Goal: Task Accomplishment & Management: Manage account settings

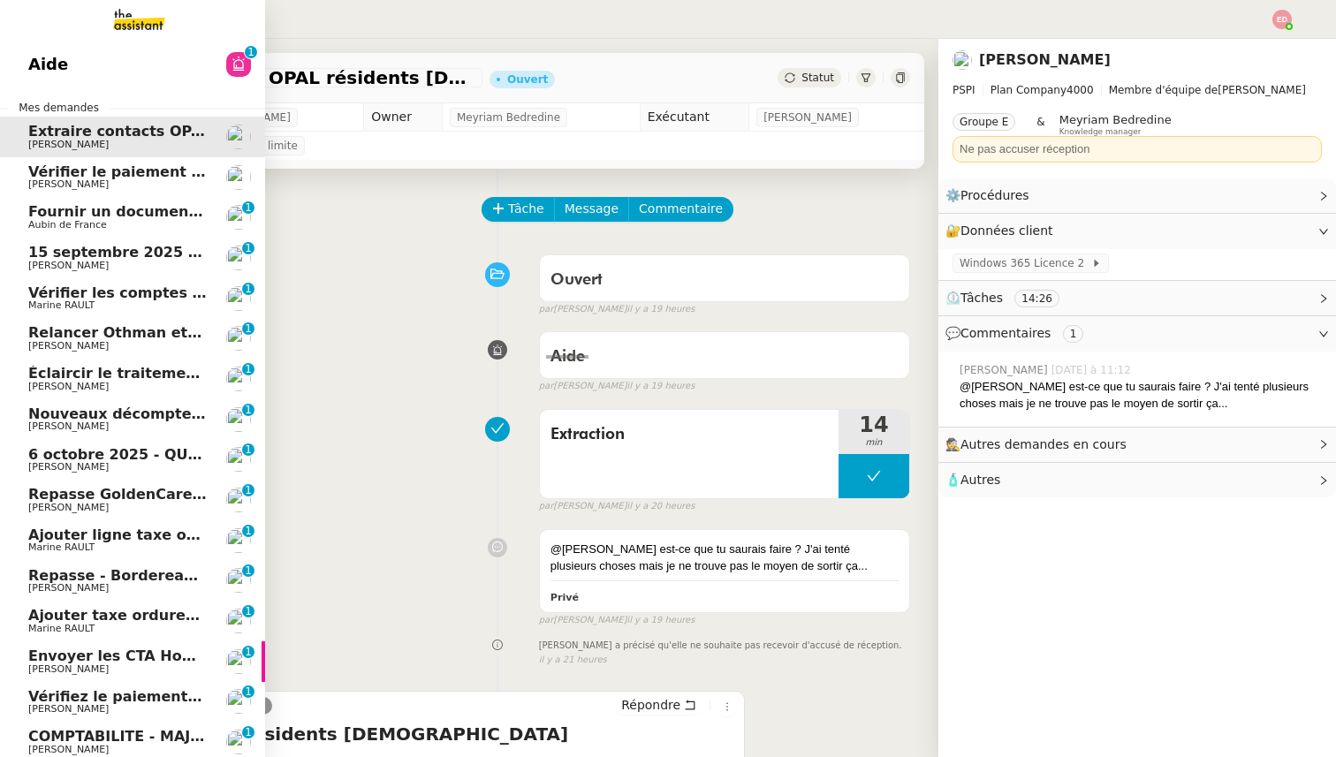
scroll to position [109, 0]
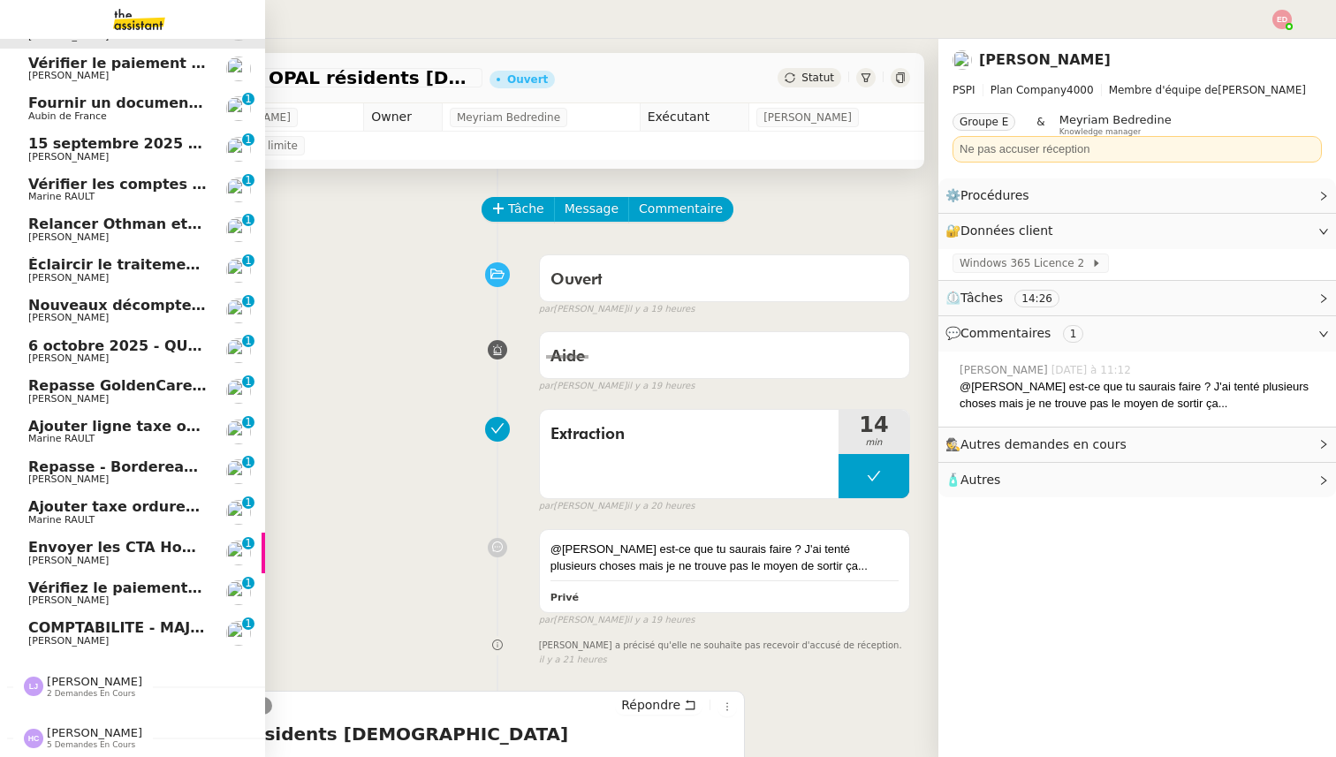
click at [64, 642] on span "[PERSON_NAME]" at bounding box center [68, 640] width 80 height 11
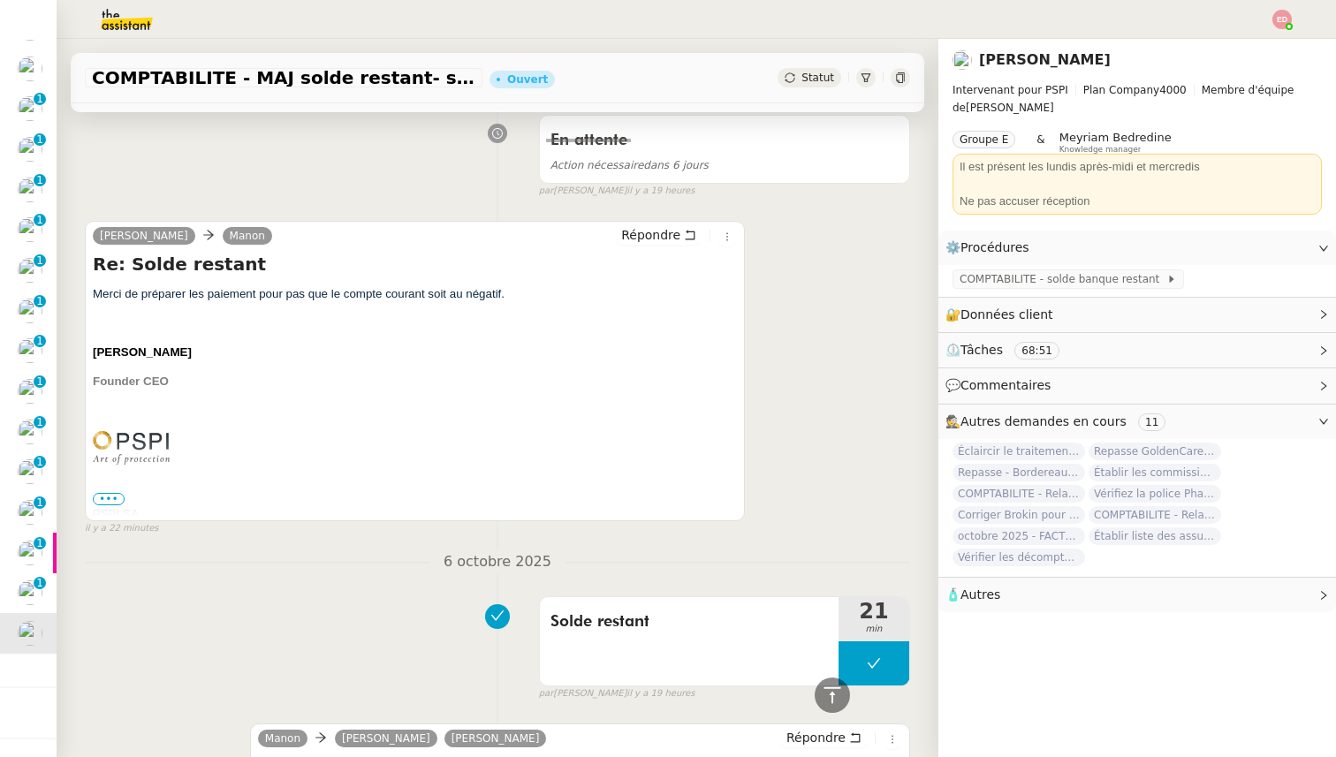
scroll to position [20, 0]
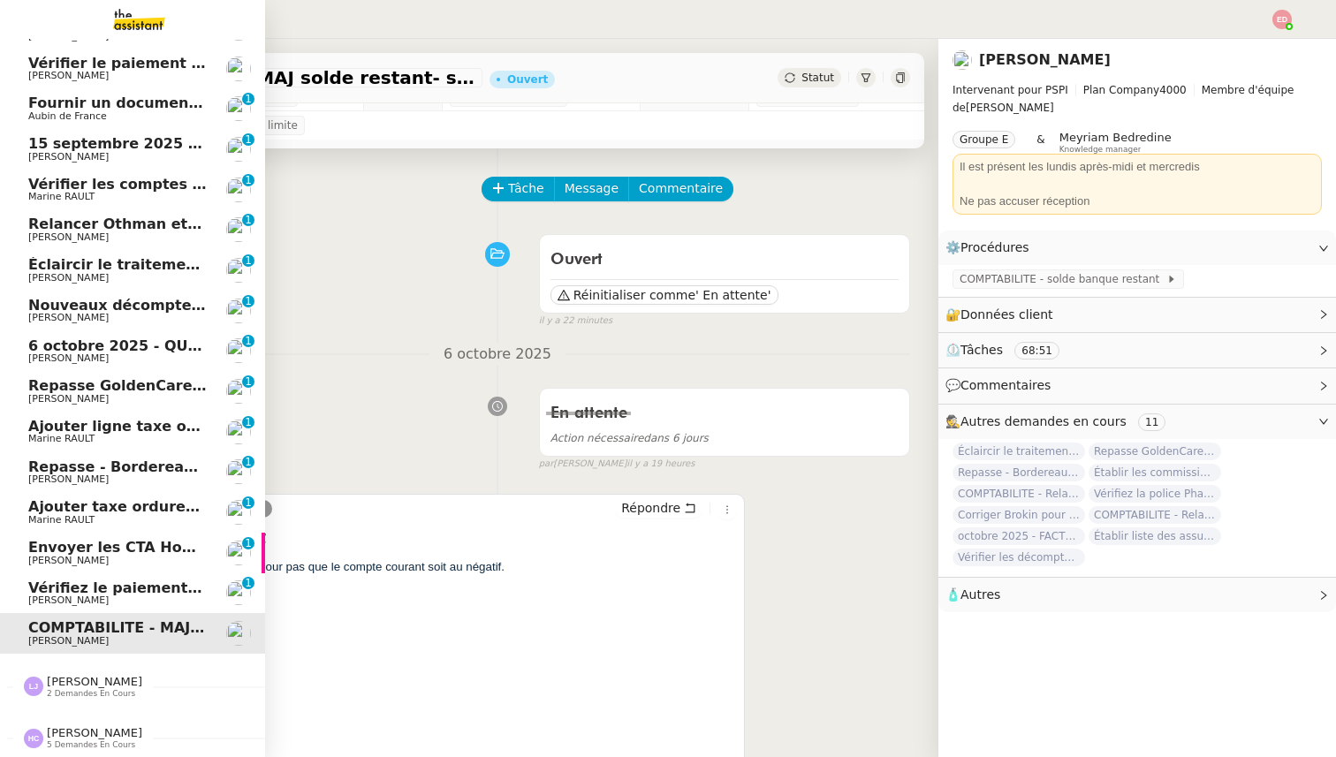
click at [70, 593] on span "Vérifiez le paiement du client" at bounding box center [145, 588] width 234 height 17
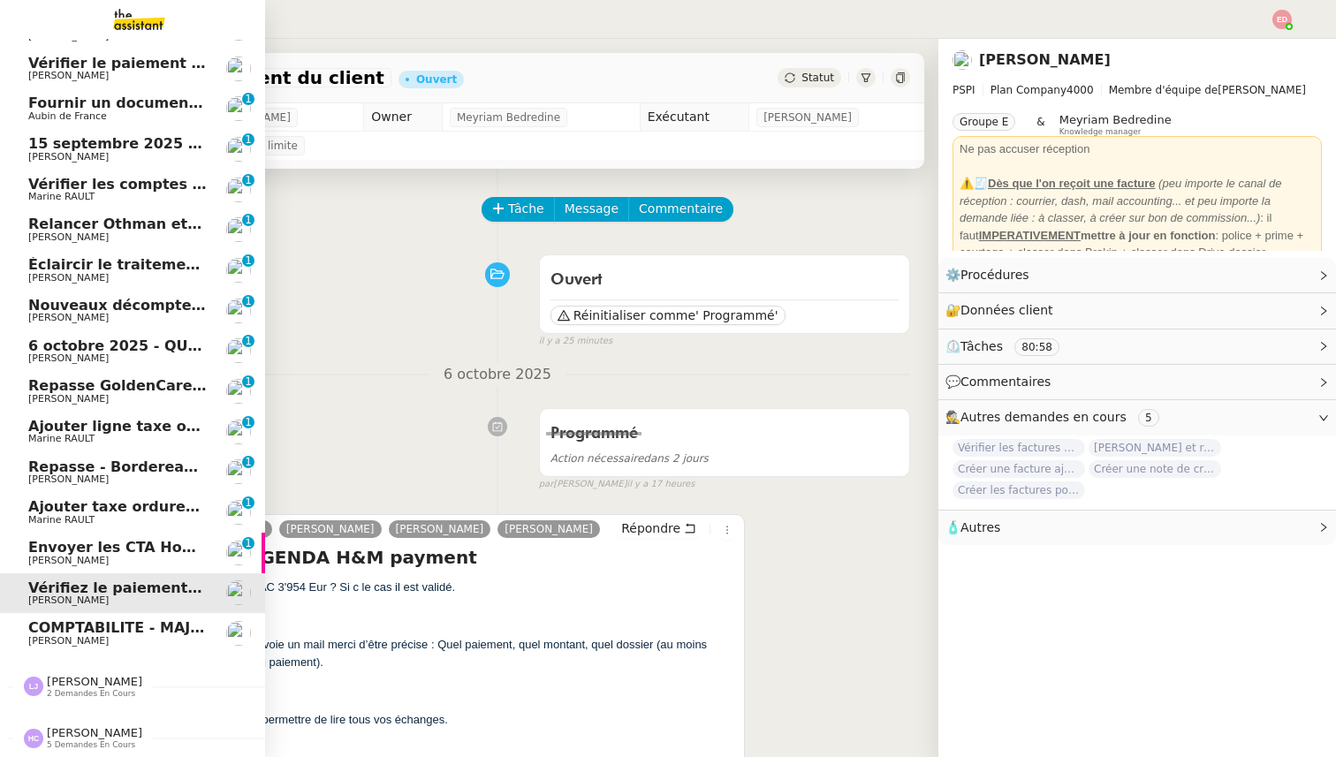
click at [51, 548] on span "Envoyer les CTA Homebox à [PERSON_NAME]" at bounding box center [207, 547] width 358 height 17
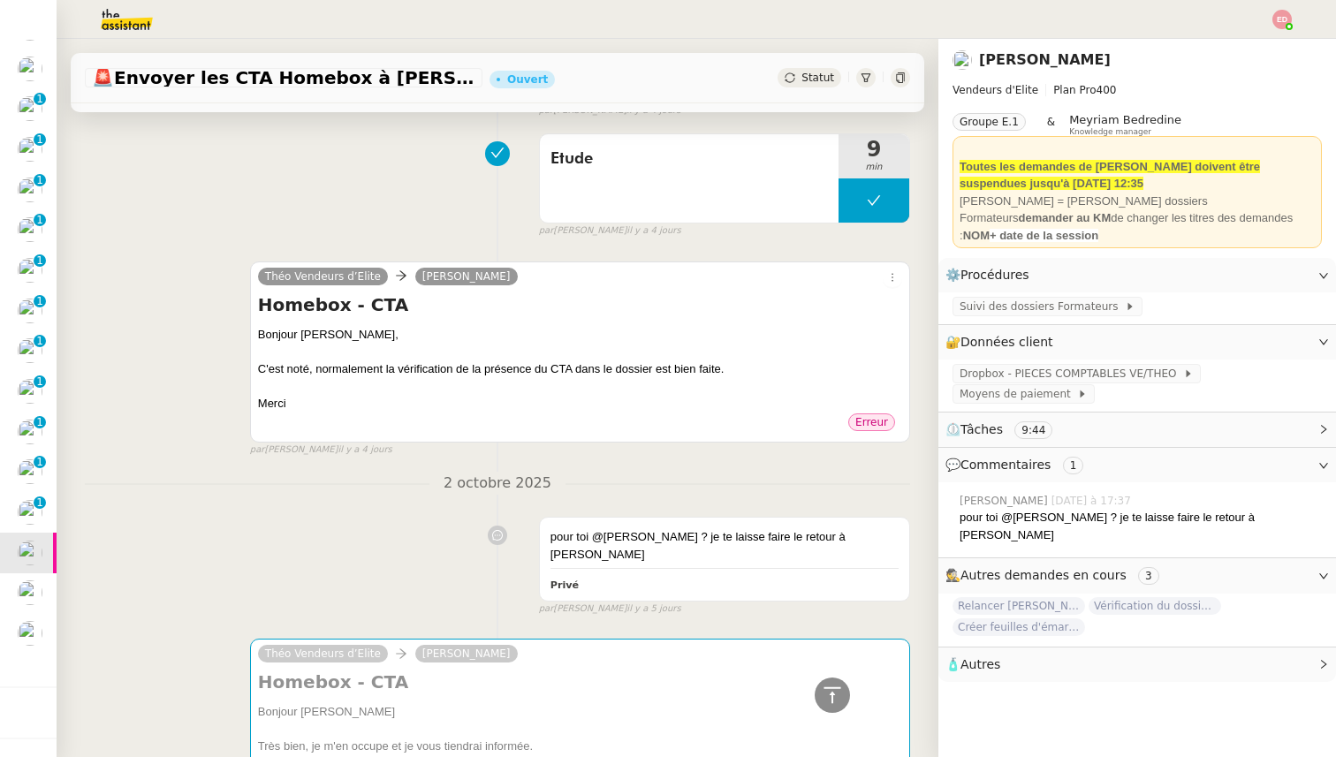
scroll to position [332, 0]
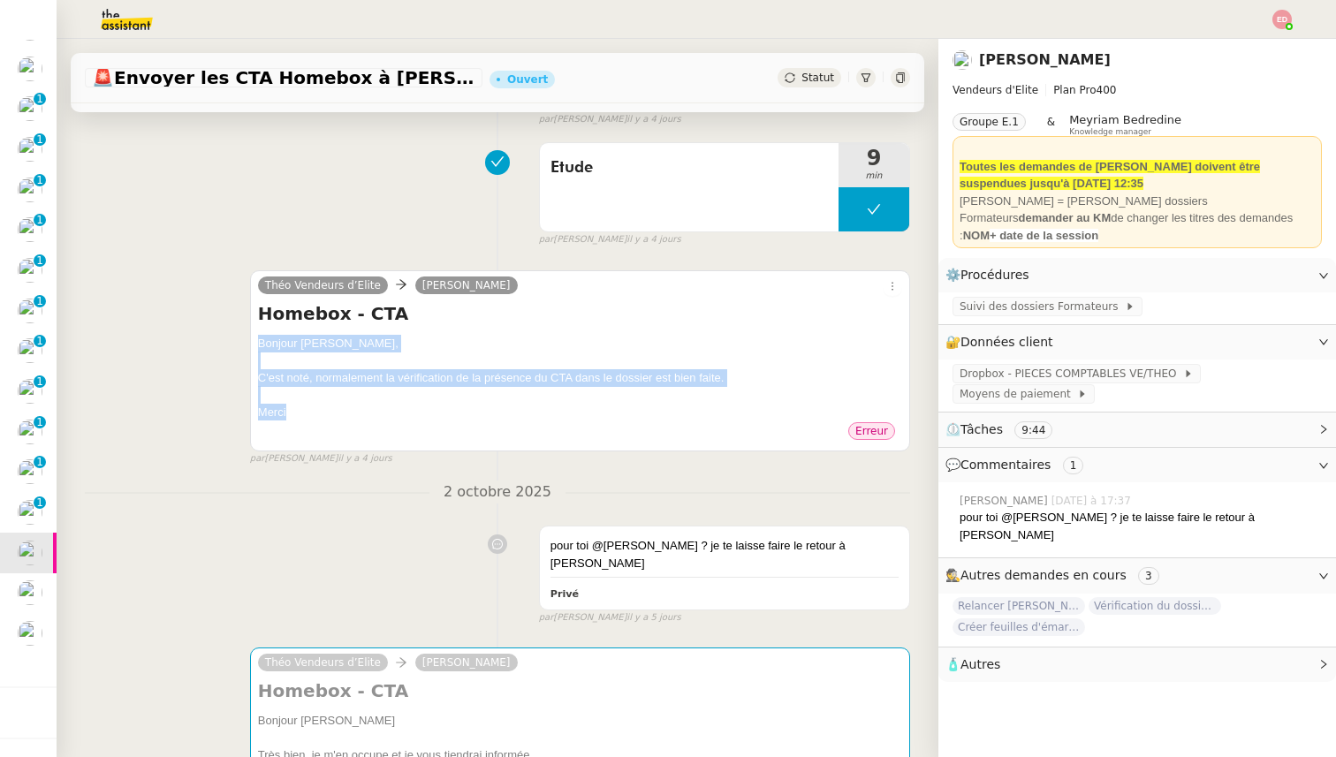
drag, startPoint x: 292, startPoint y: 412, endPoint x: 255, endPoint y: 330, distance: 90.1
click at [255, 330] on div "Théo Vendeurs d’Elite [PERSON_NAME] Homebox - CTA Bonjour [PERSON_NAME], C'est …" at bounding box center [580, 361] width 660 height 182
copy div "Bonjour [PERSON_NAME], C'est noté, normalement la vérification de la présence d…"
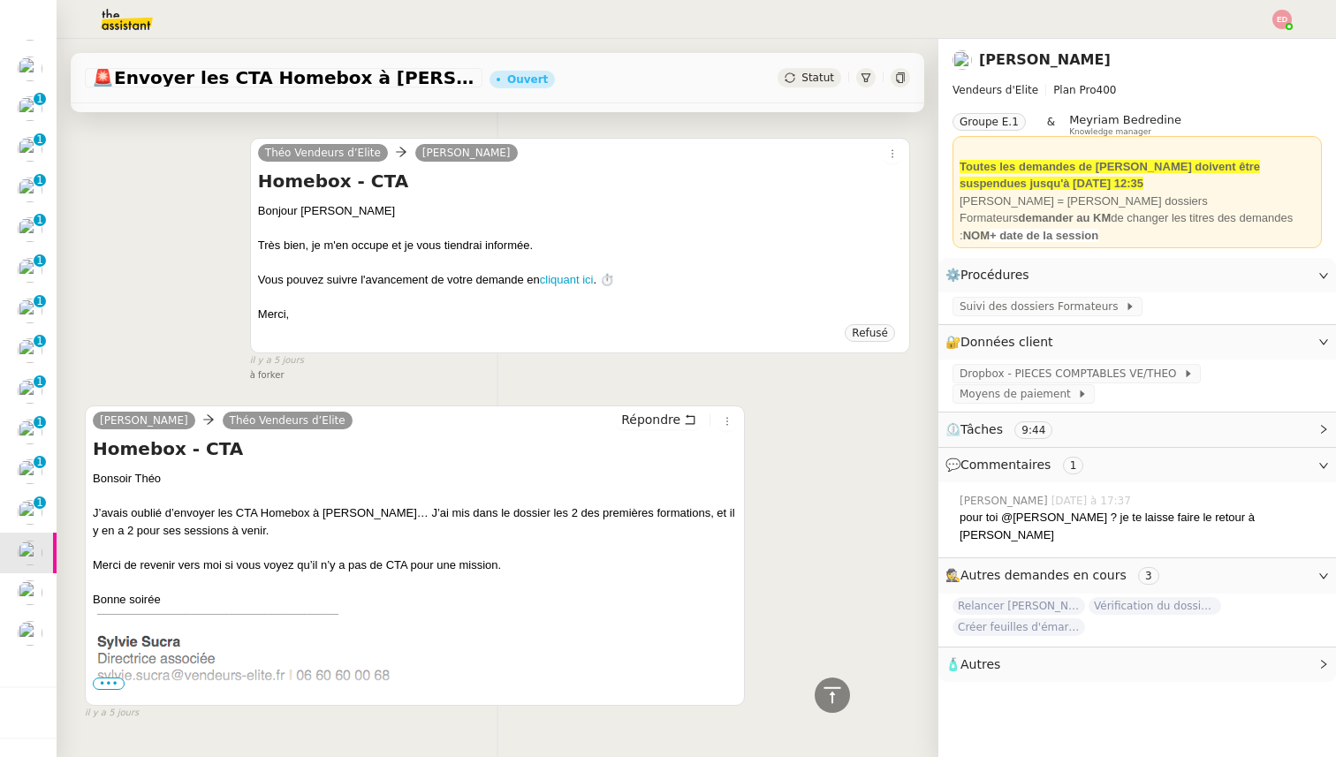
scroll to position [1127, 0]
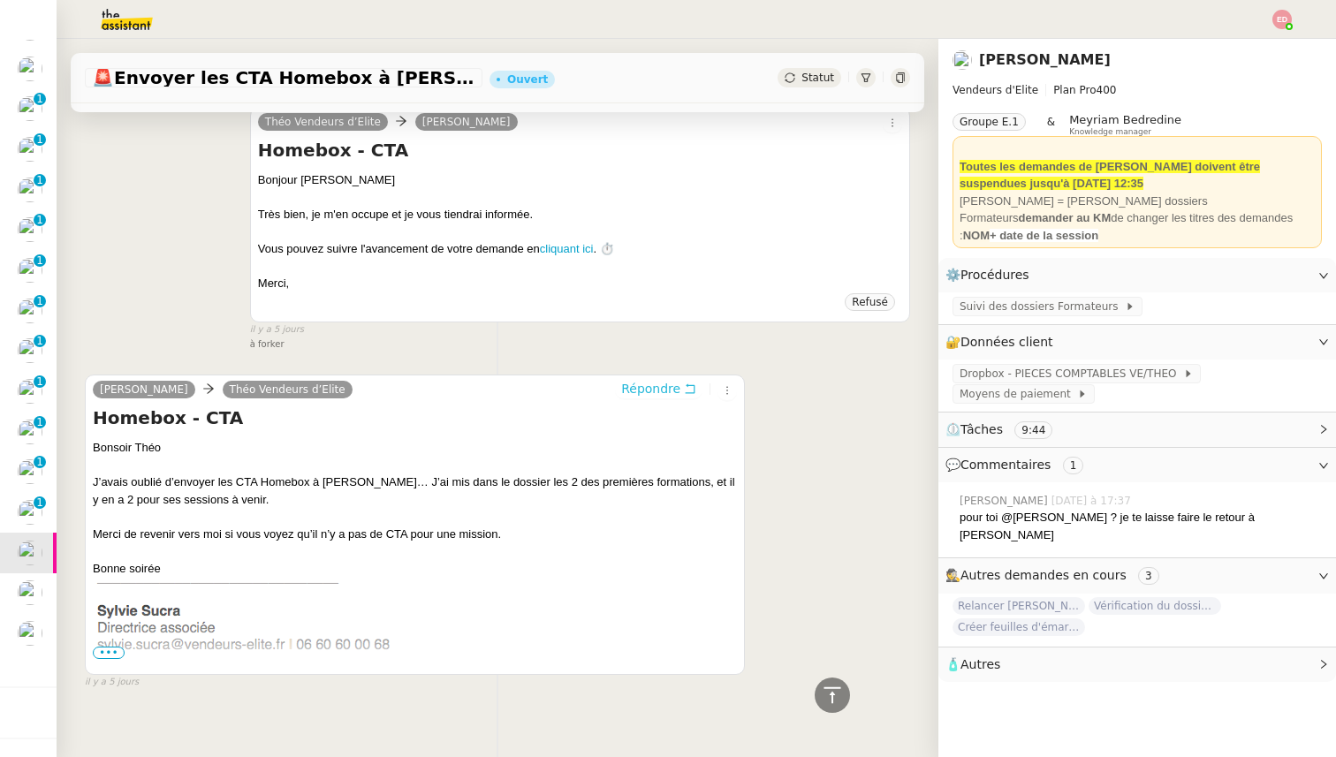
click at [651, 380] on span "Répondre" at bounding box center [650, 389] width 59 height 18
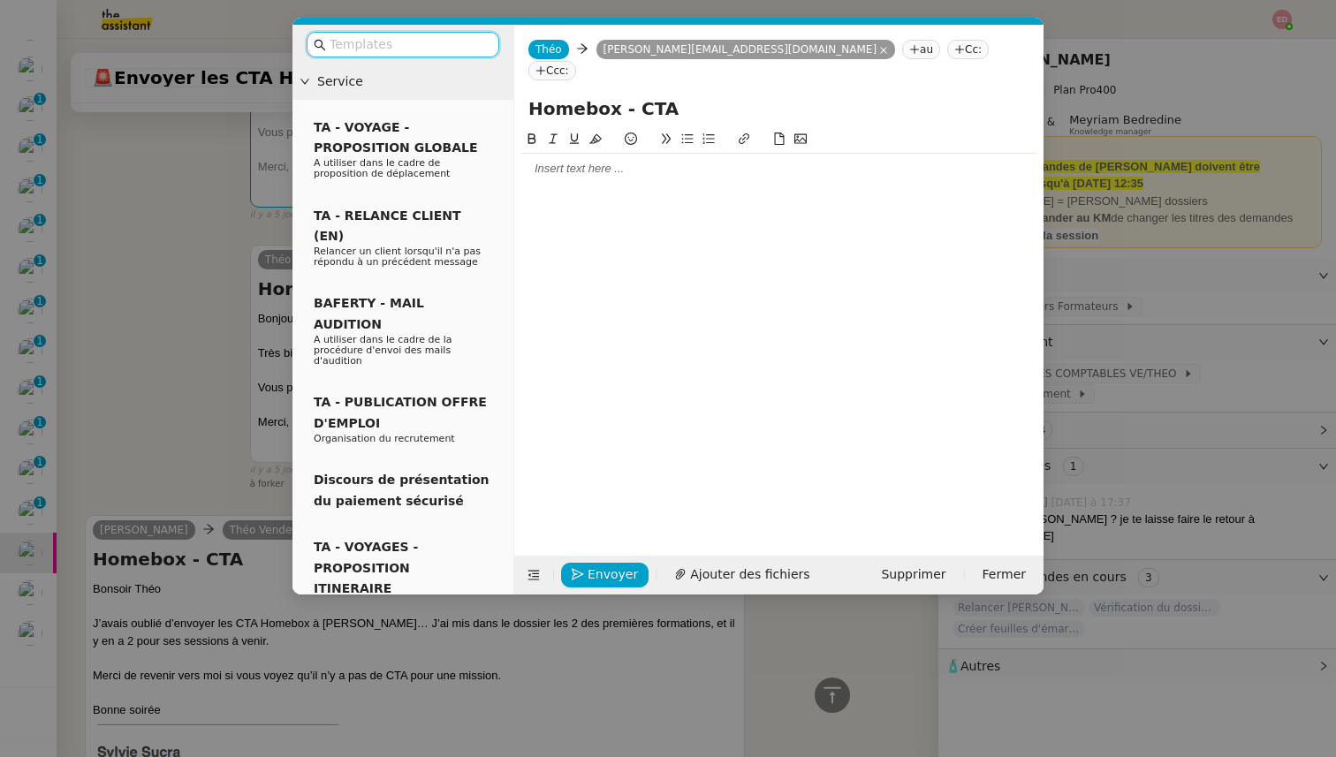
scroll to position [1262, 0]
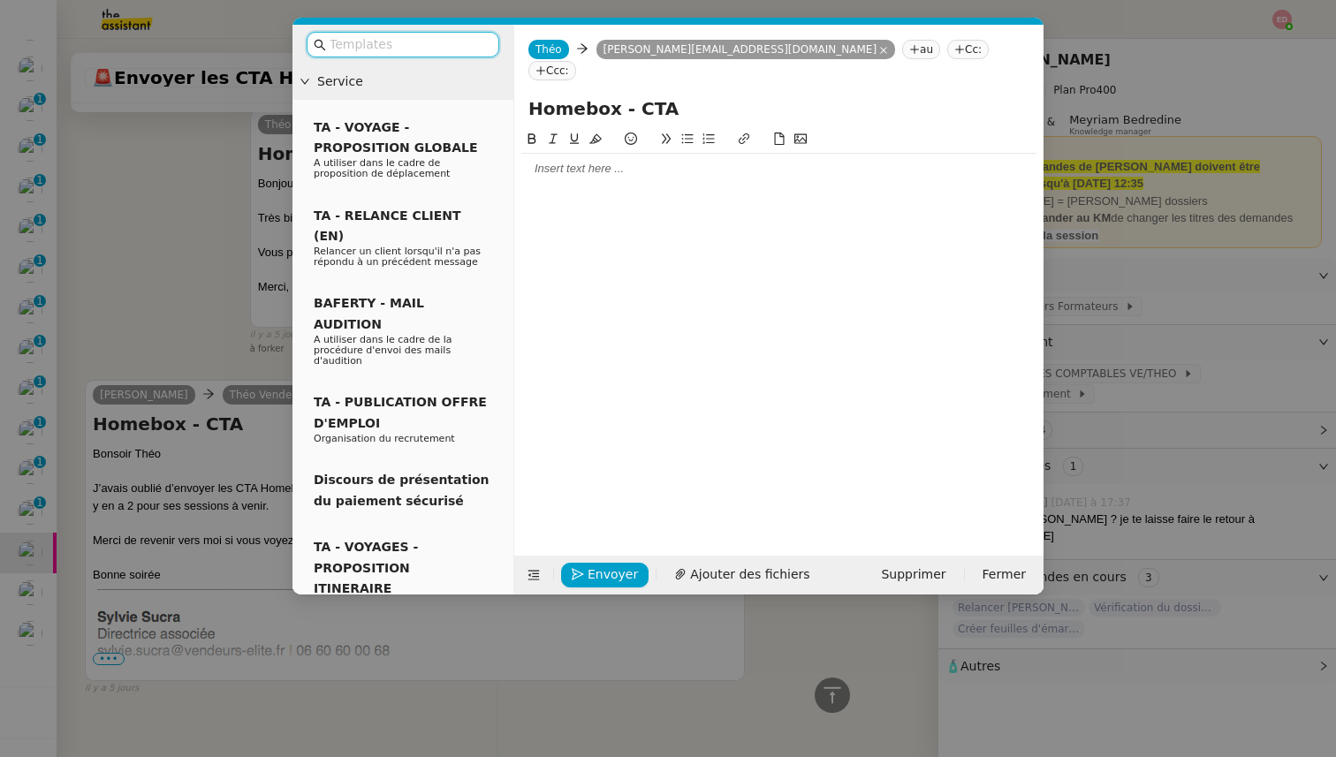
click at [606, 161] on div at bounding box center [778, 169] width 515 height 16
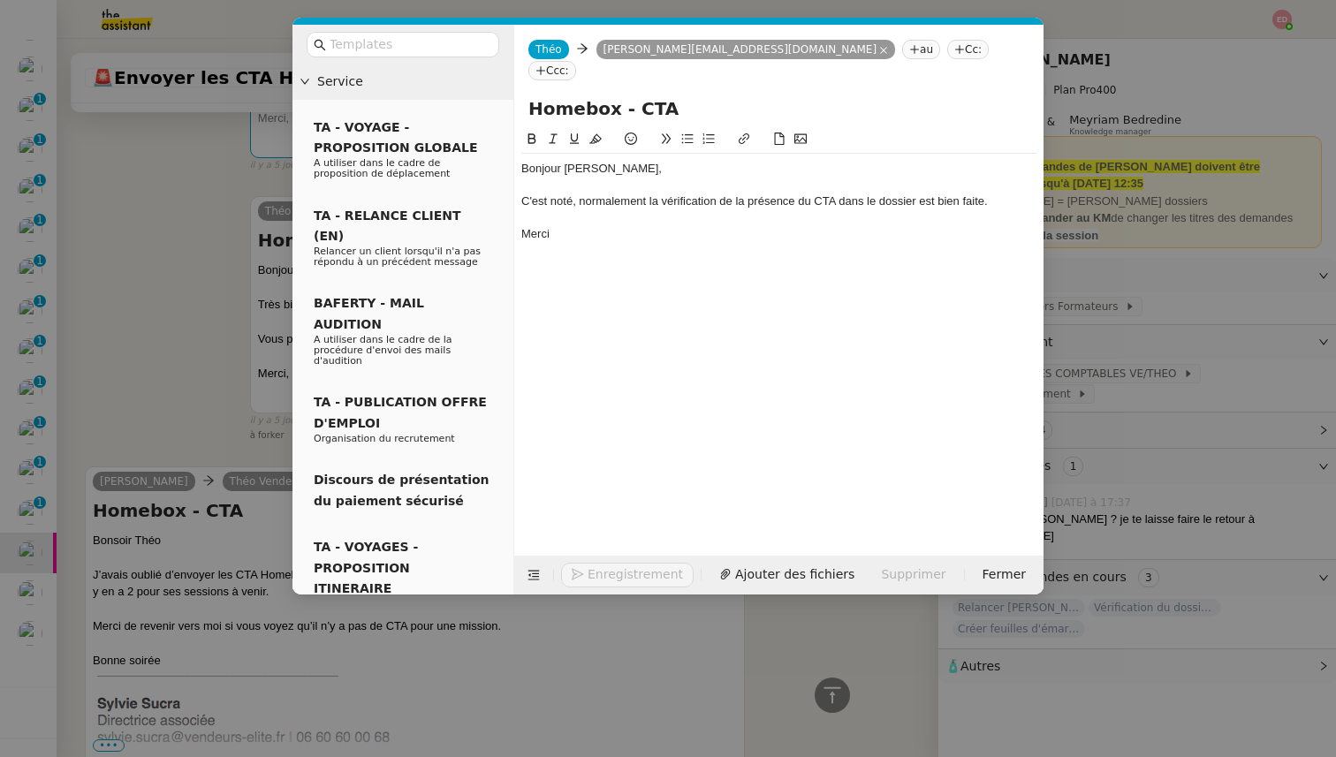
scroll to position [1348, 0]
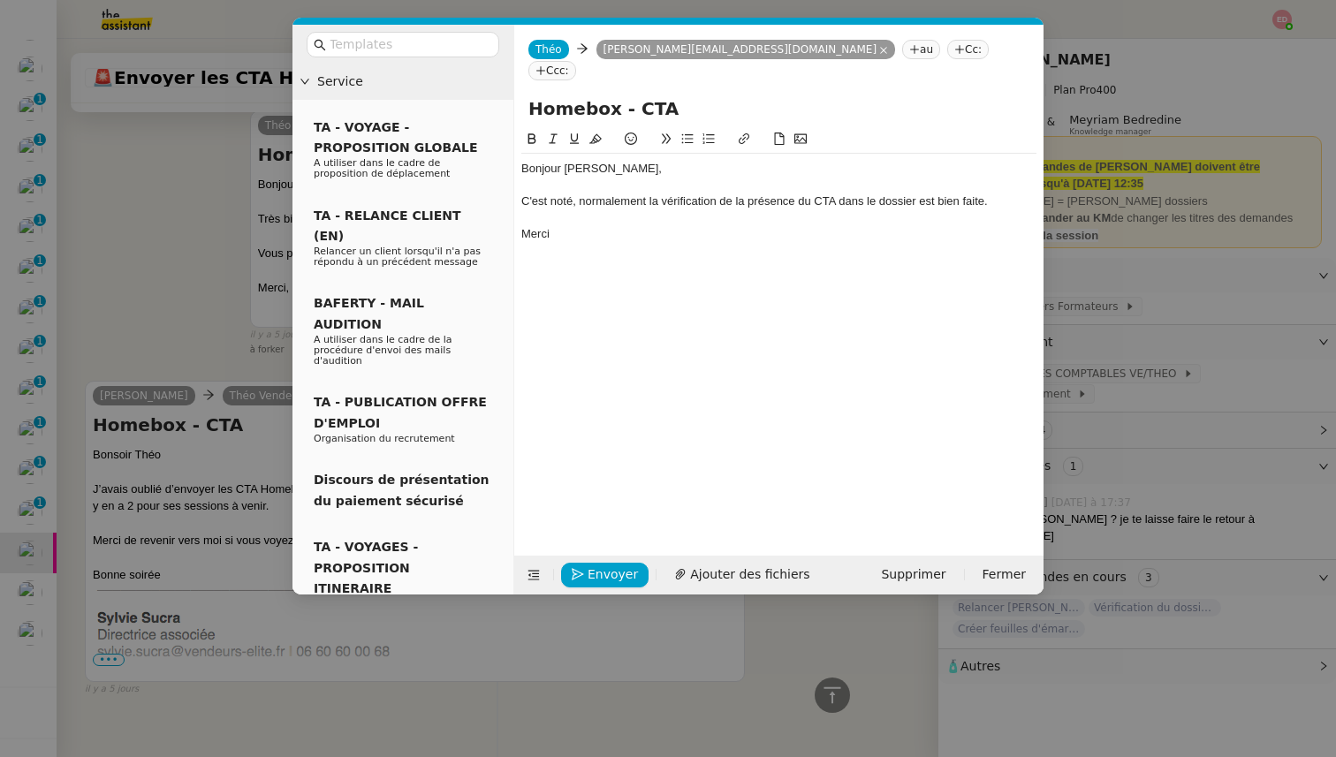
click at [182, 250] on nz-modal-container "Service TA - VOYAGE - PROPOSITION GLOBALE A utiliser dans le cadre de propositi…" at bounding box center [668, 378] width 1336 height 757
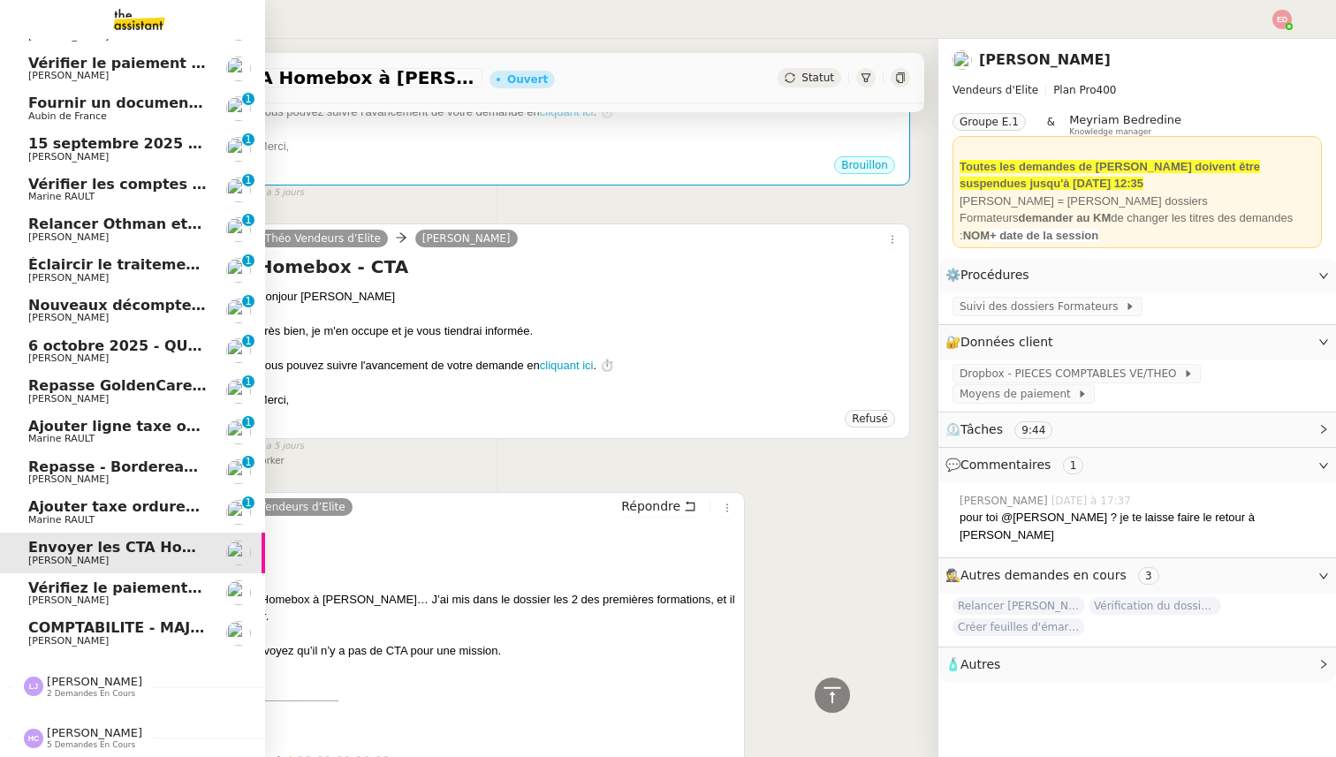
click at [42, 512] on span "Ajouter taxe ordures ménagères à quittance" at bounding box center [205, 506] width 354 height 17
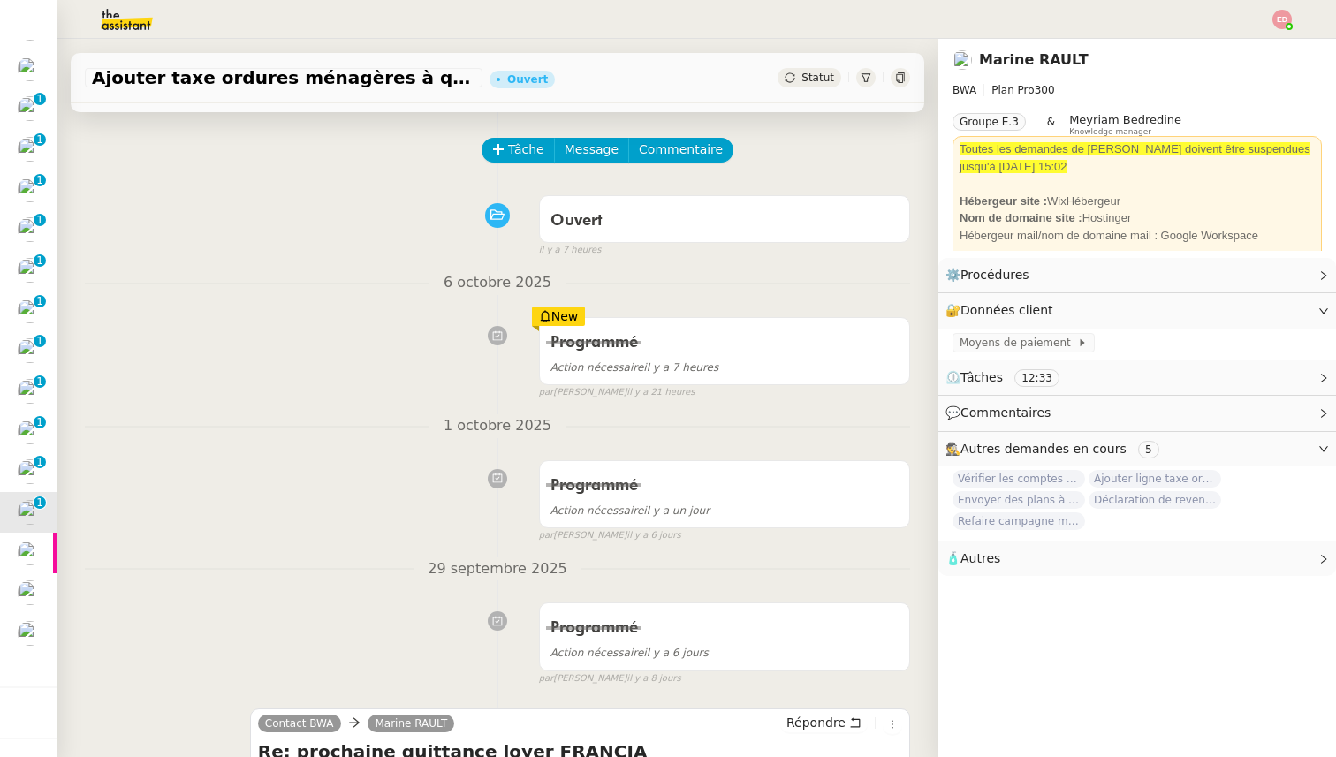
scroll to position [36, 0]
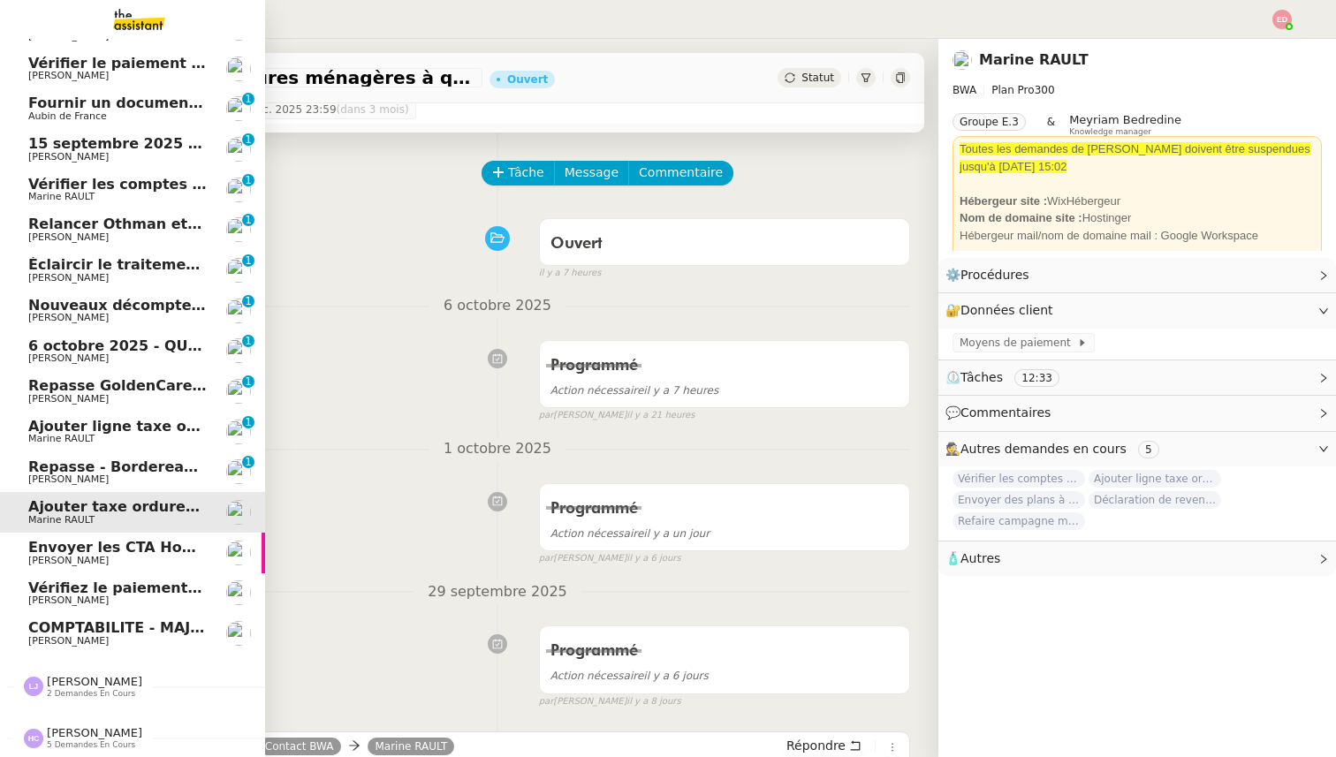
click at [77, 463] on span "Repasse - Bordereaux Avril" at bounding box center [136, 466] width 216 height 17
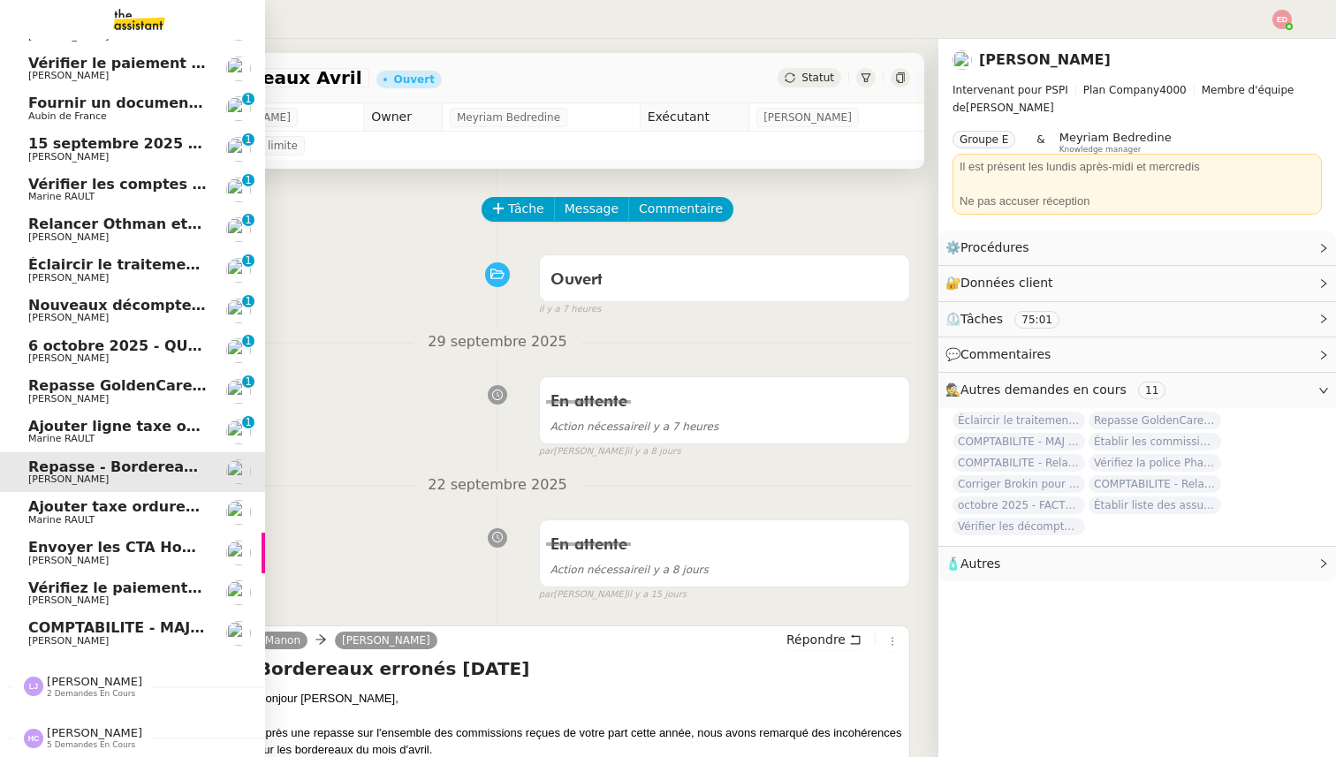
click at [65, 389] on span "Repasse GoldenCare - Bordereaux dolards" at bounding box center [196, 385] width 337 height 17
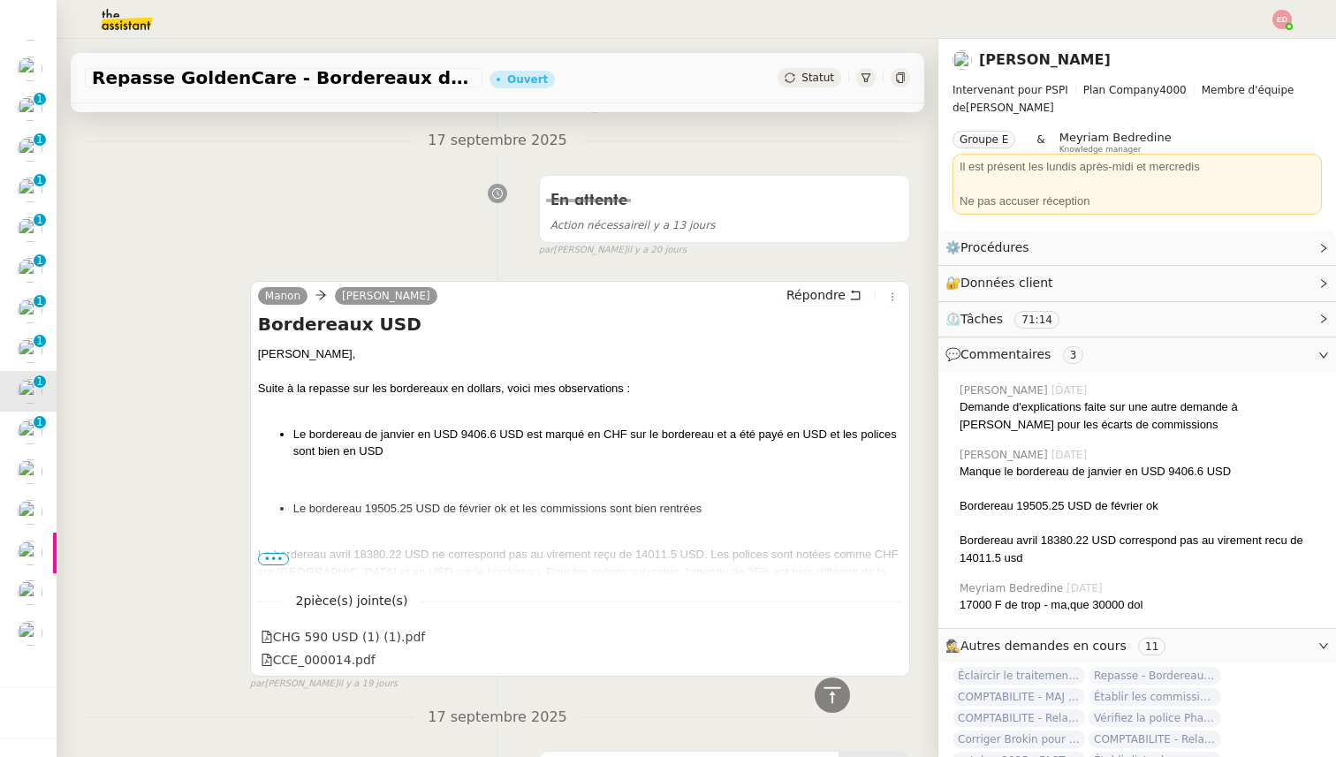
scroll to position [735, 0]
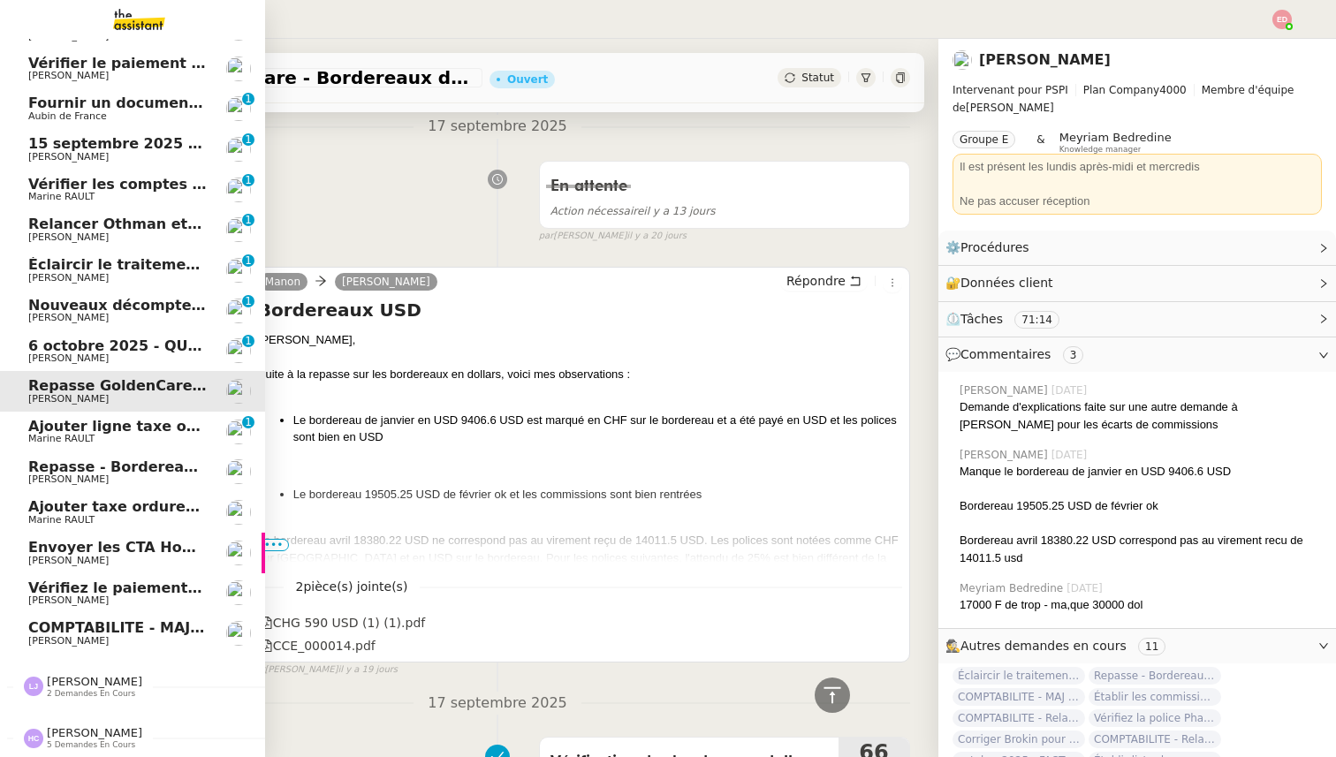
click at [74, 342] on span "6 octobre 2025 - QUOTIDIEN - OPAL - Gestion de la boîte mail OPAL" at bounding box center [294, 345] width 533 height 17
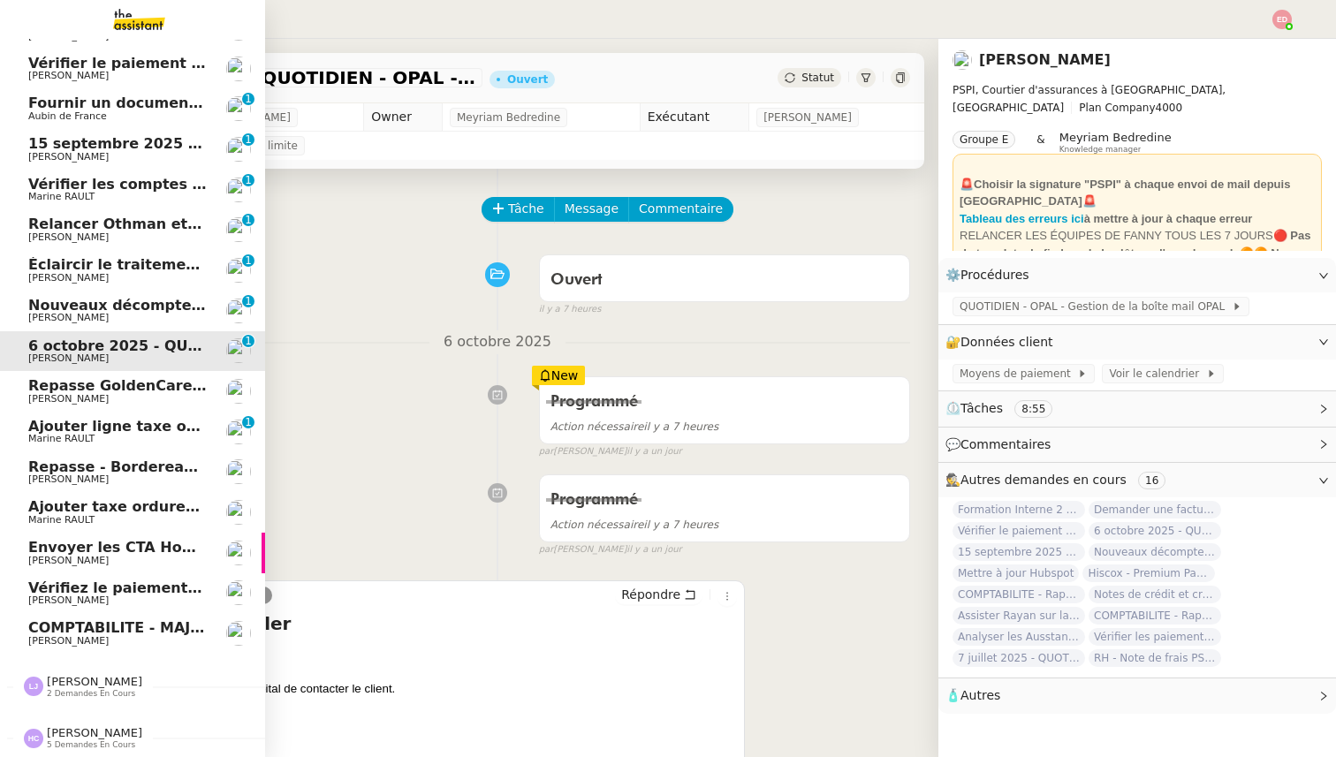
click at [40, 309] on span "Nouveaux décomptes de commissions" at bounding box center [179, 305] width 303 height 17
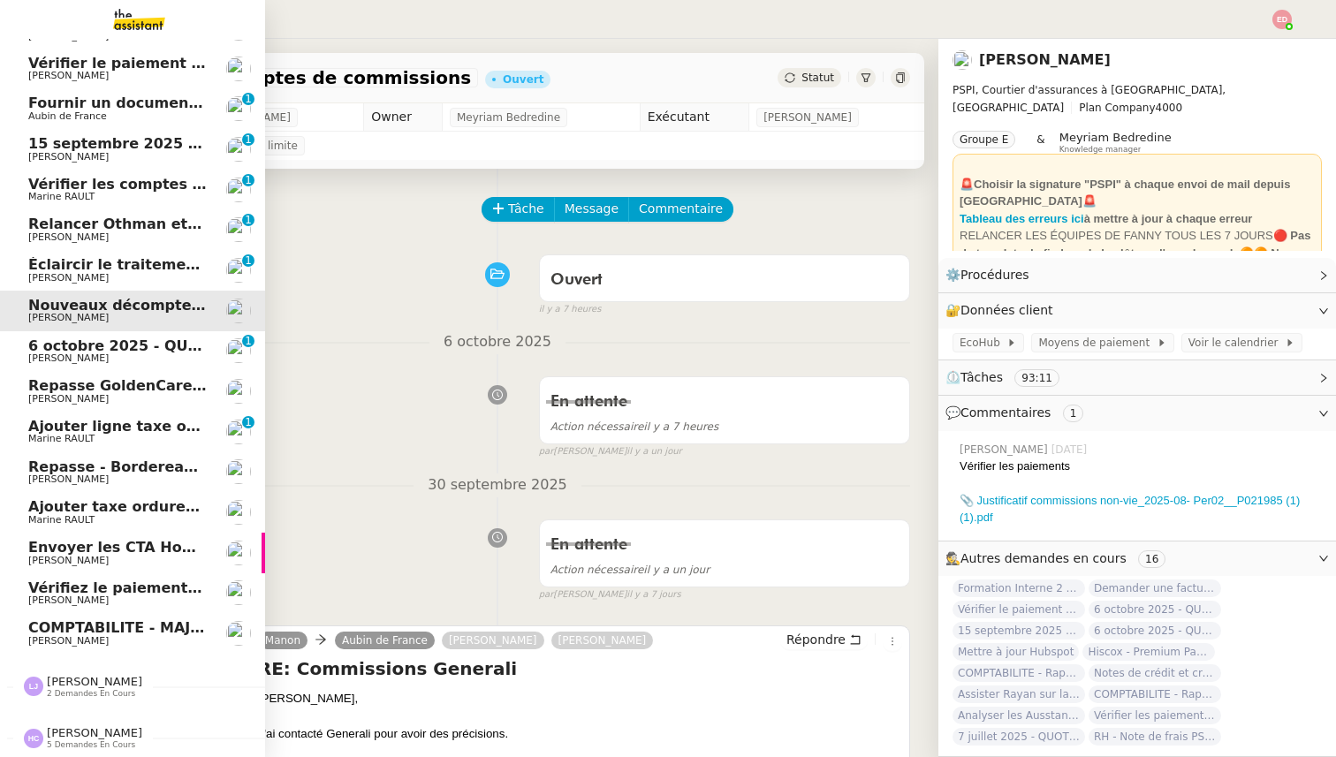
click at [42, 271] on span "Éclaircir le traitement des bordereaux GoldenCare" at bounding box center [228, 264] width 401 height 17
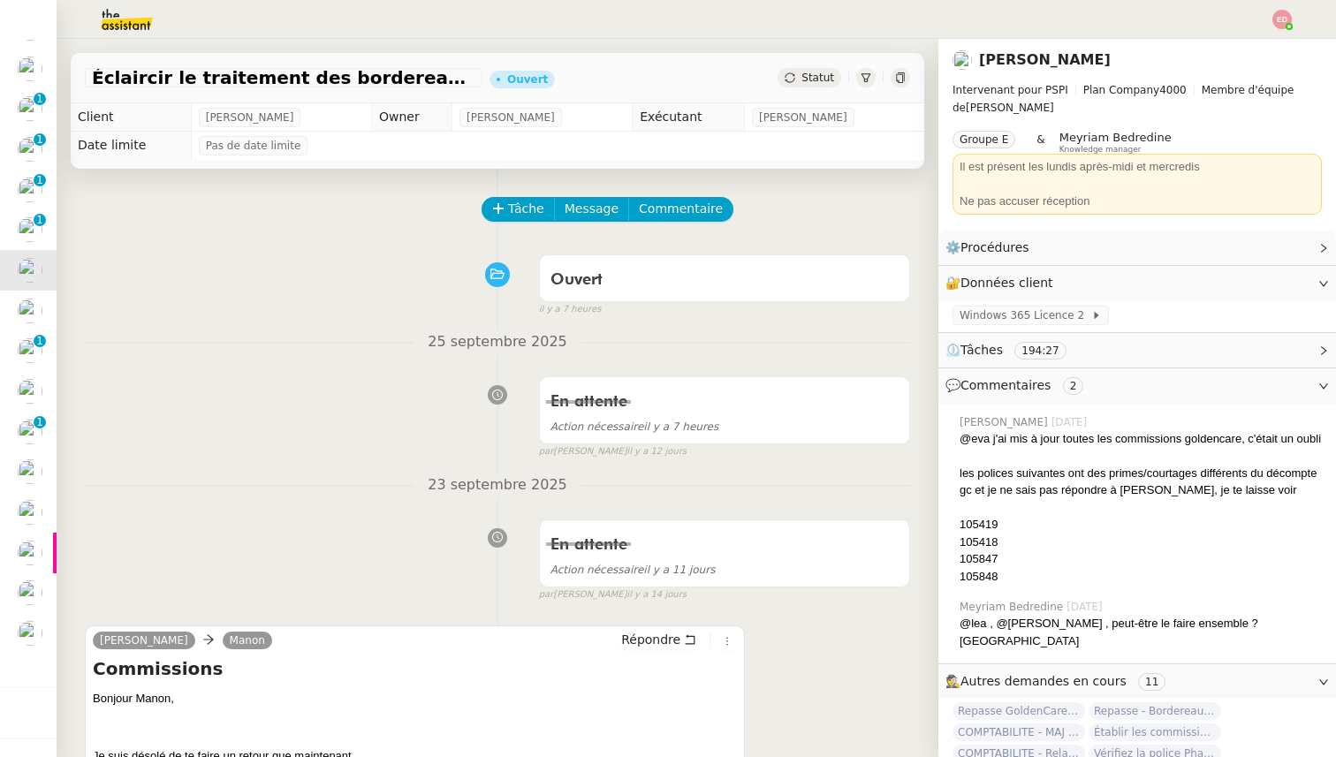
click at [829, 80] on span "Statut" at bounding box center [817, 78] width 33 height 12
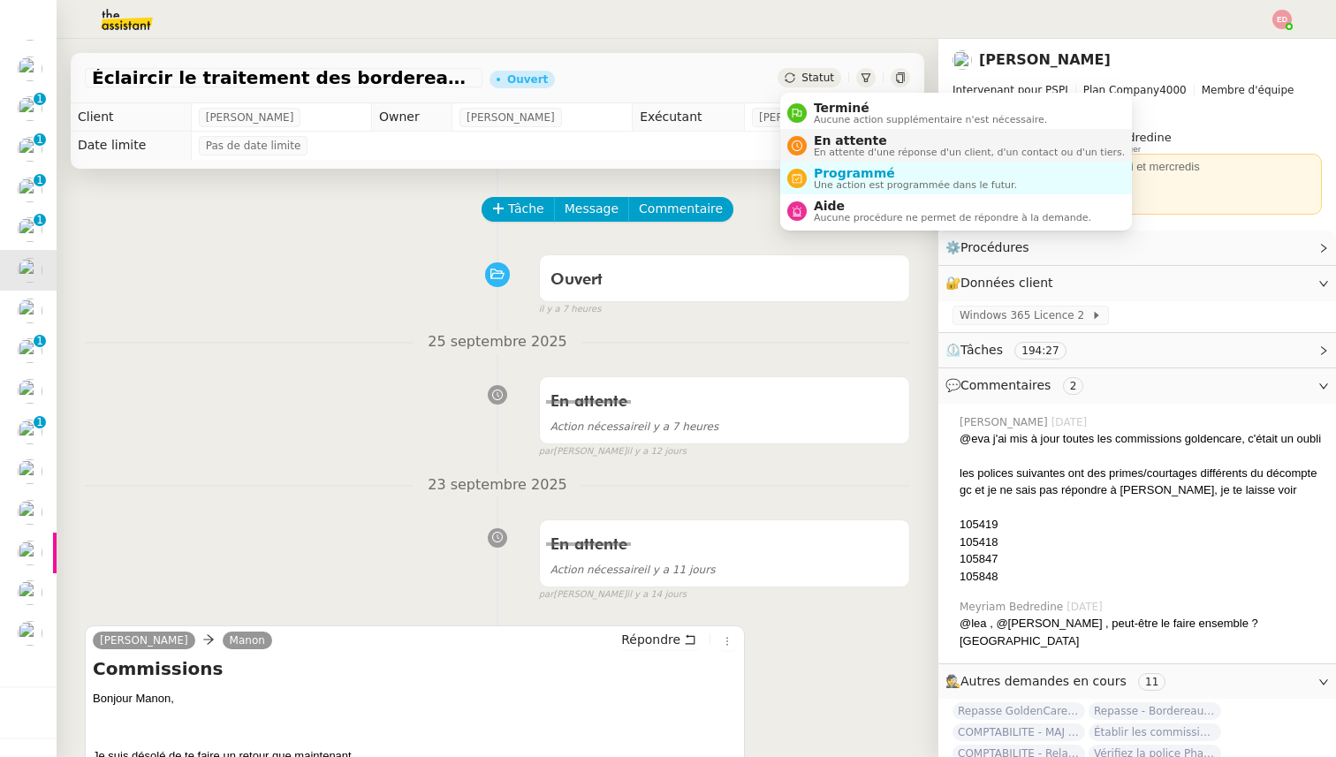
click at [828, 146] on span "En attente" at bounding box center [969, 140] width 311 height 14
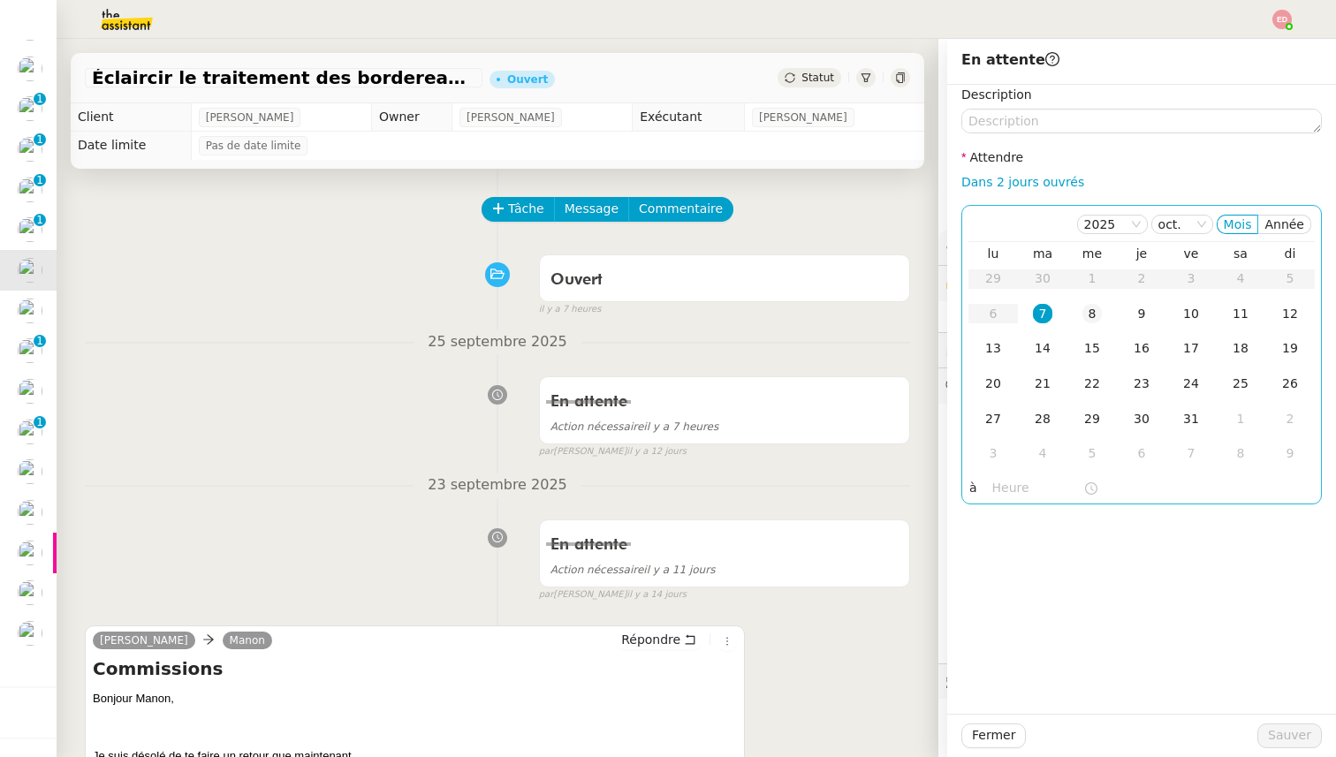
click at [1087, 321] on div "8" at bounding box center [1091, 313] width 19 height 19
click at [1284, 731] on span "Sauver" at bounding box center [1289, 735] width 43 height 20
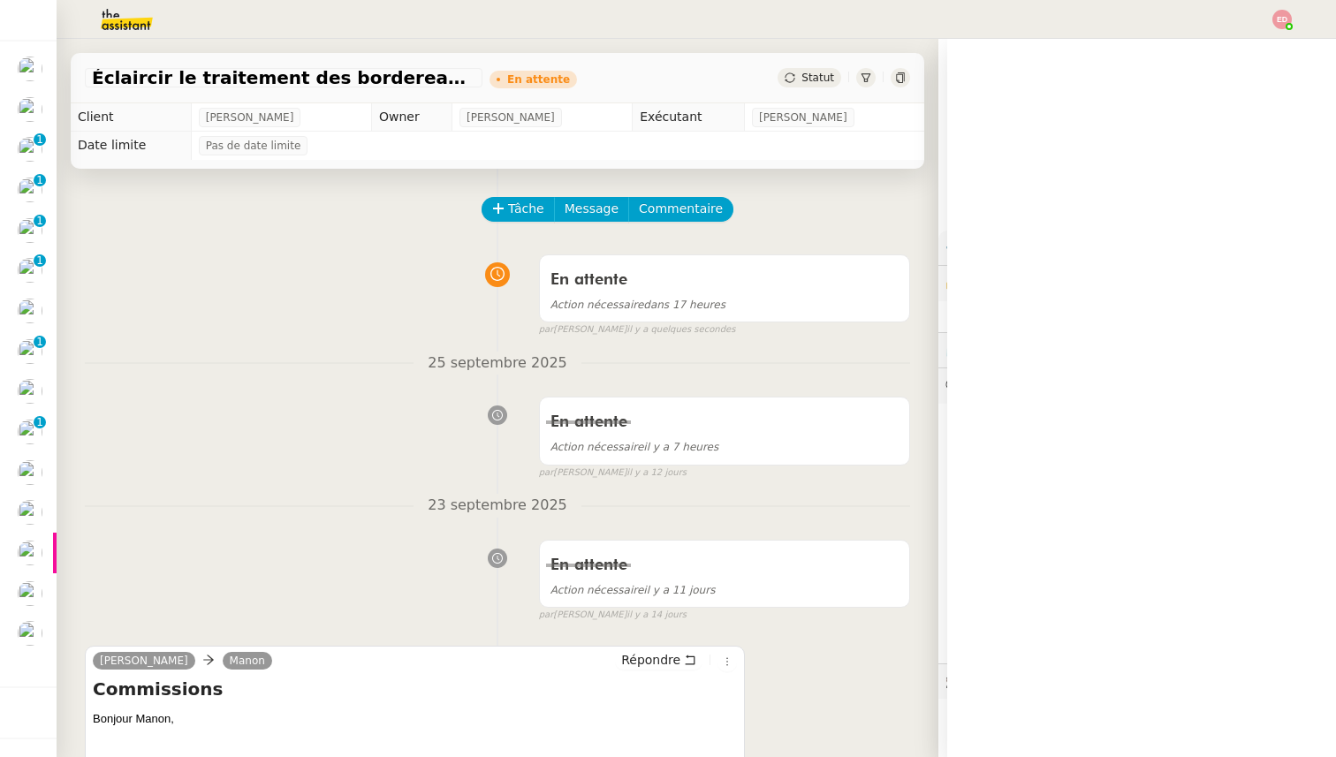
scroll to position [68, 0]
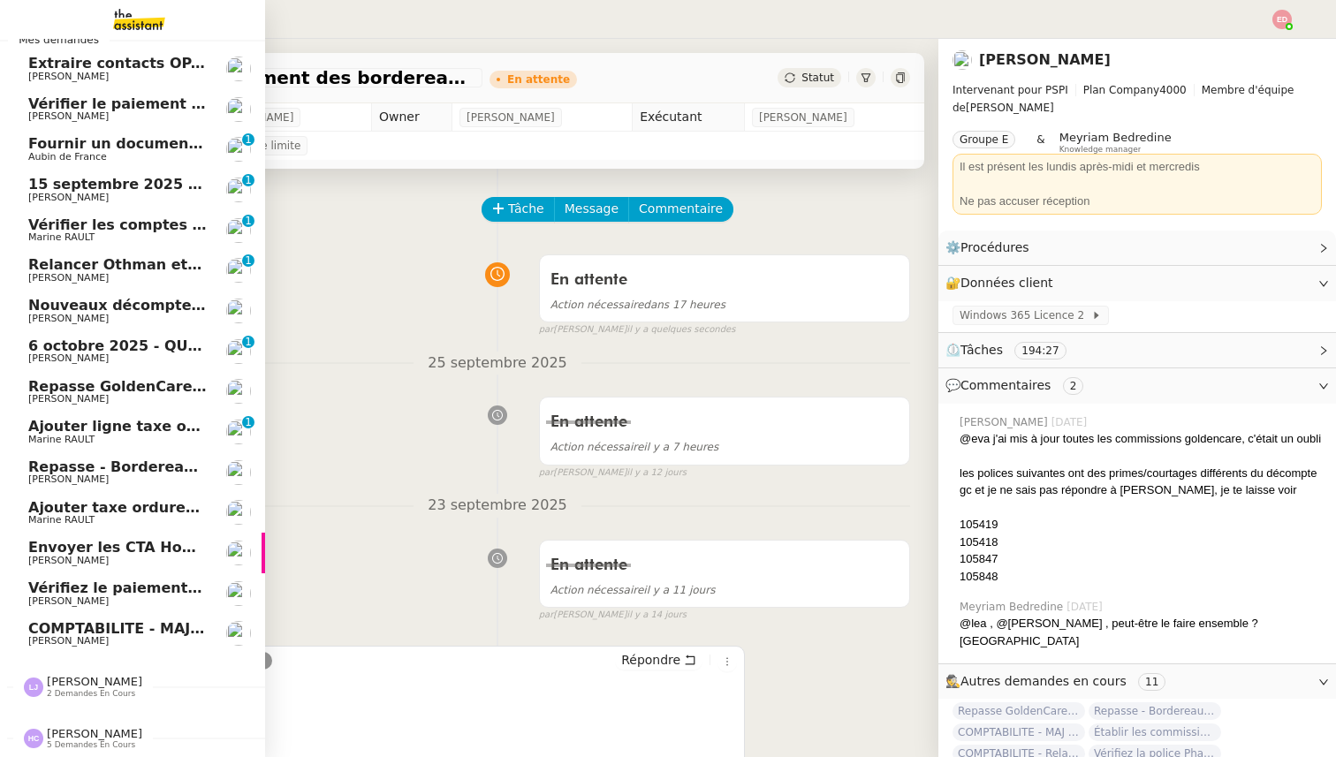
click at [51, 271] on span "Relancer Othman et [PERSON_NAME]" at bounding box center [176, 264] width 296 height 17
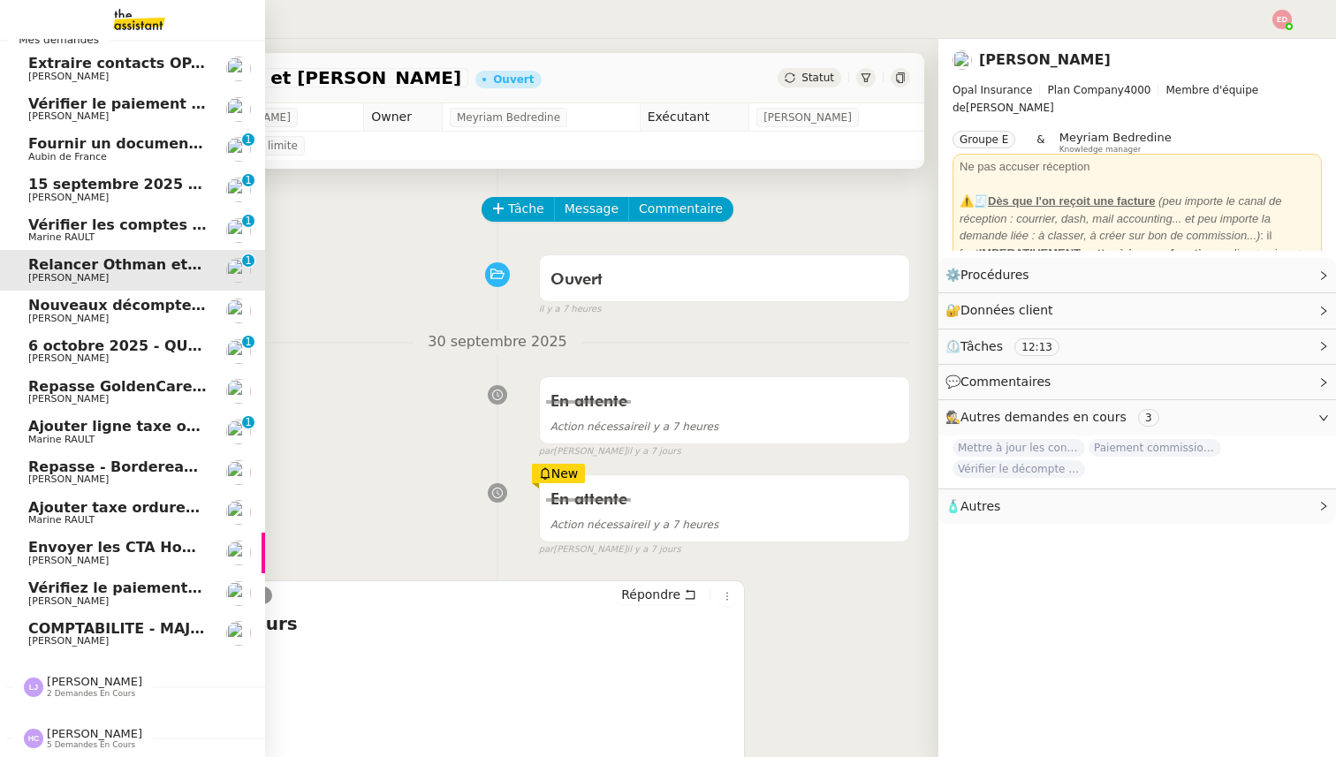
click at [79, 224] on span "Vérifier les comptes bancaires et éditer la quittance - 1 octobre 2025" at bounding box center [304, 224] width 552 height 17
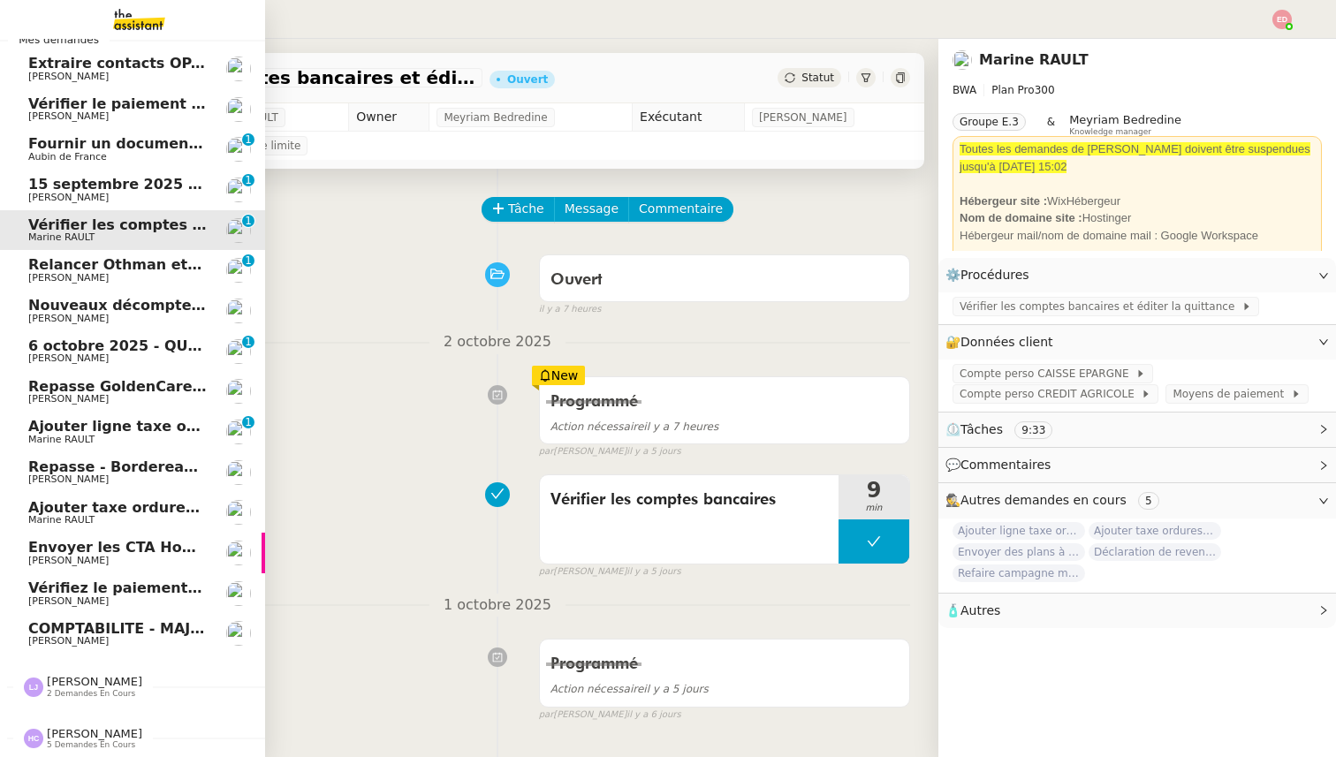
click at [125, 186] on span "15 septembre 2025 - QUOTIDIEN Gestion boite mail Accounting" at bounding box center [280, 184] width 504 height 17
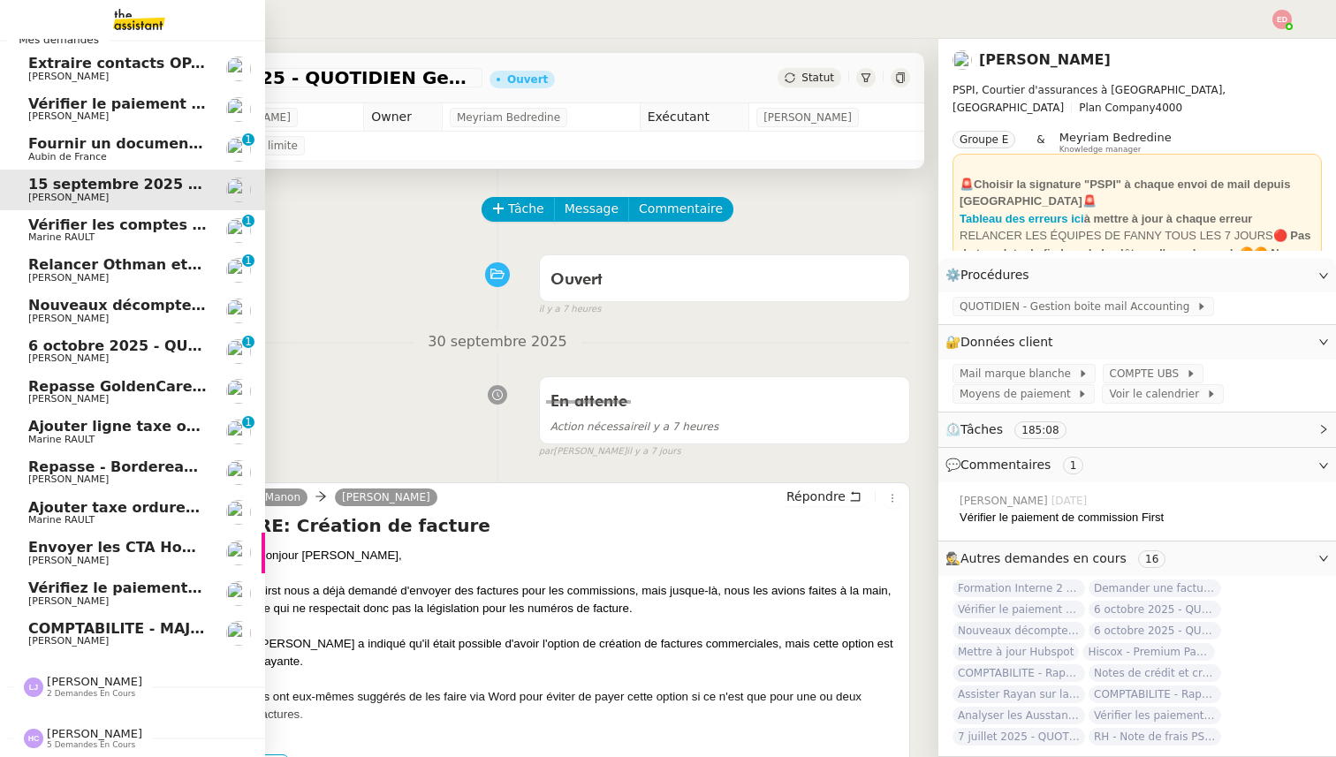
click at [87, 149] on span "Fournir un document bancaire complet" at bounding box center [183, 143] width 310 height 17
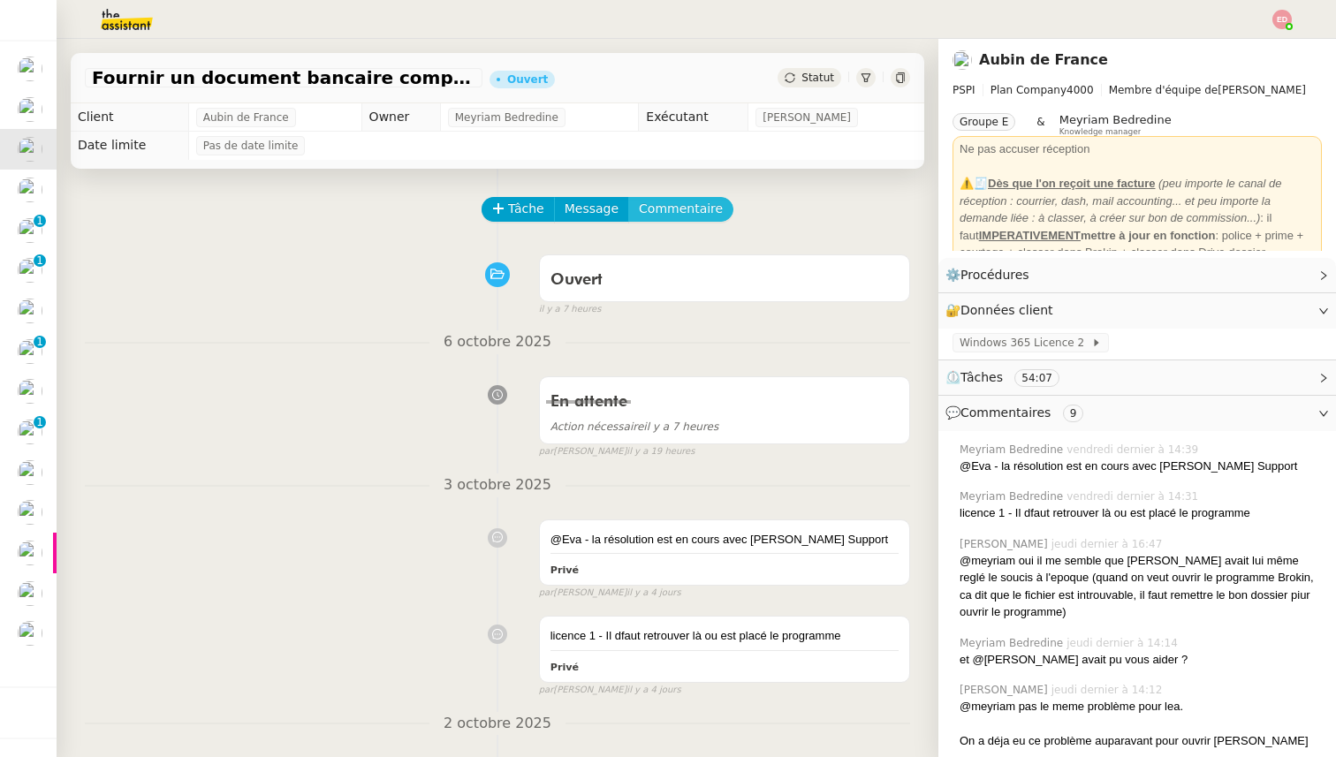
click at [683, 201] on span "Commentaire" at bounding box center [681, 209] width 84 height 20
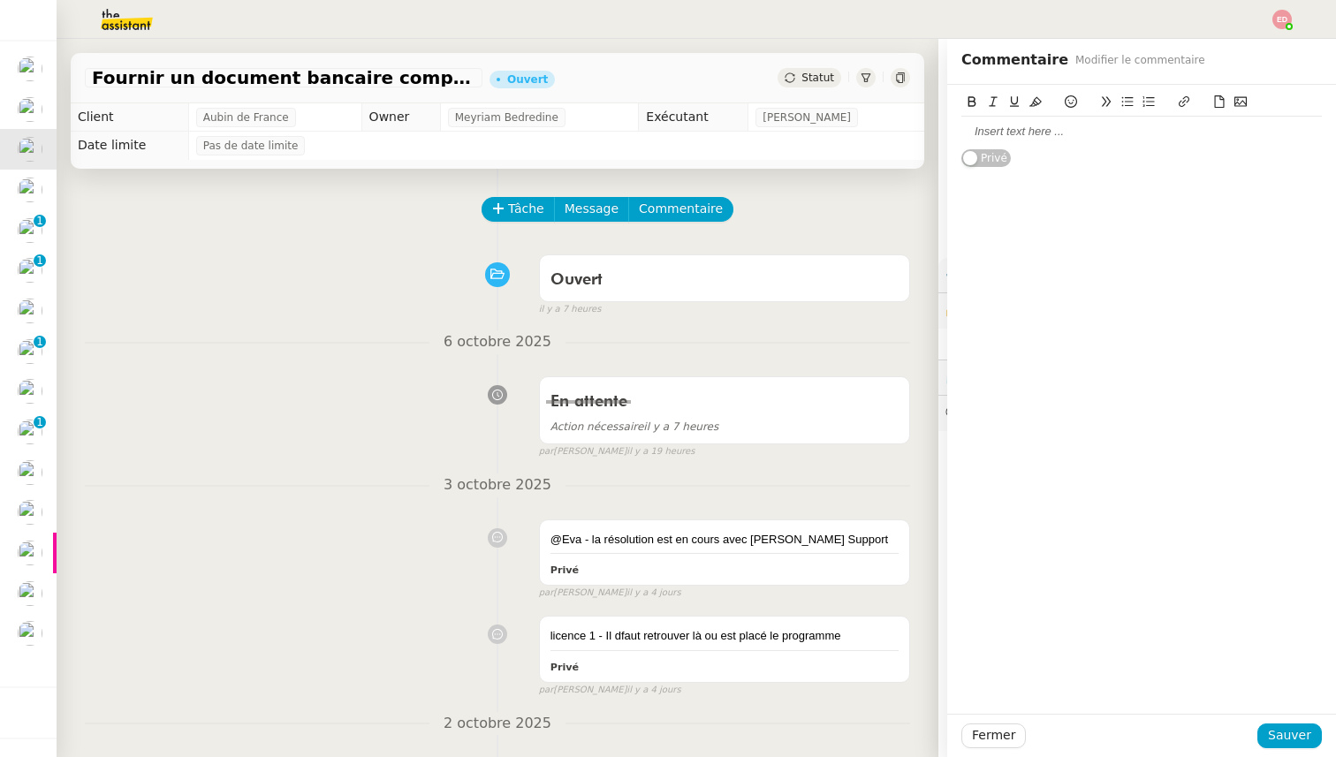
click at [1061, 138] on div at bounding box center [1141, 132] width 360 height 16
click at [1264, 739] on button "Sauver" at bounding box center [1289, 735] width 64 height 25
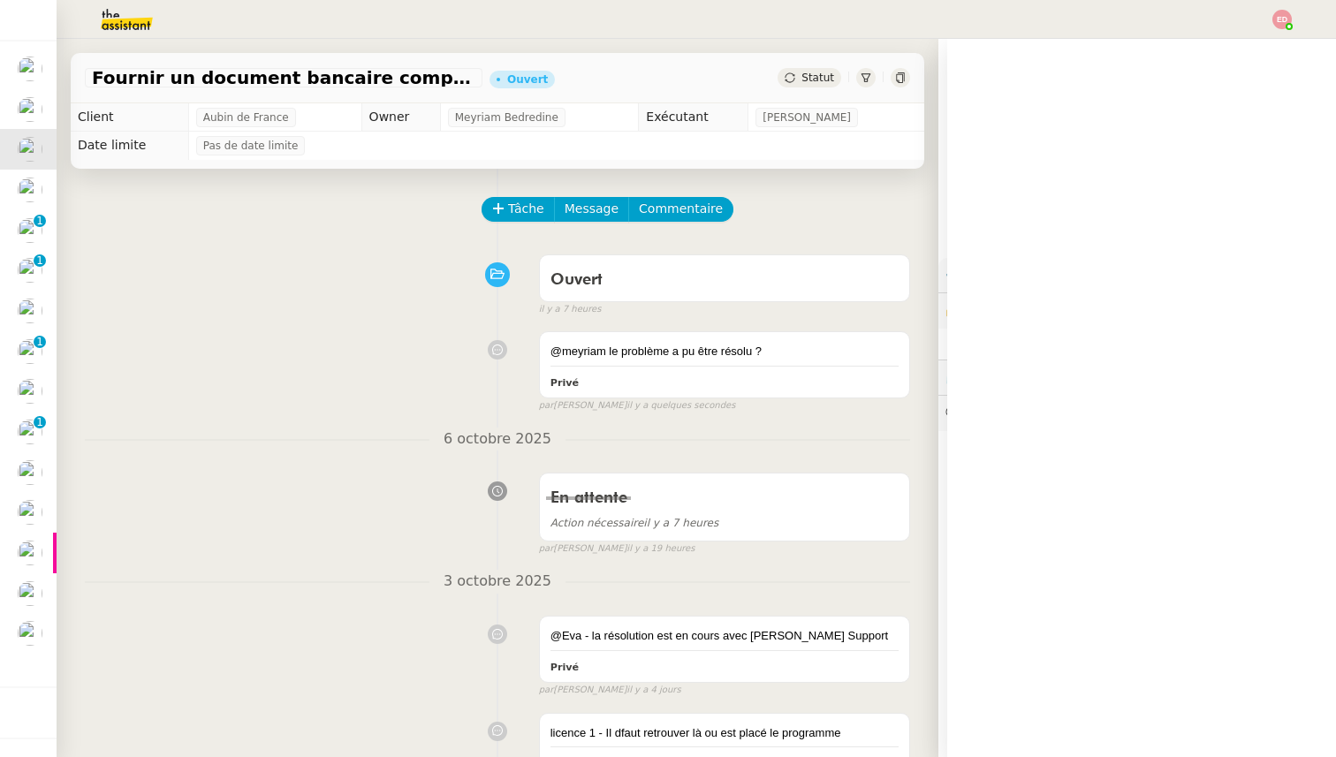
click at [815, 75] on span "Statut" at bounding box center [817, 78] width 33 height 12
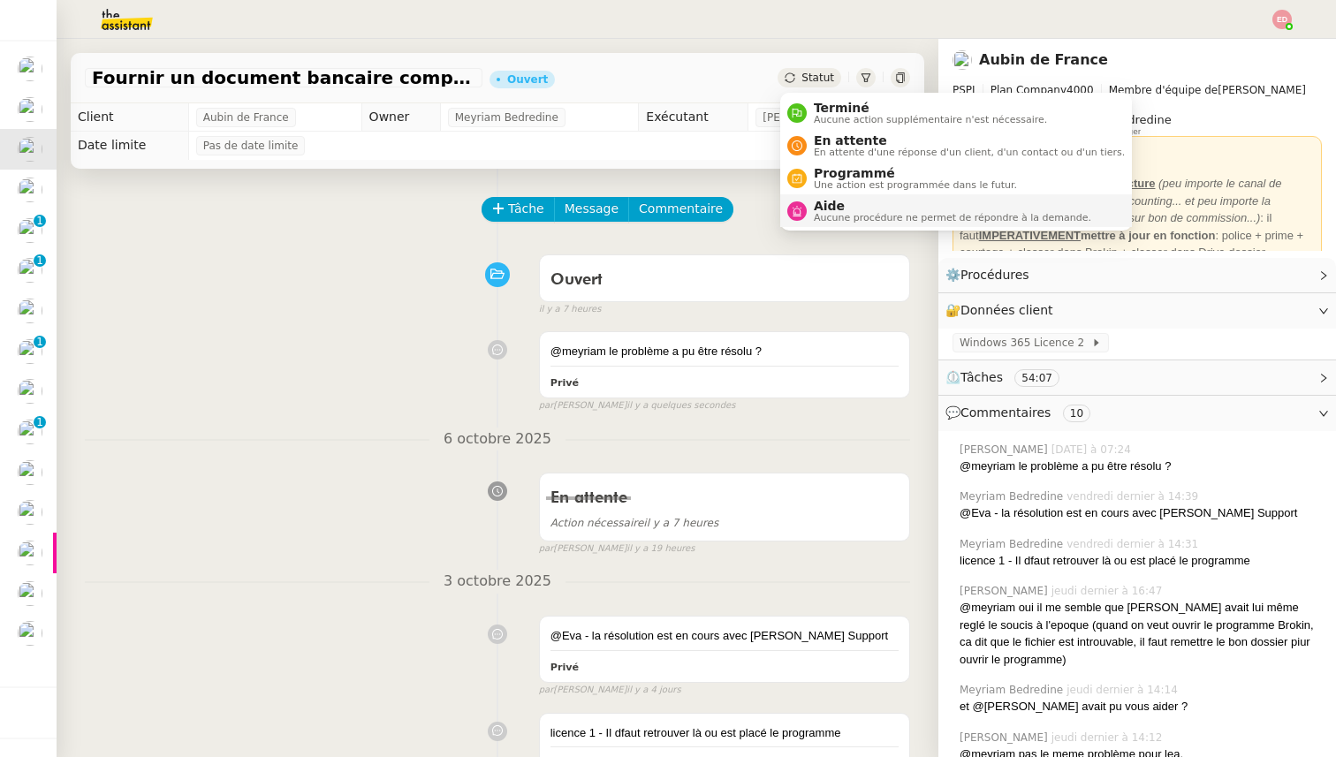
click at [830, 206] on span "Aide" at bounding box center [952, 206] width 277 height 14
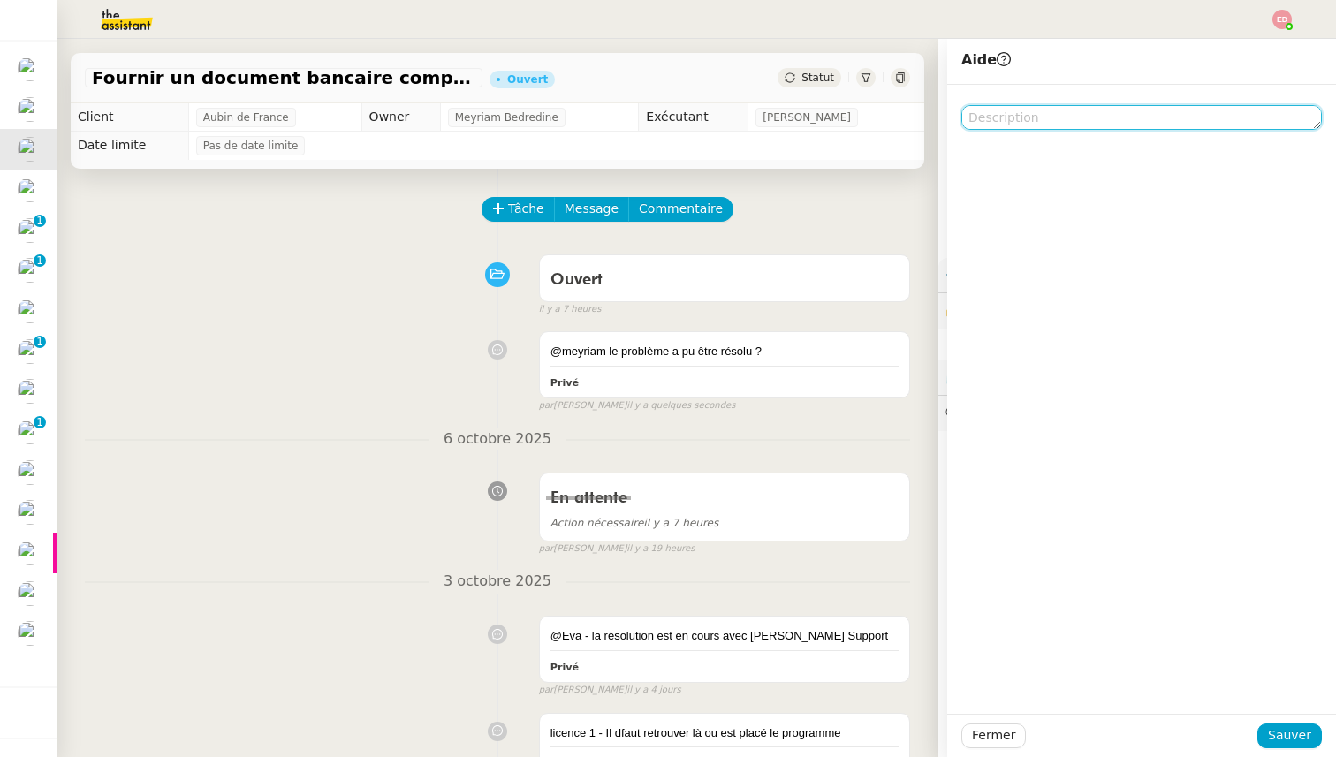
click at [1012, 112] on textarea at bounding box center [1141, 117] width 360 height 25
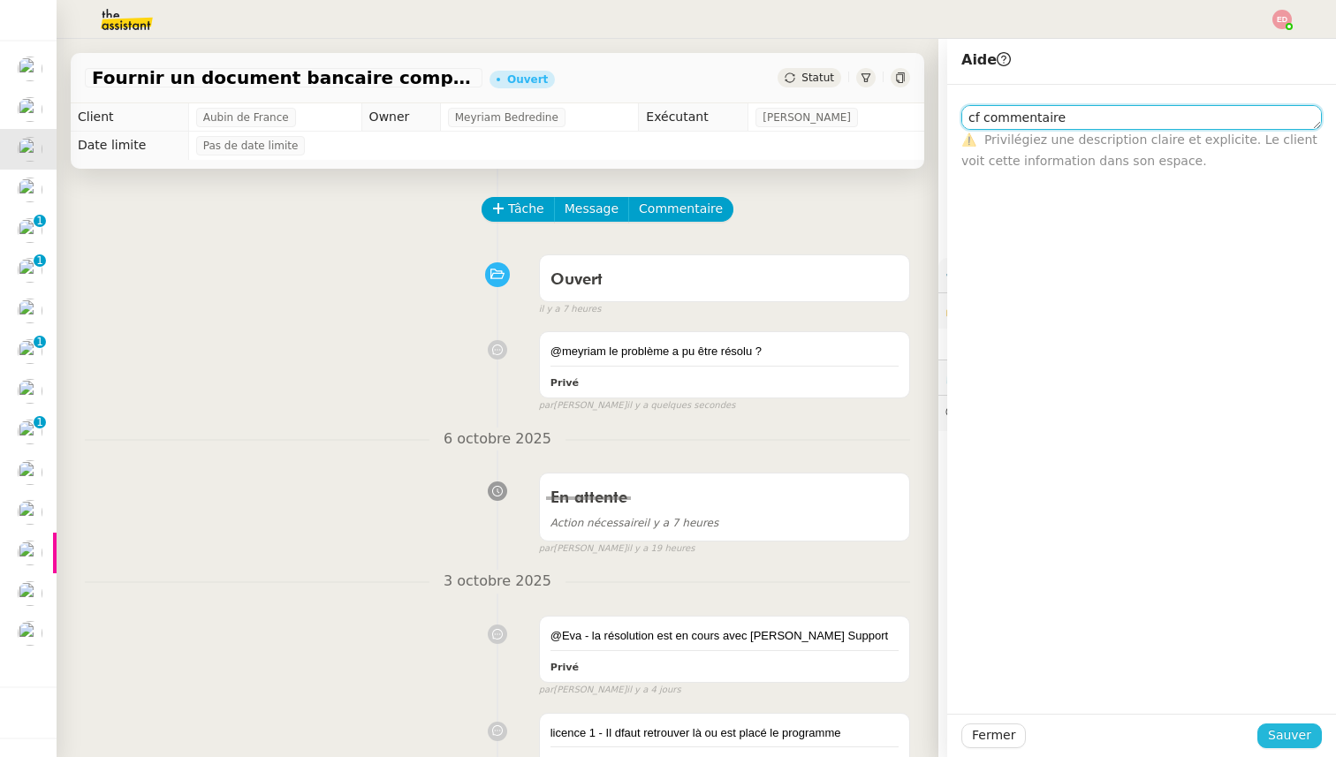
type textarea "cf commentaire"
click at [1271, 733] on span "Sauver" at bounding box center [1289, 735] width 43 height 20
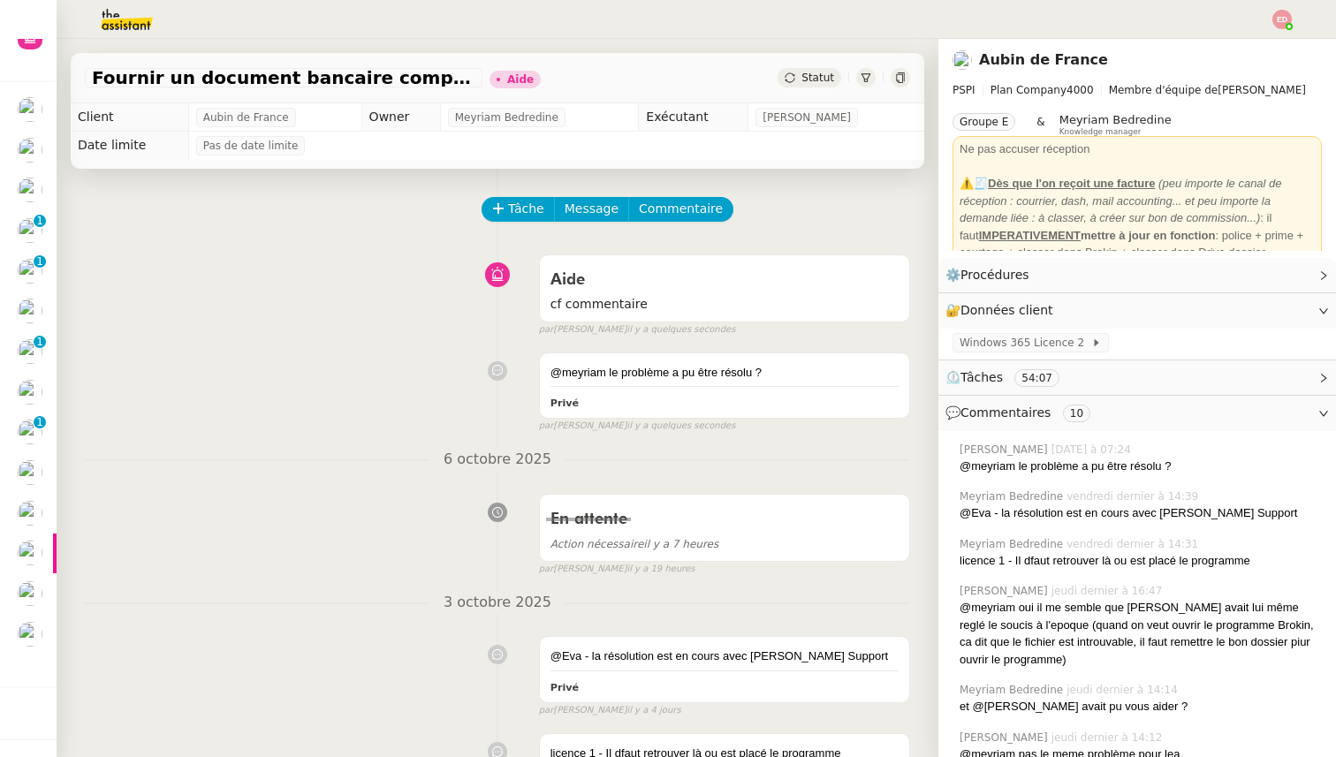
scroll to position [27, 0]
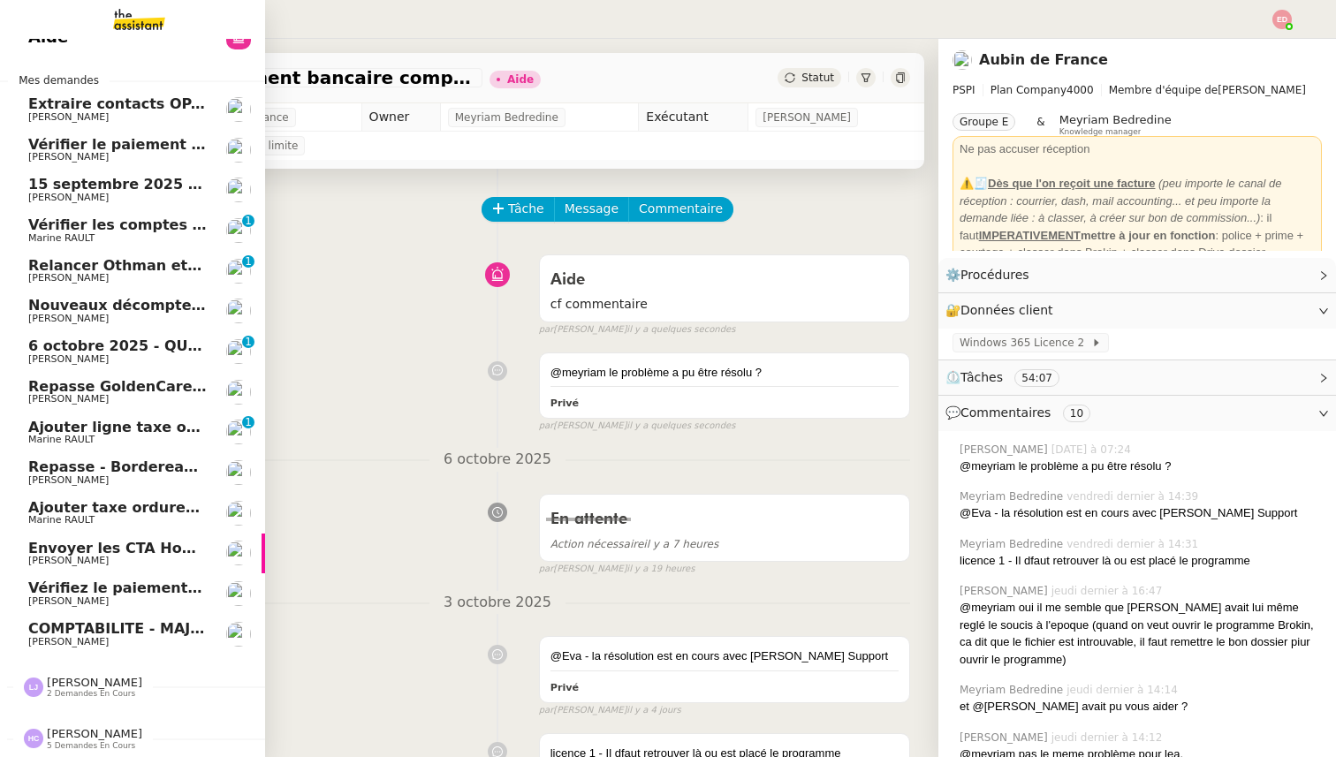
click at [46, 155] on span "[PERSON_NAME]" at bounding box center [68, 156] width 80 height 11
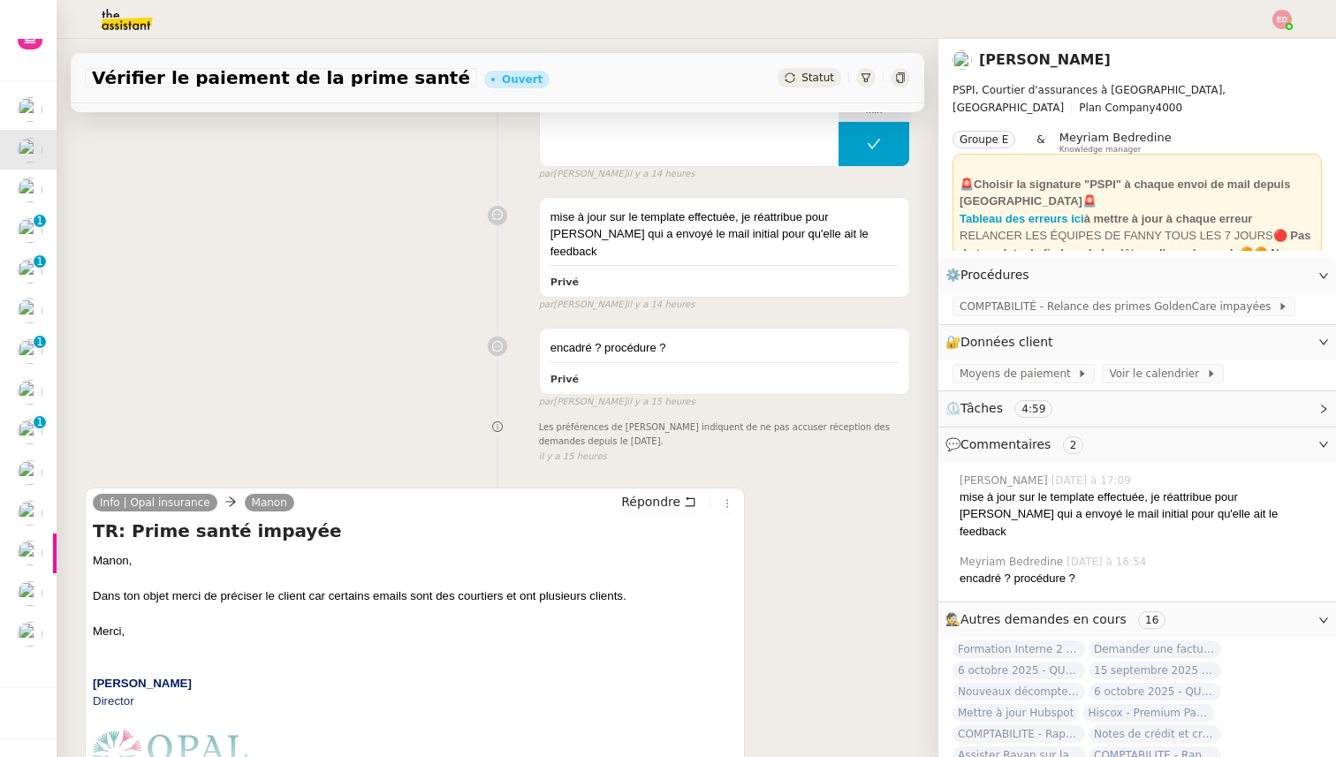
scroll to position [445, 0]
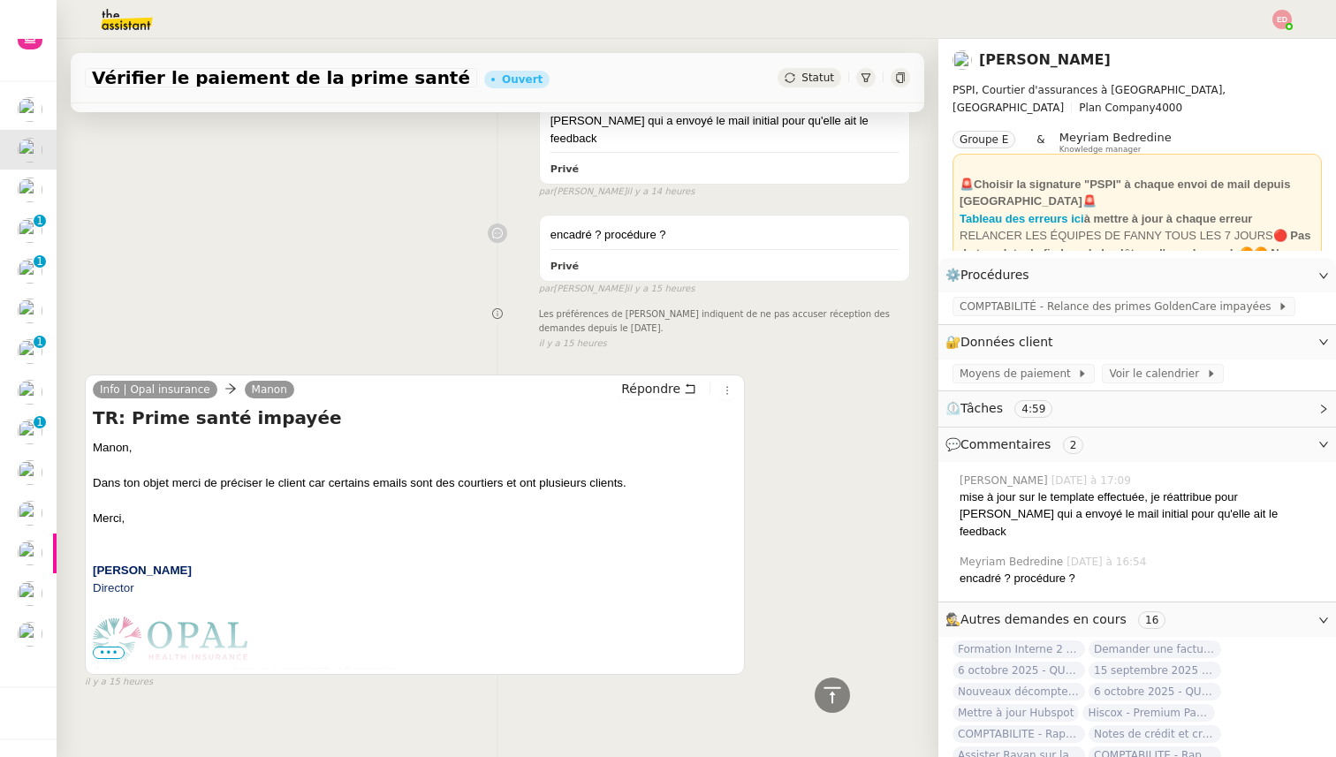
click at [103, 647] on span "•••" at bounding box center [109, 653] width 32 height 12
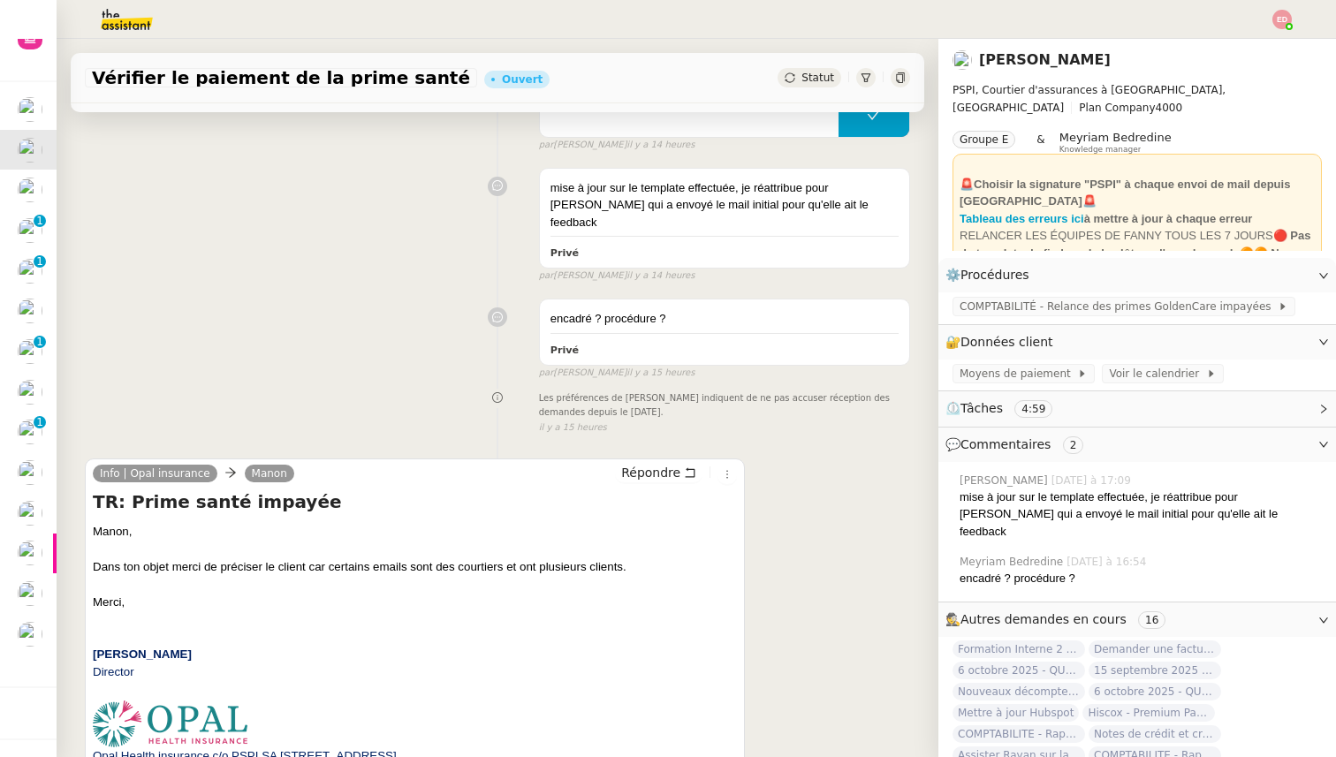
scroll to position [363, 0]
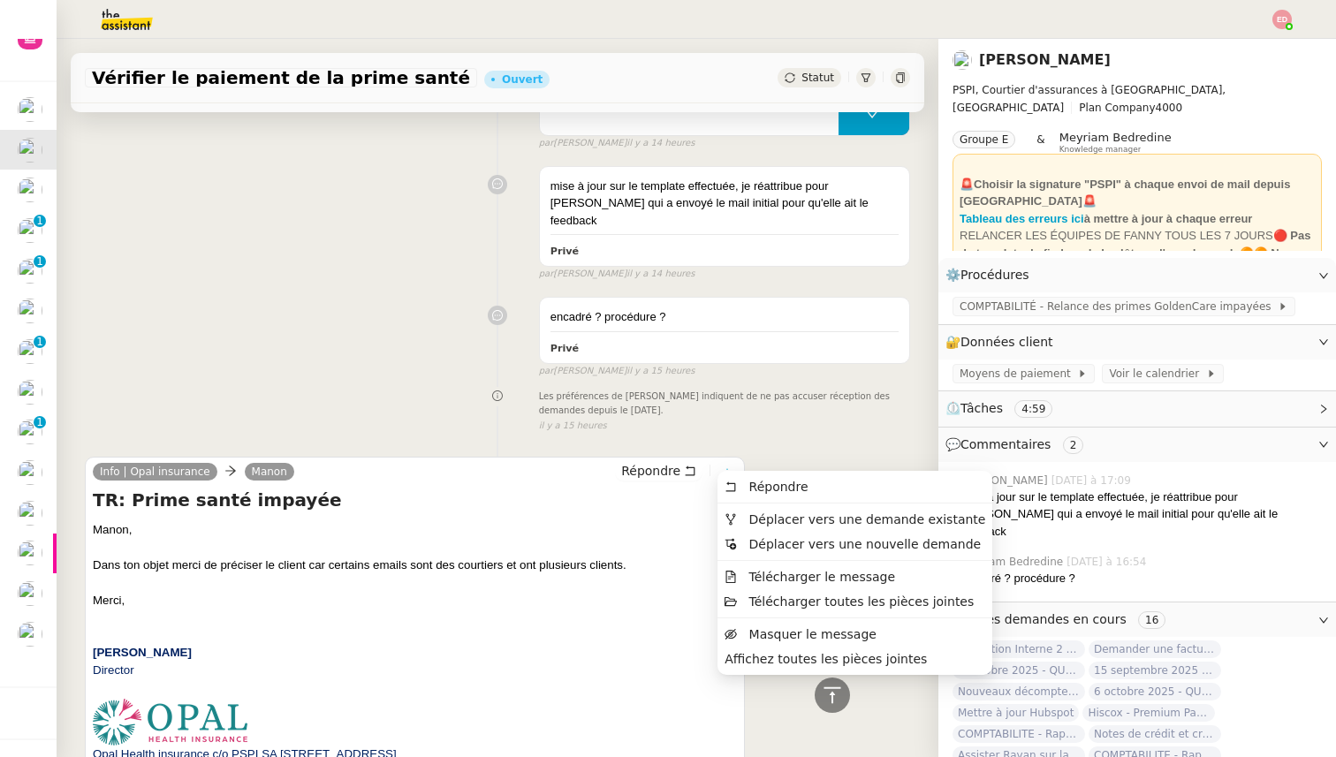
click at [727, 467] on icon at bounding box center [727, 472] width 11 height 11
click at [784, 510] on li "Déplacer vers une demande existante" at bounding box center [854, 519] width 275 height 25
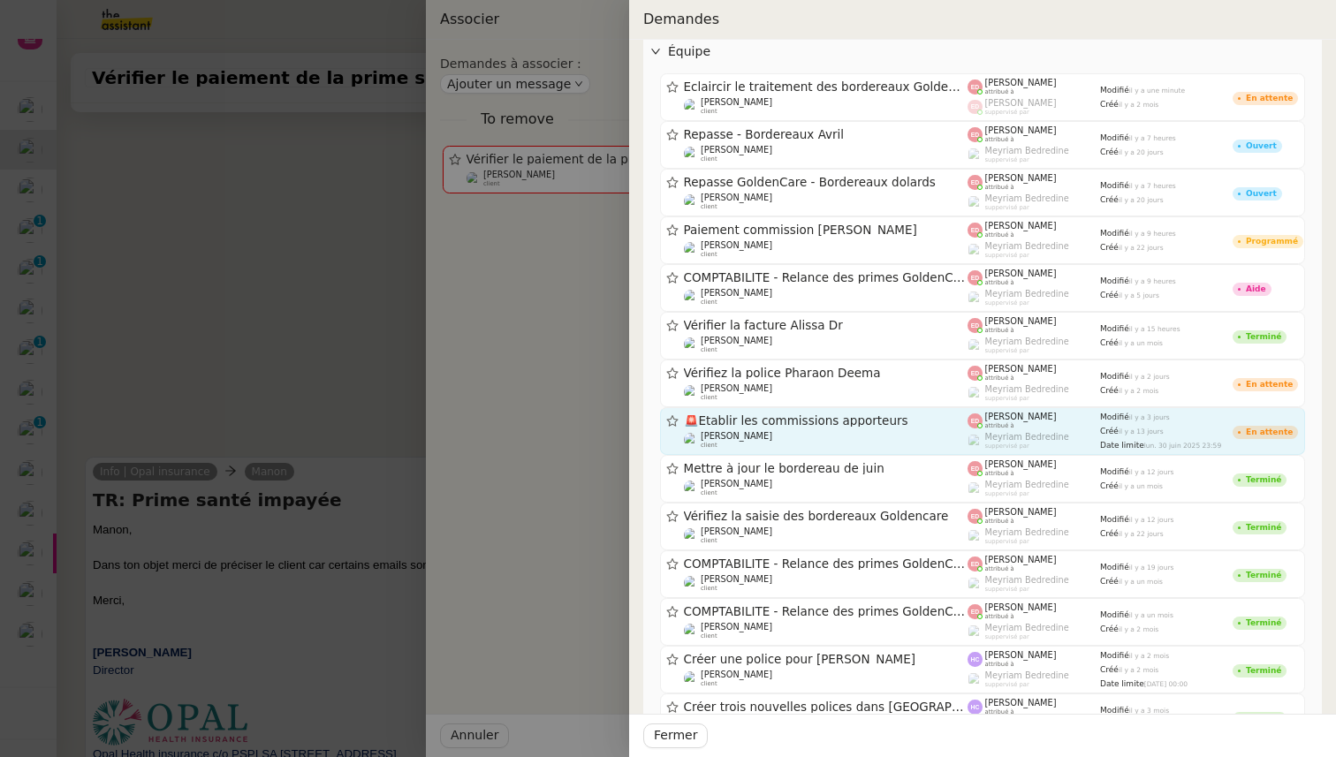
scroll to position [1067, 0]
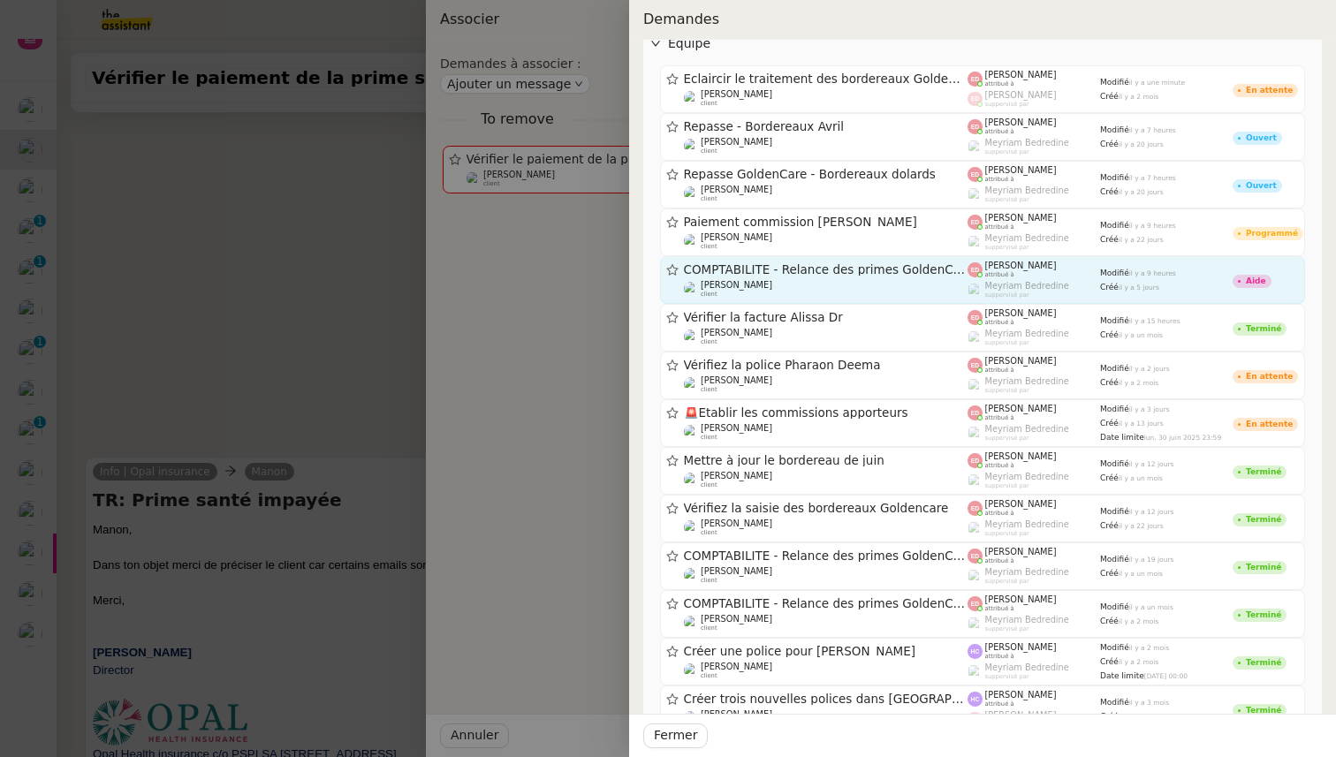
type input "golden"
click at [790, 272] on span "COMPTABILITÉ - Relance des primes GoldenCare impayées- octobre 2025" at bounding box center [826, 270] width 284 height 12
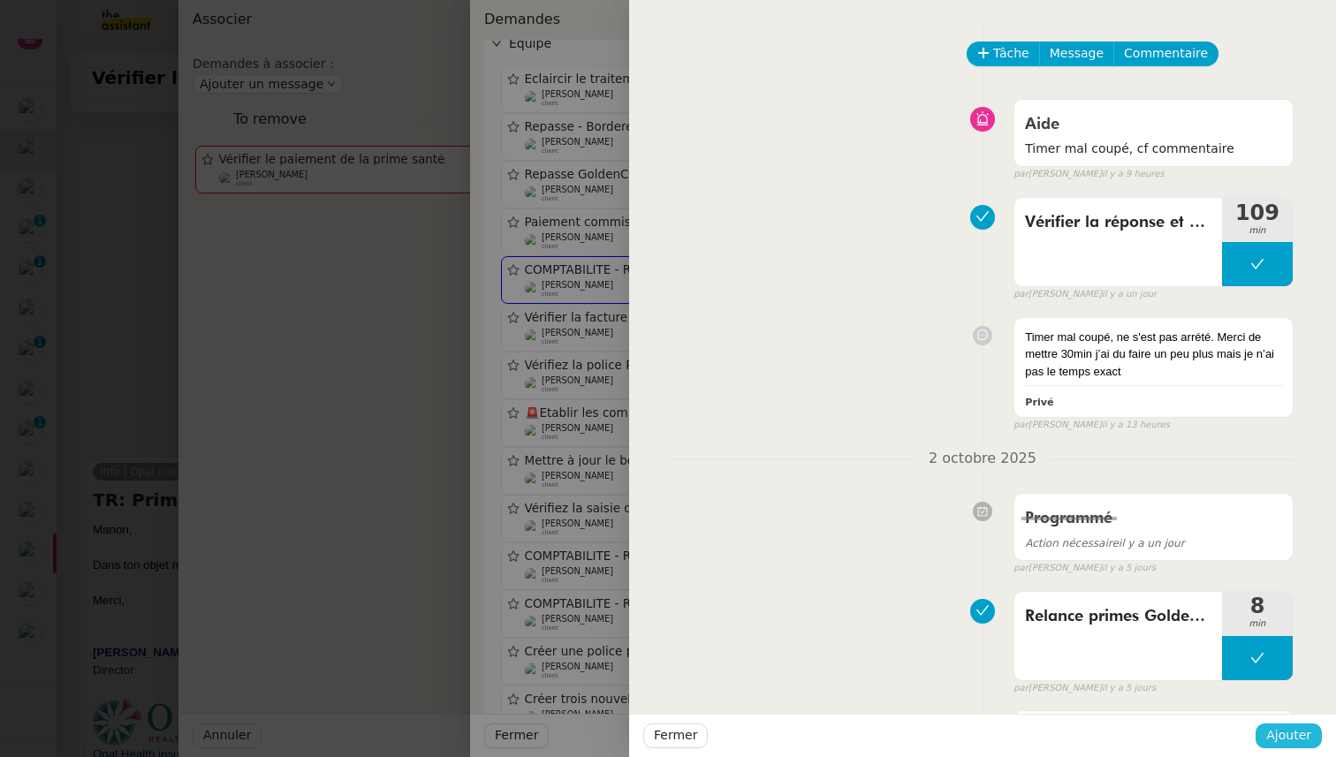
click at [1318, 736] on button "Ajouter" at bounding box center [1288, 735] width 66 height 25
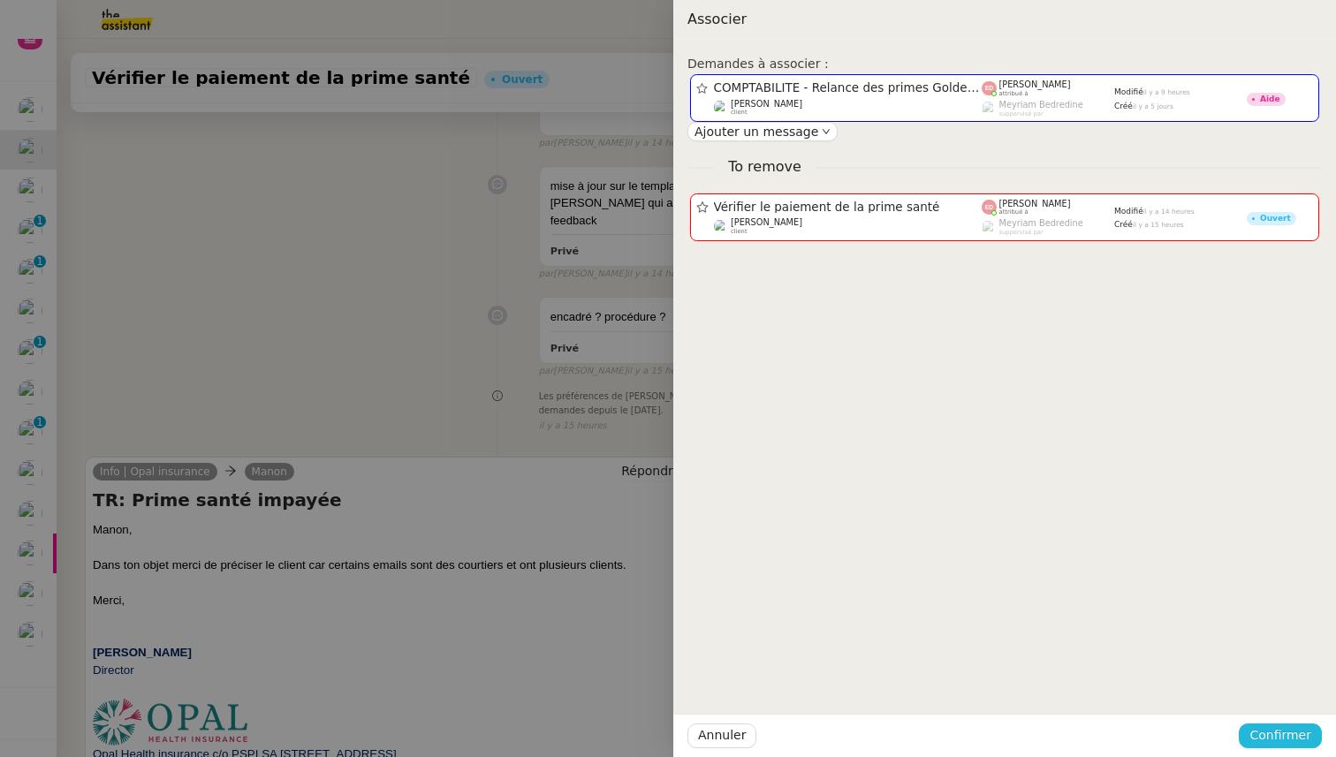
click at [1268, 742] on span "Confirmer" at bounding box center [1280, 735] width 62 height 20
click at [1281, 699] on div "Êtes-vous sûr? Annuler Ajouter" at bounding box center [1246, 673] width 149 height 73
click at [1280, 693] on span "Ajouter" at bounding box center [1281, 688] width 45 height 18
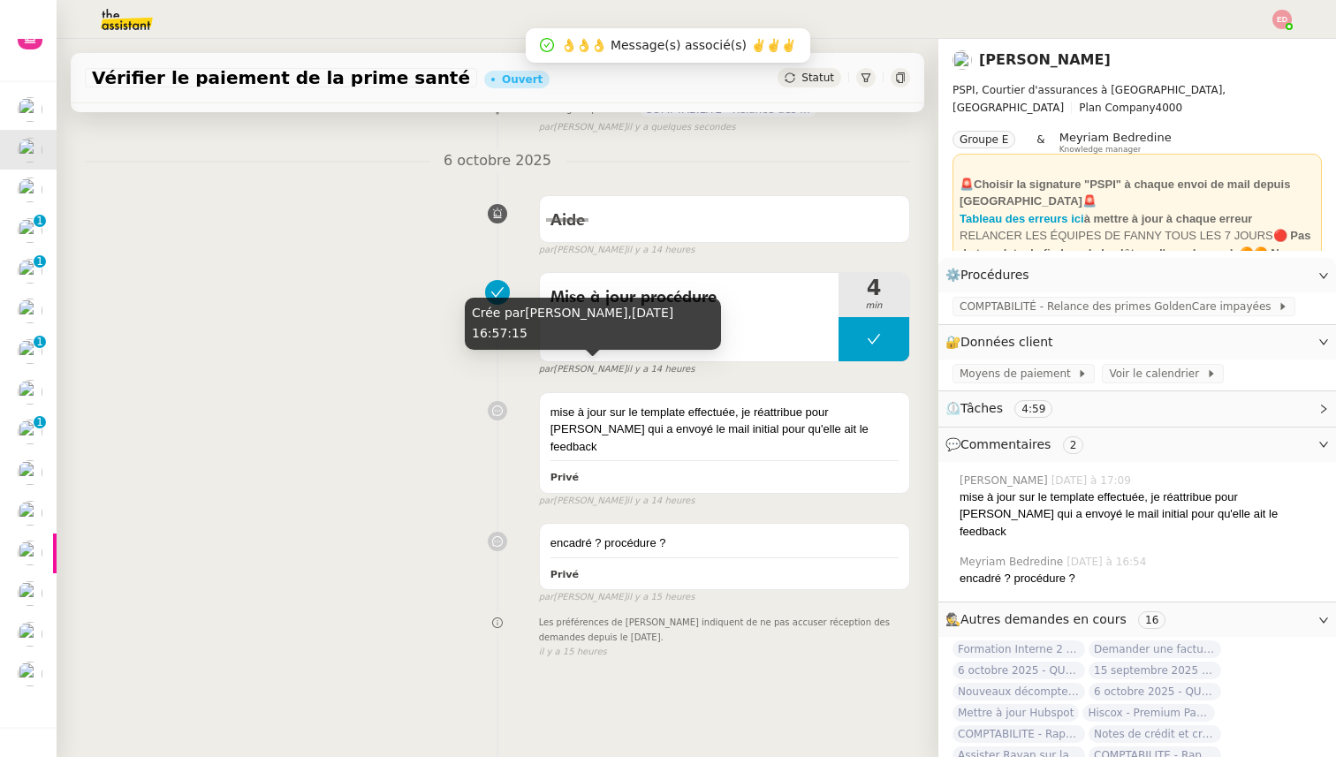
scroll to position [0, 0]
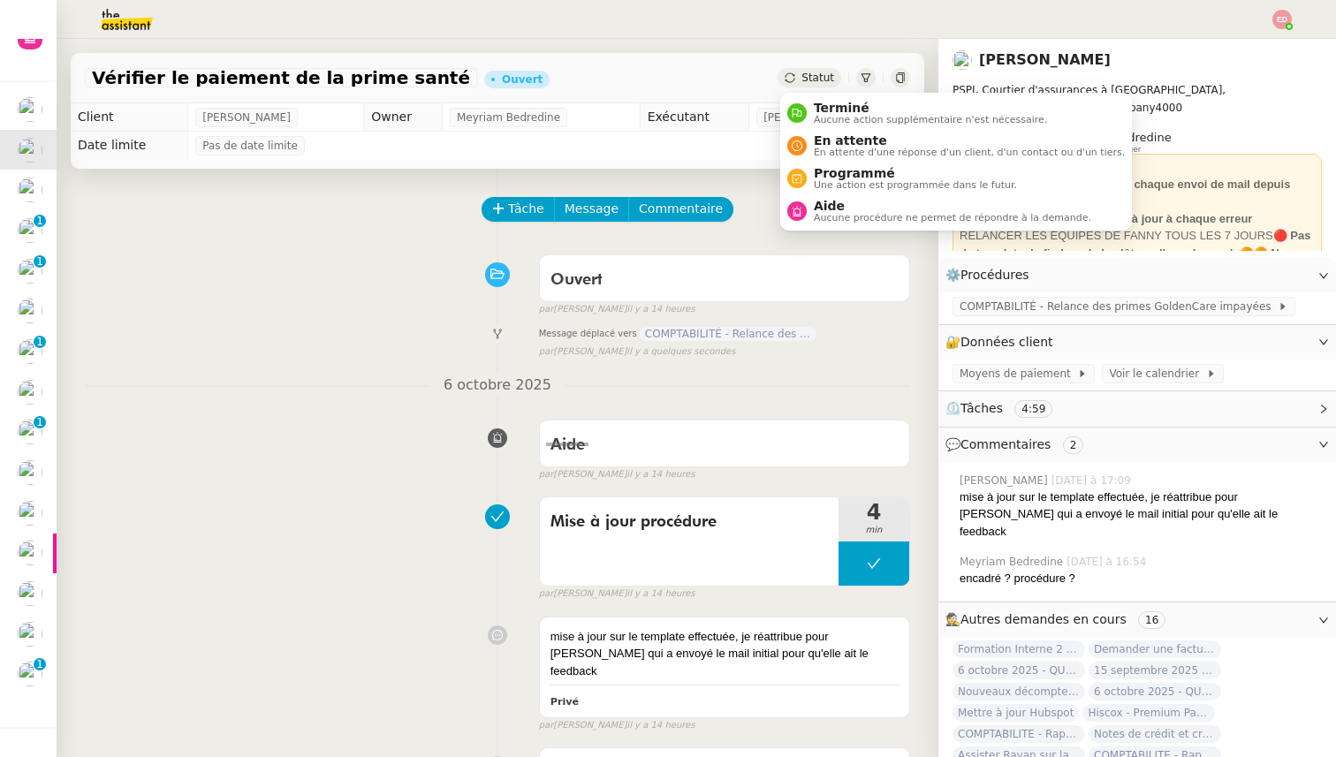
click at [814, 72] on span "Statut" at bounding box center [817, 78] width 33 height 12
click at [829, 110] on span "Terminé" at bounding box center [930, 108] width 233 height 14
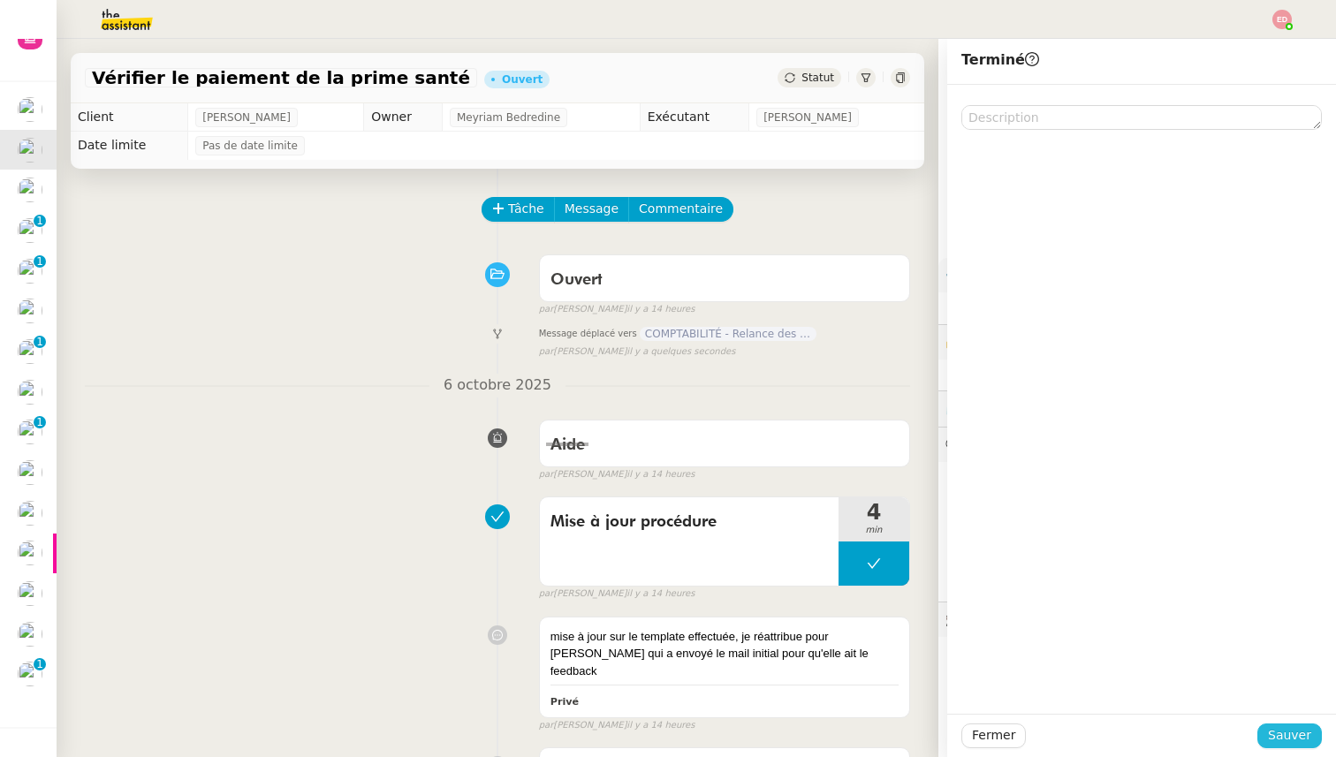
click at [1292, 739] on span "Sauver" at bounding box center [1289, 735] width 43 height 20
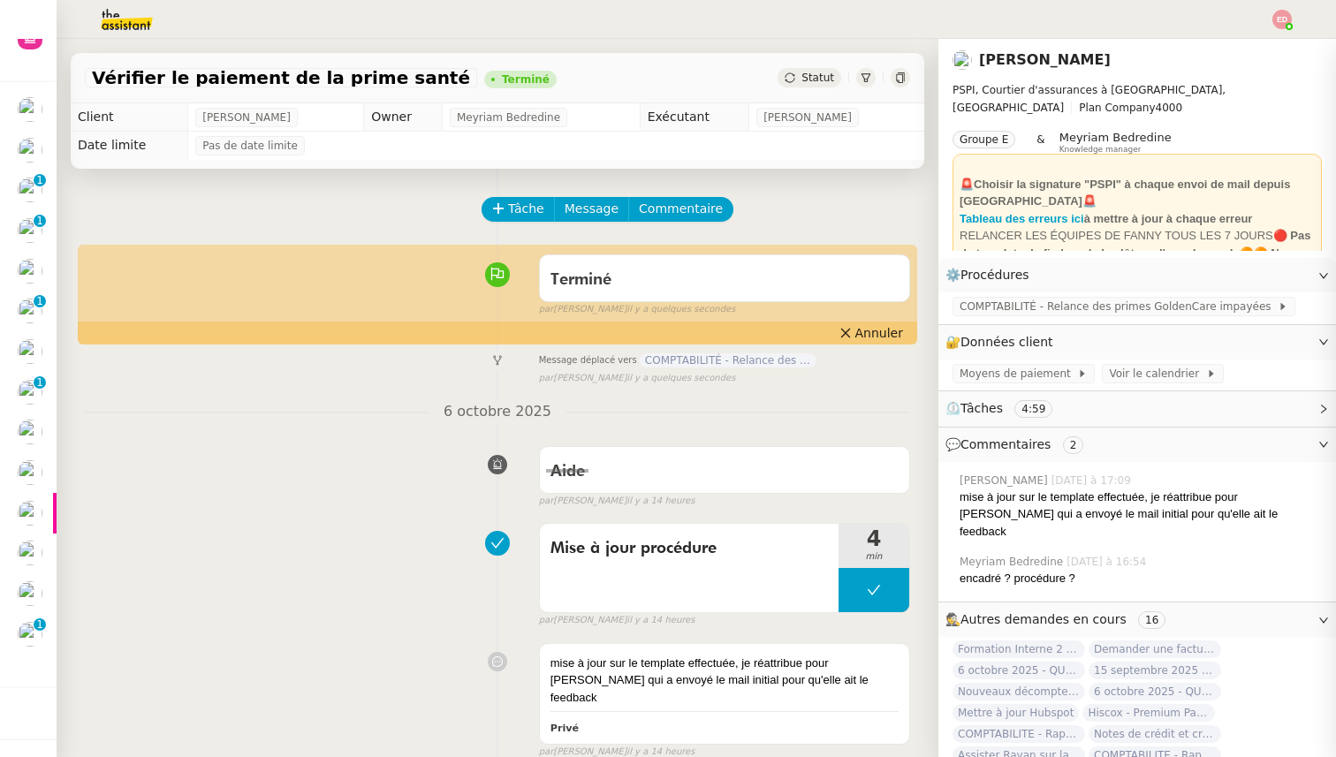
scroll to position [68, 0]
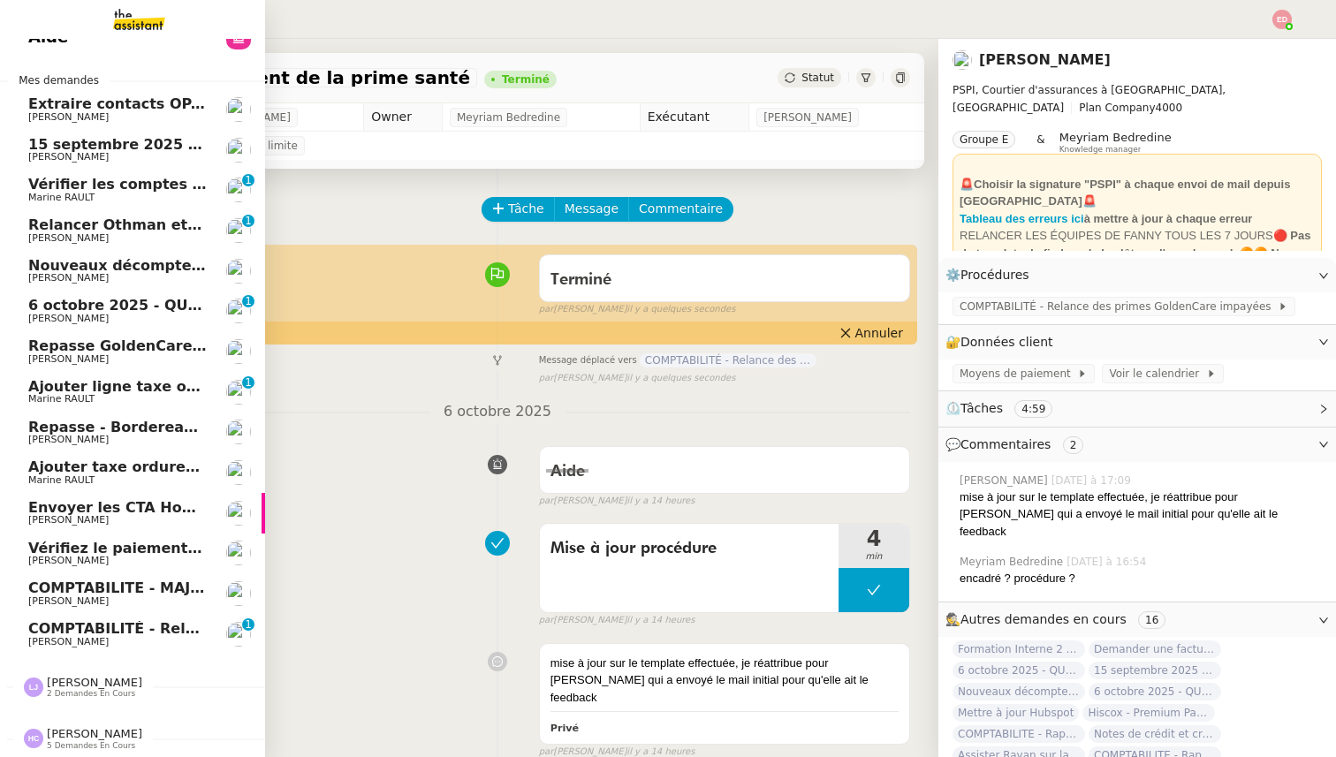
click at [36, 630] on span "COMPTABILITÉ - Relance des primes GoldenCare impayées- octobre 2025" at bounding box center [318, 628] width 581 height 17
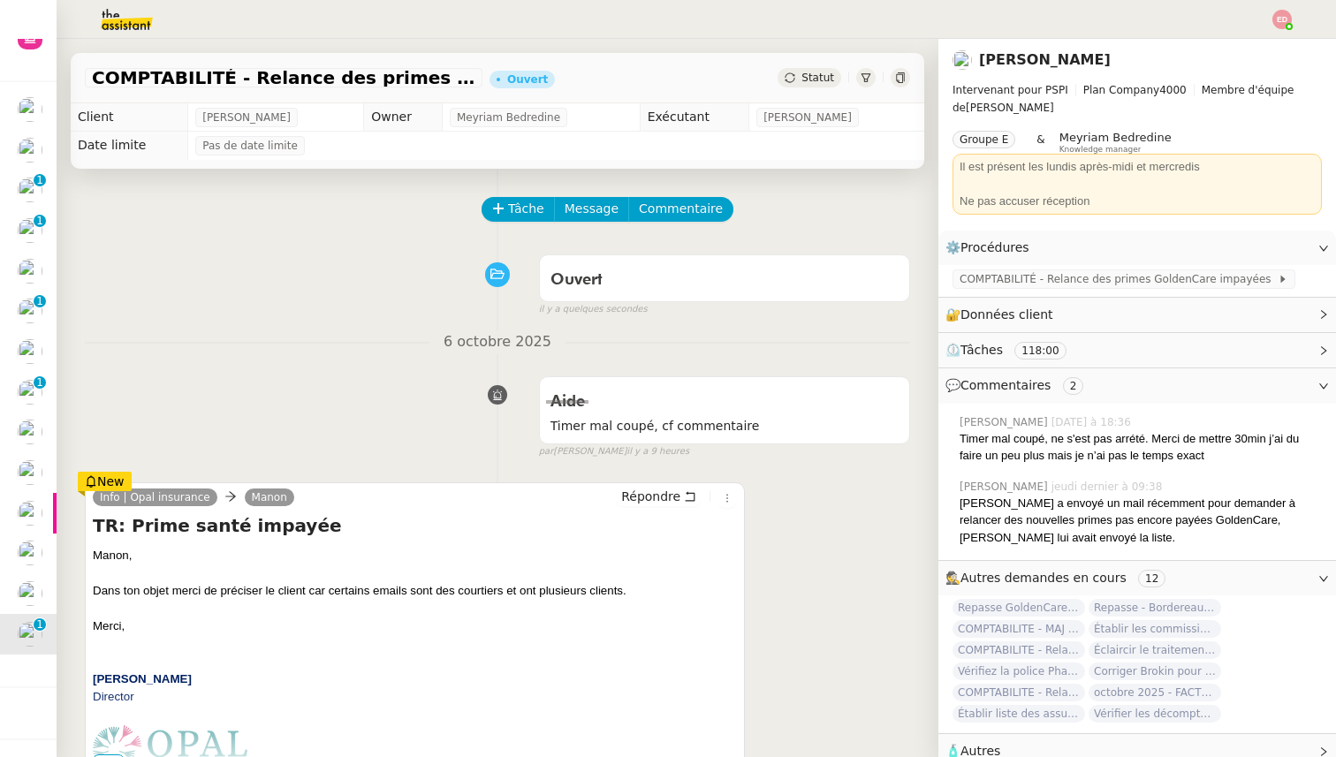
click at [42, 586] on span "COMPTABILITE - MAJ solde restant- septembre 2025" at bounding box center [26, 588] width 413 height 17
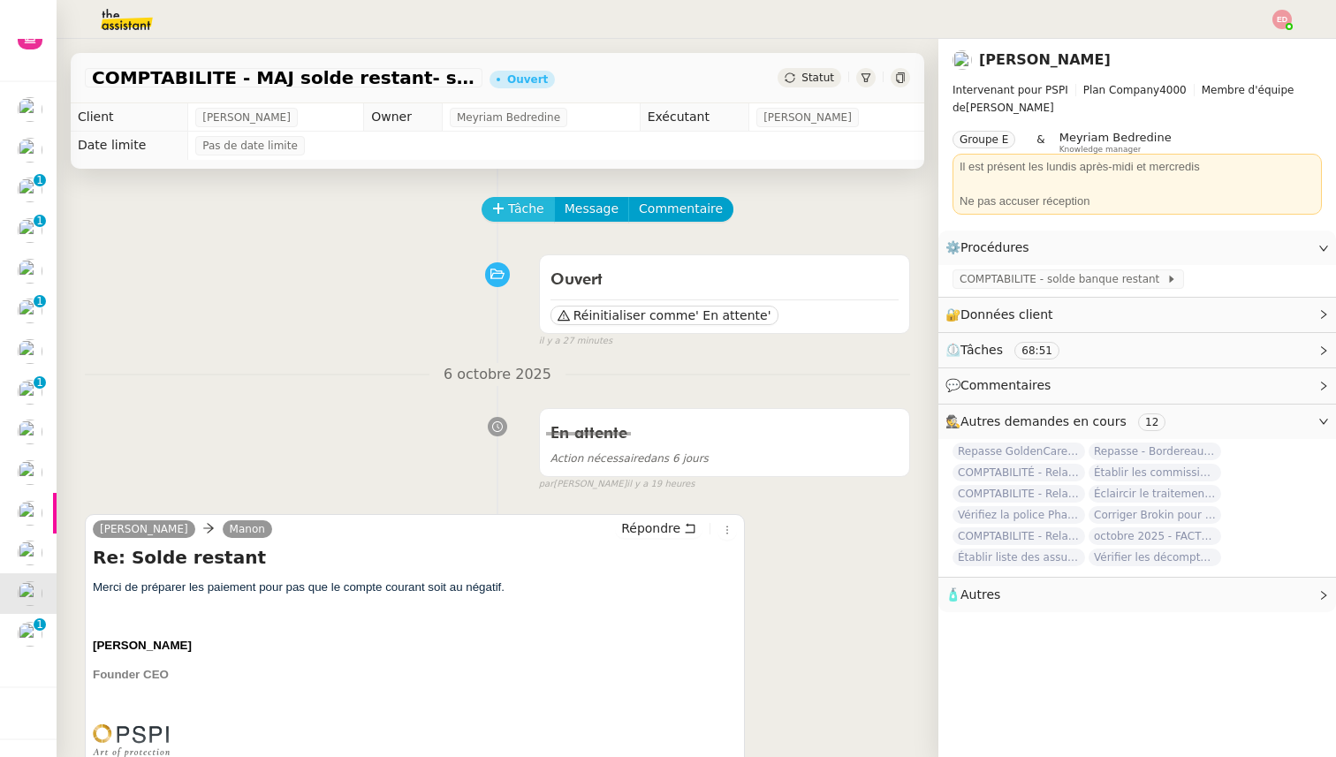
click at [506, 209] on button "Tâche" at bounding box center [517, 209] width 73 height 25
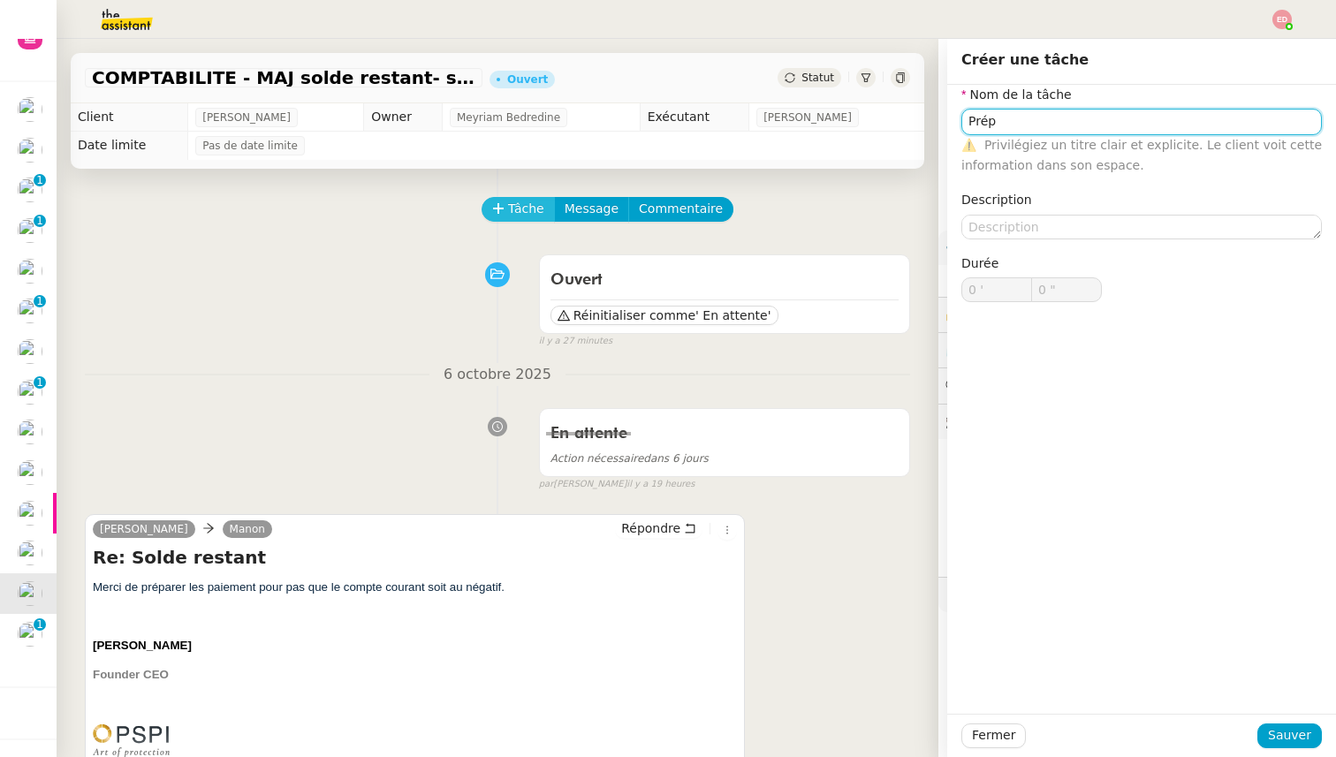
type input "Prép"
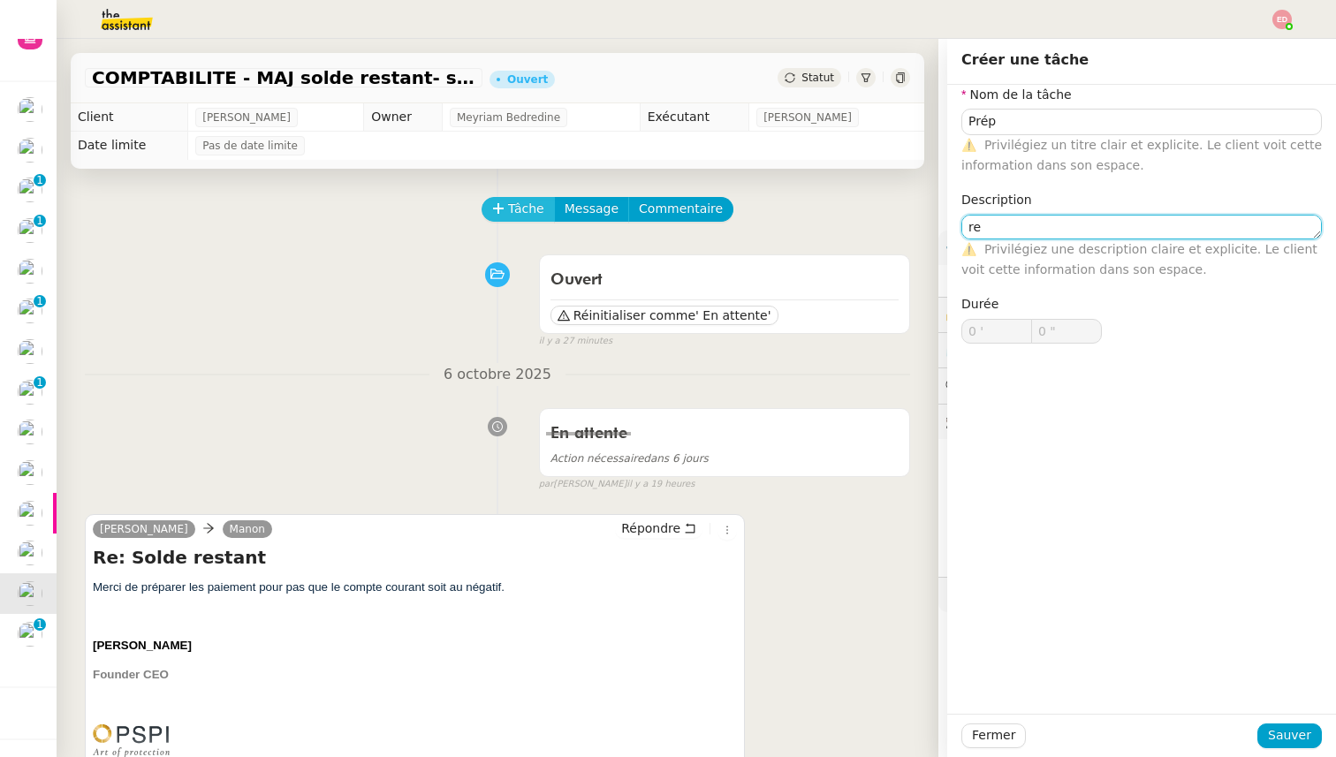
type textarea "r"
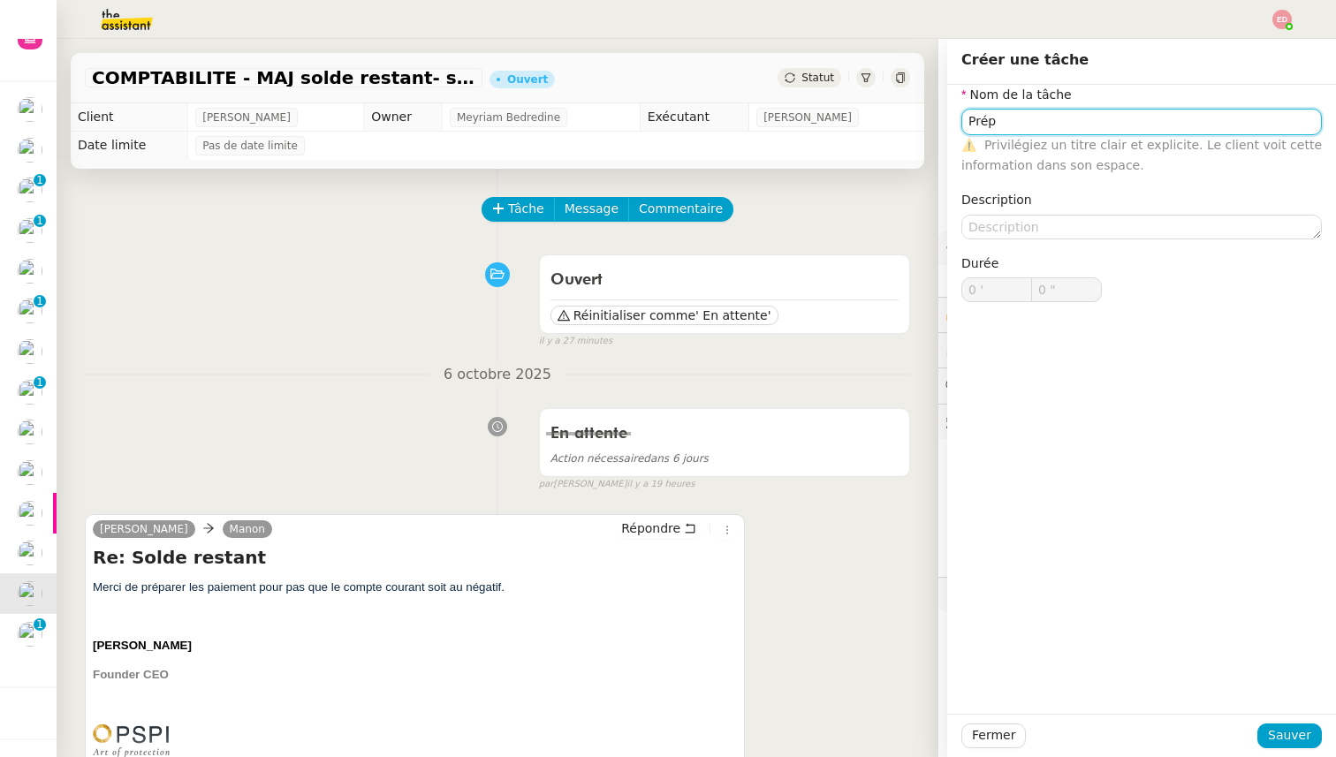
click at [1029, 126] on input "Prép" at bounding box center [1141, 122] width 360 height 26
type input "Préparer les virements"
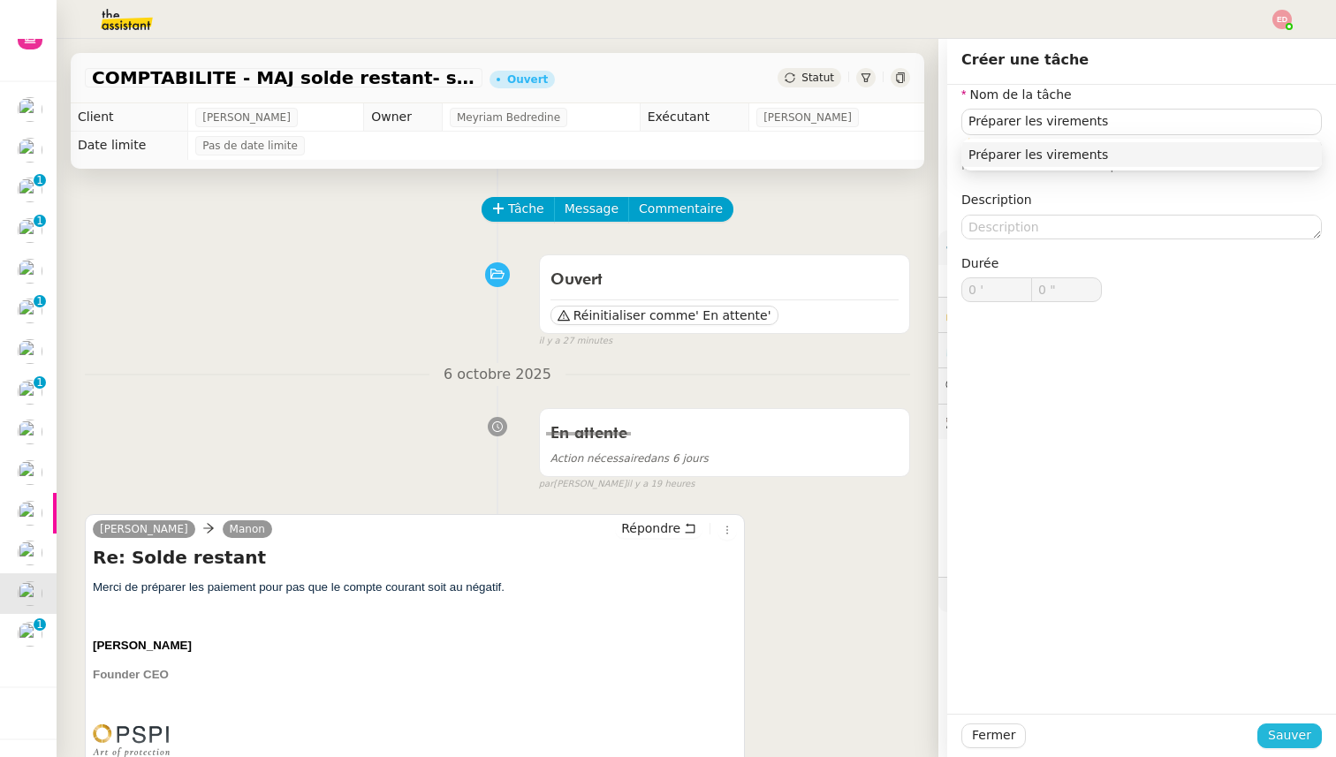
click at [1270, 724] on button "Sauver" at bounding box center [1289, 735] width 64 height 25
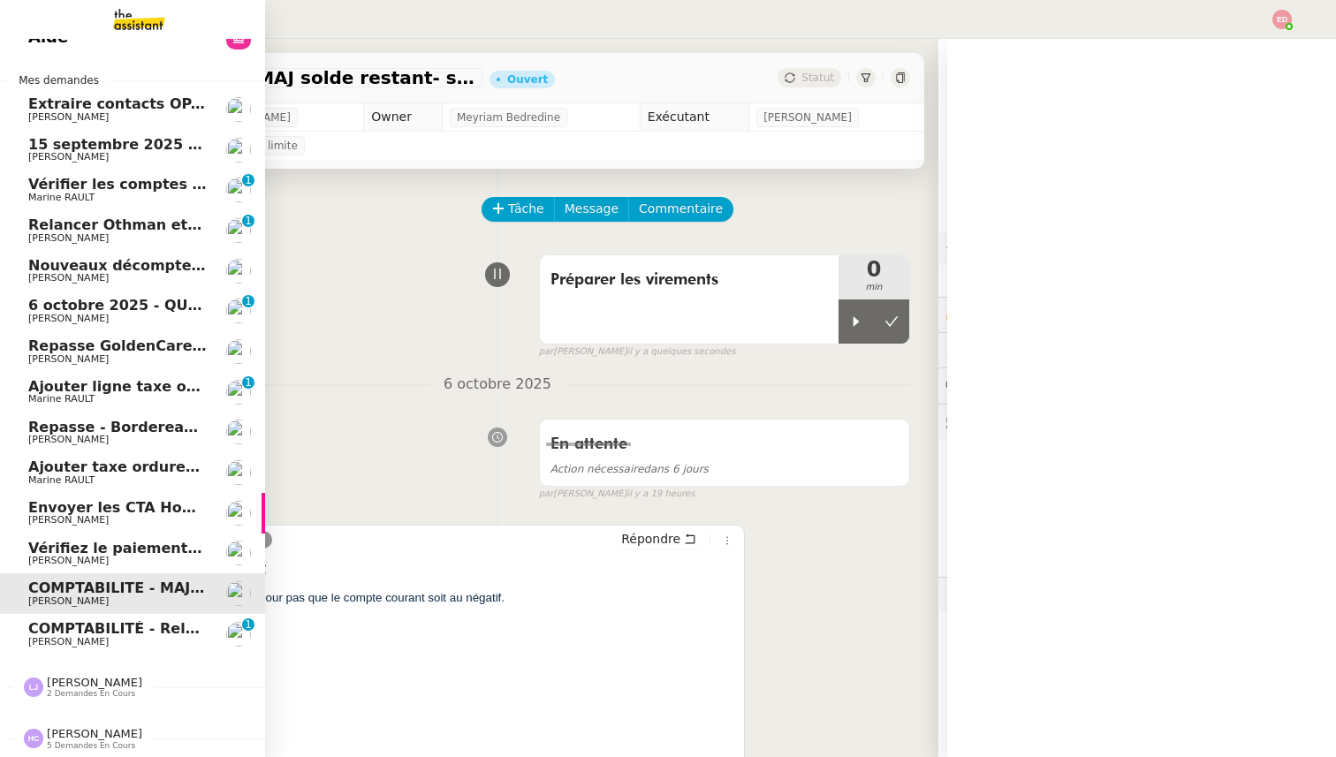
click at [42, 549] on span "Vérifiez le paiement du client" at bounding box center [145, 548] width 234 height 17
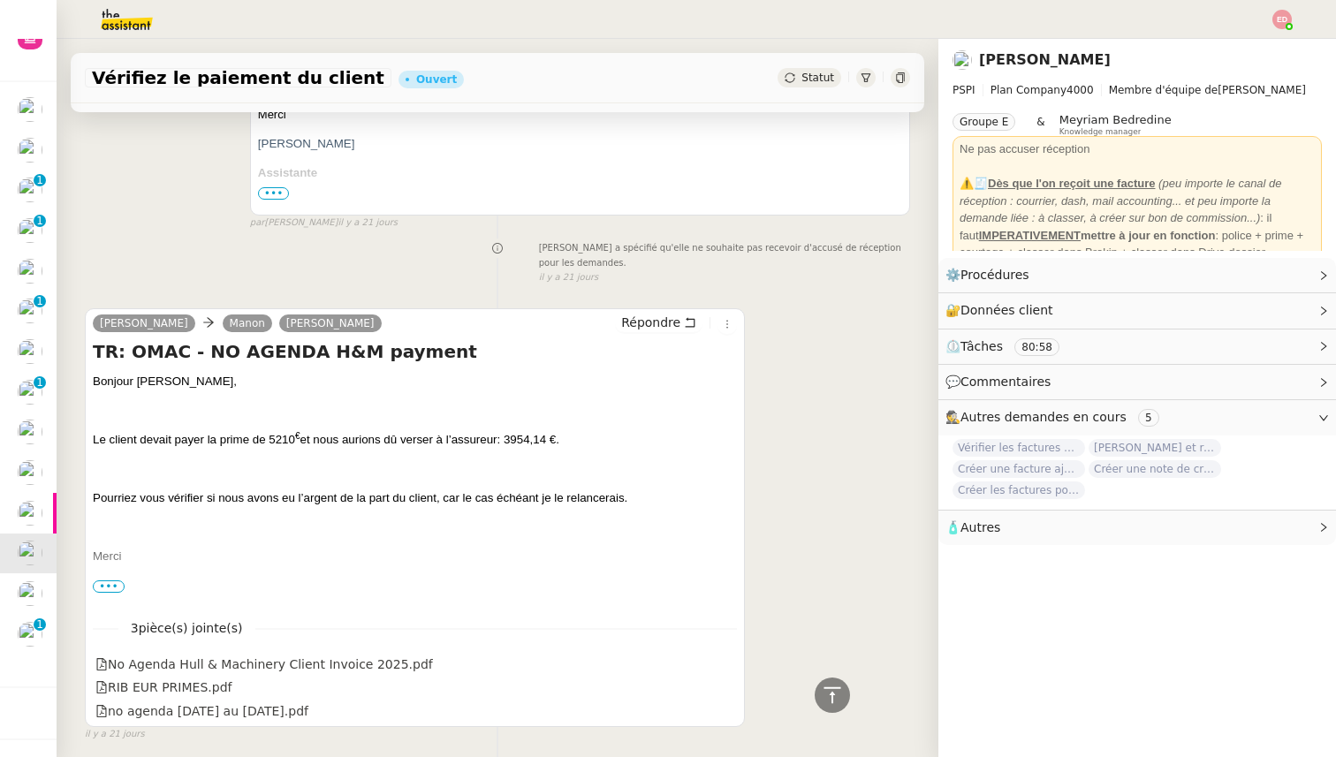
scroll to position [5736, 0]
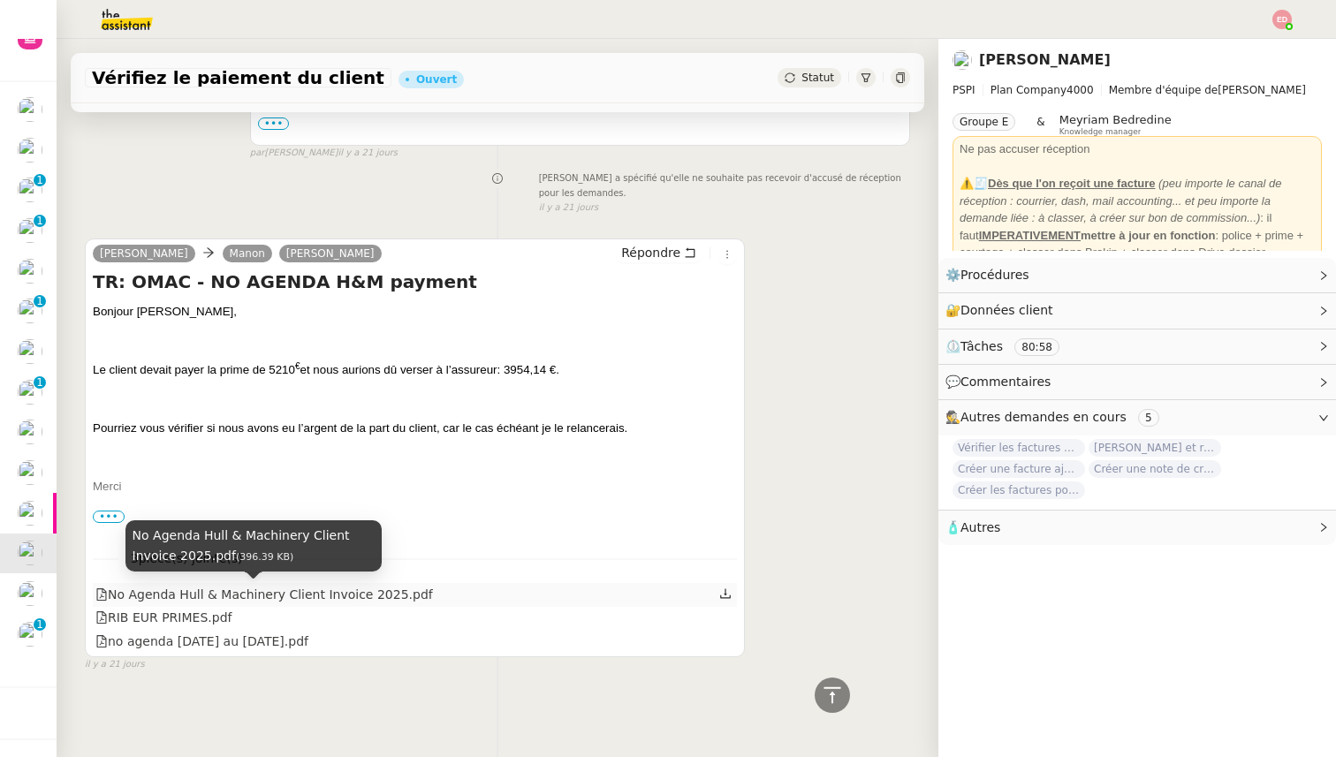
click at [177, 601] on div "No Agenda Hull & Machinery Client Invoice 2025.pdf" at bounding box center [263, 595] width 337 height 20
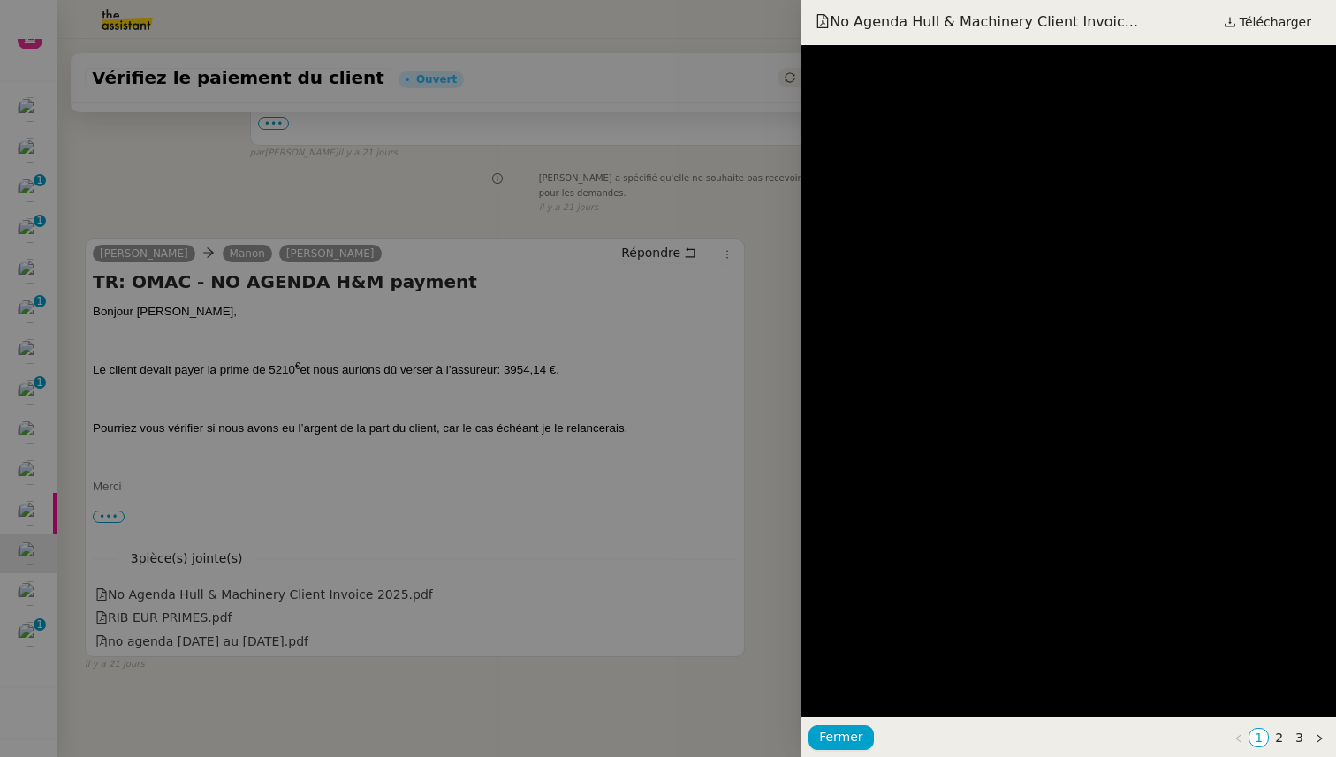
click at [178, 634] on div at bounding box center [668, 378] width 1336 height 757
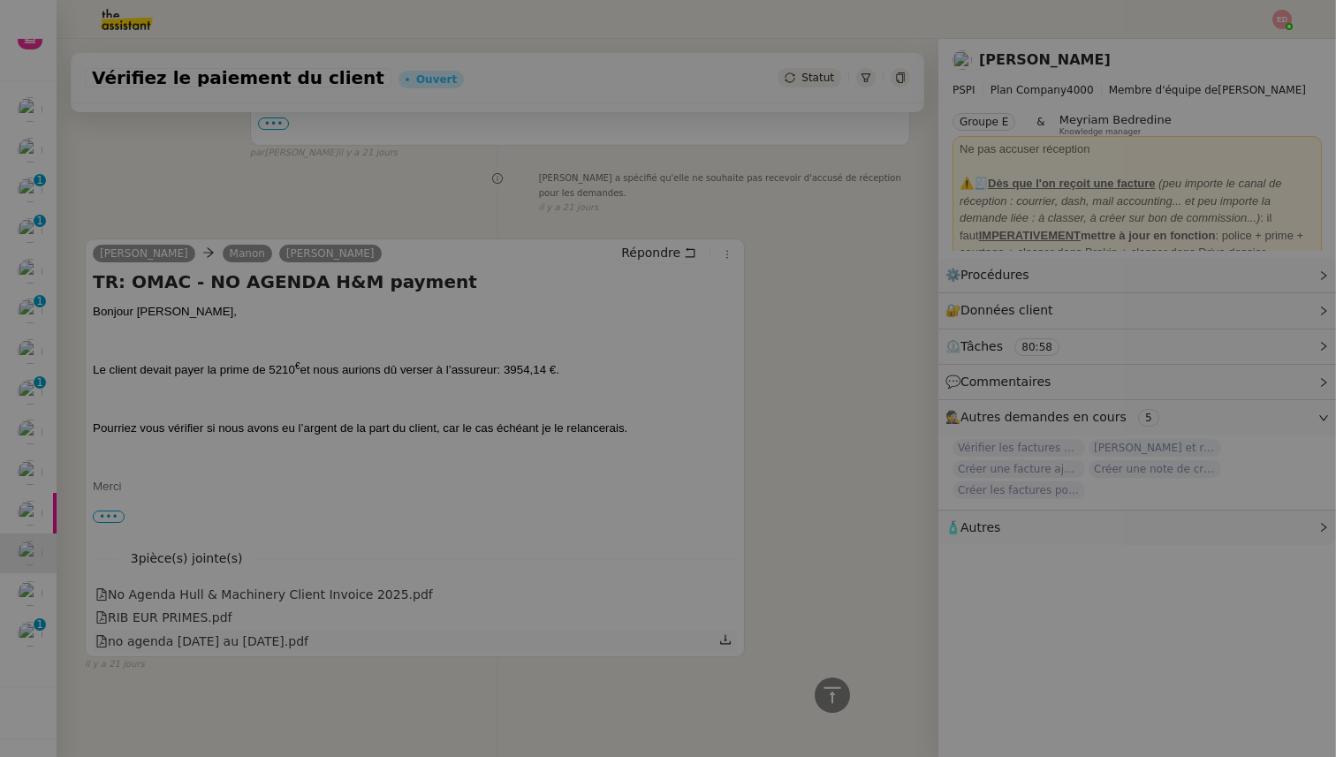
click at [178, 652] on div "no agenda [DATE] au [DATE].pdf" at bounding box center [415, 641] width 644 height 23
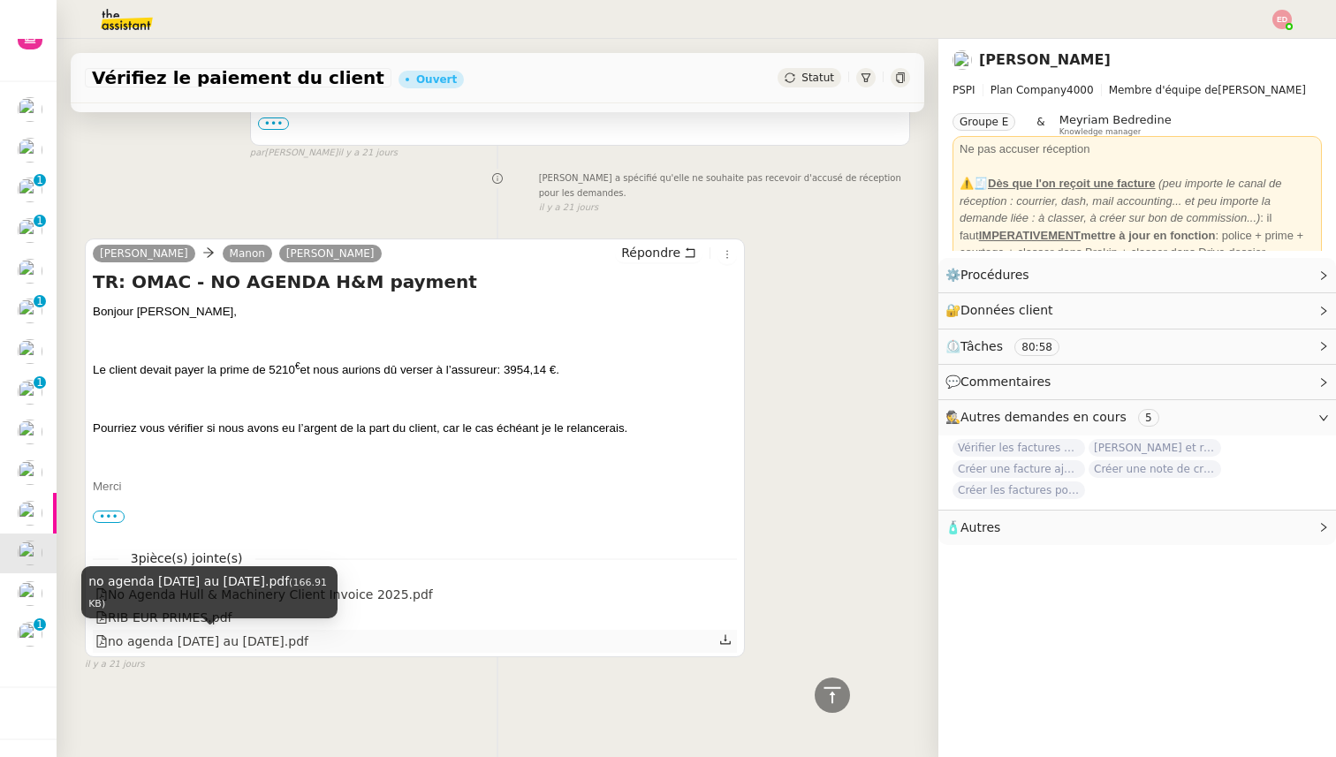
click at [169, 640] on div "no agenda [DATE] au [DATE].pdf" at bounding box center [201, 642] width 213 height 20
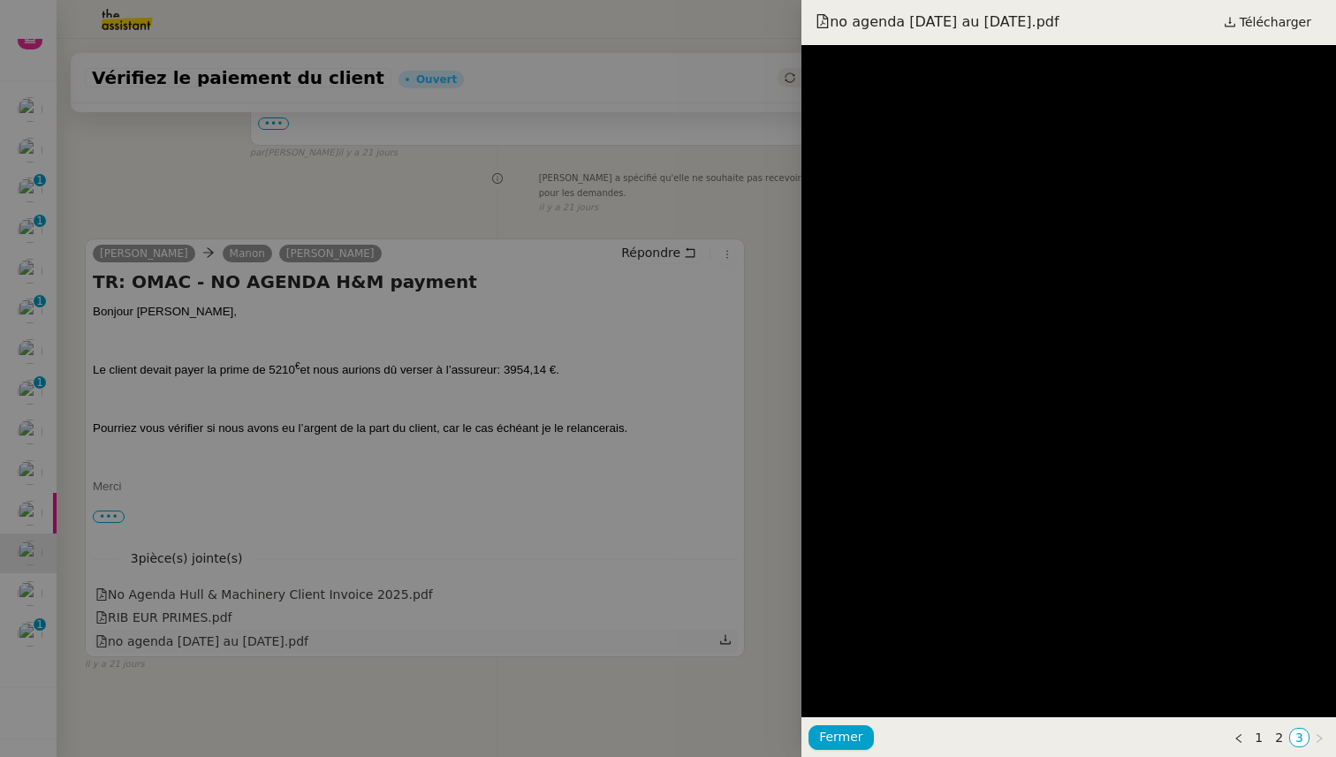
scroll to position [0, 0]
click at [347, 431] on div at bounding box center [668, 378] width 1336 height 757
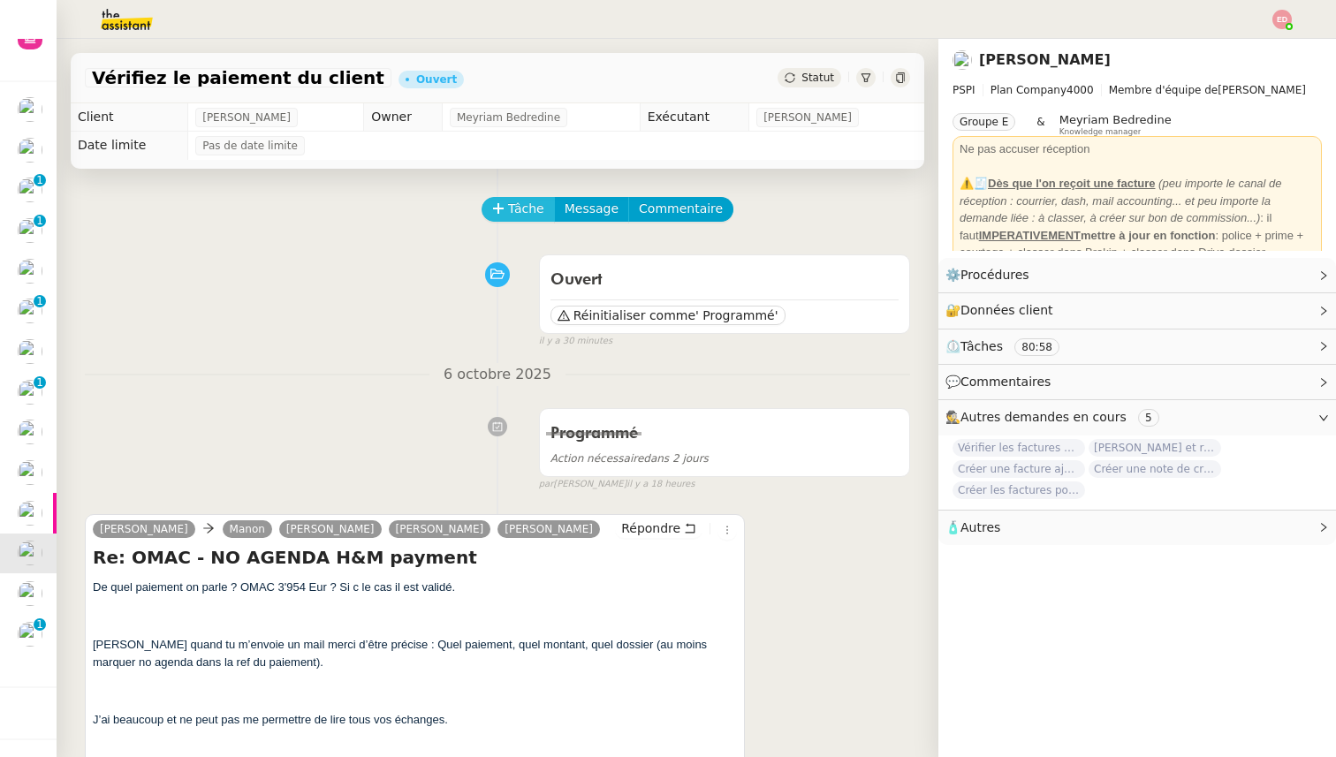
click at [500, 206] on icon at bounding box center [498, 208] width 12 height 12
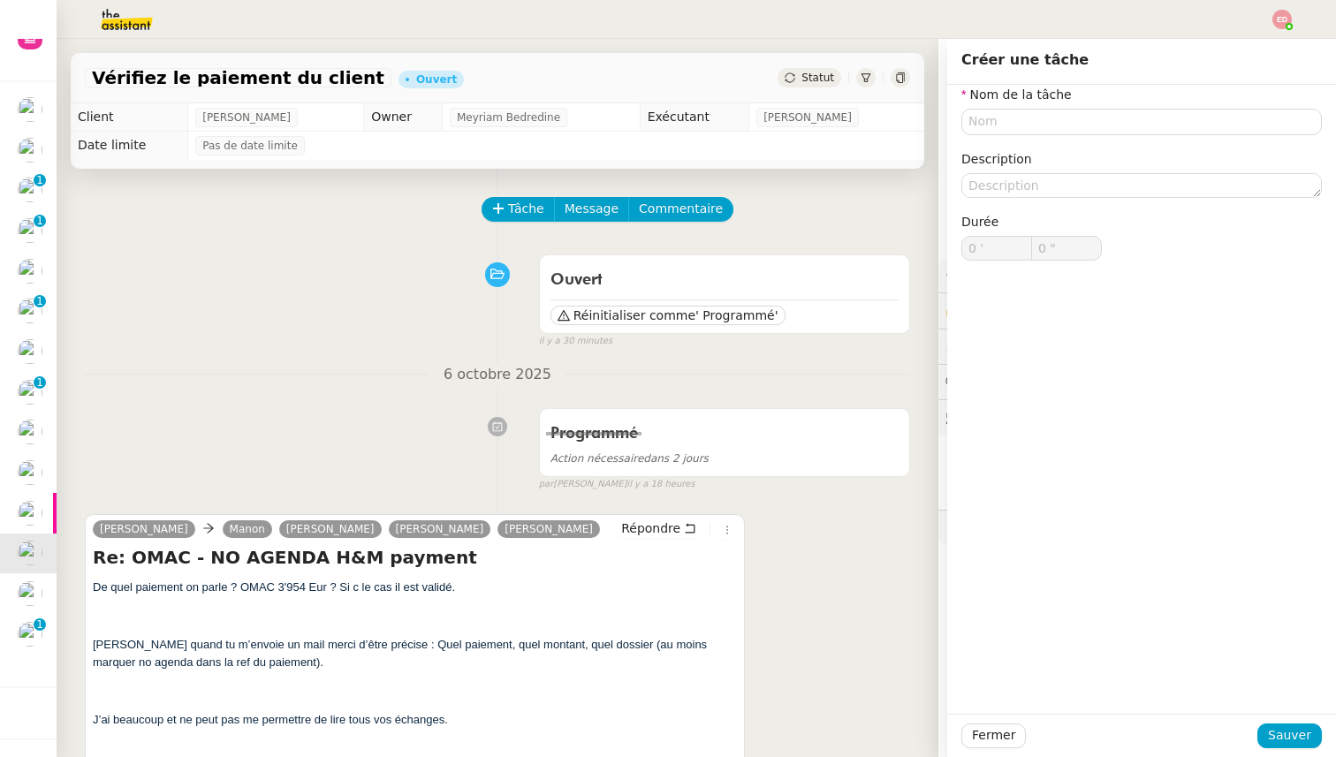
click at [772, 221] on div "Tâche Message Commentaire" at bounding box center [696, 218] width 427 height 42
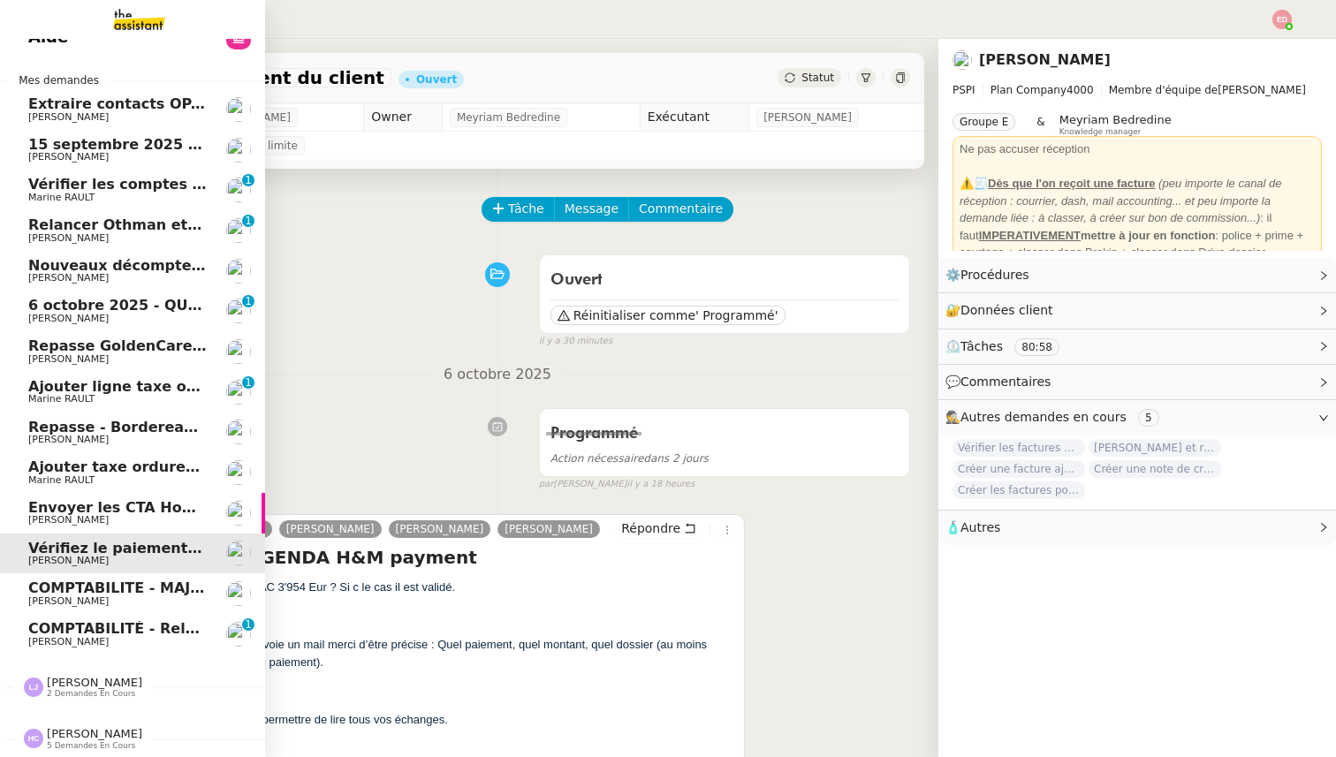
click at [48, 519] on span "[PERSON_NAME]" at bounding box center [68, 519] width 80 height 11
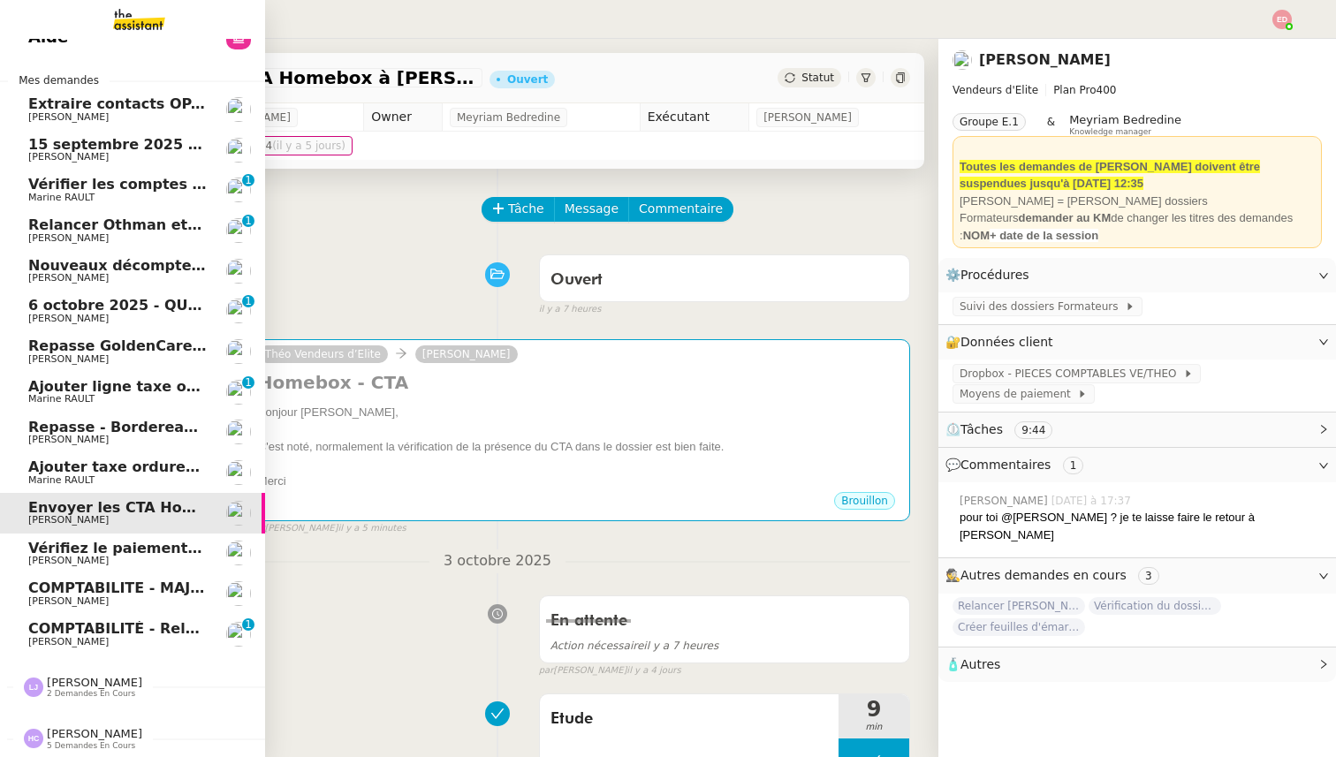
click at [64, 470] on span "Ajouter taxe ordures ménagères à quittance" at bounding box center [205, 466] width 354 height 17
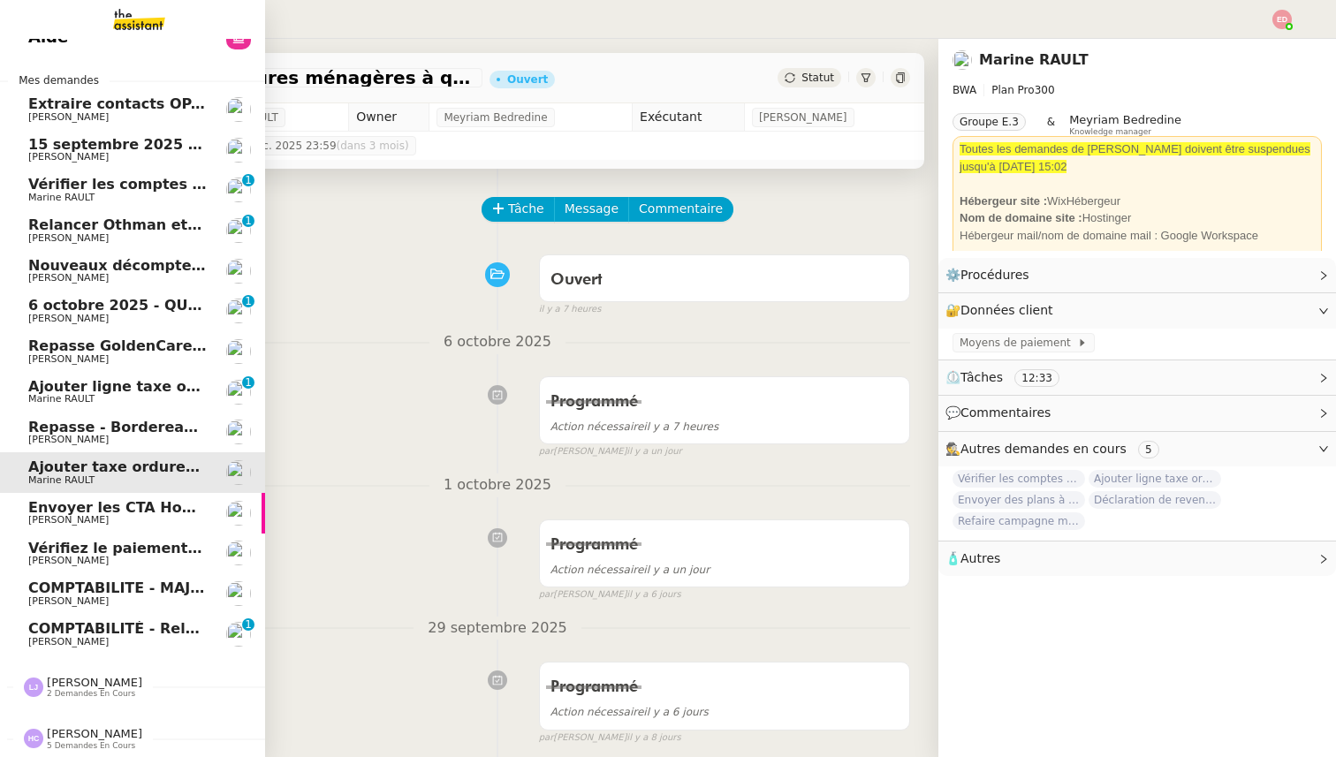
click at [59, 422] on span "Repasse - Bordereaux Avril" at bounding box center [136, 427] width 216 height 17
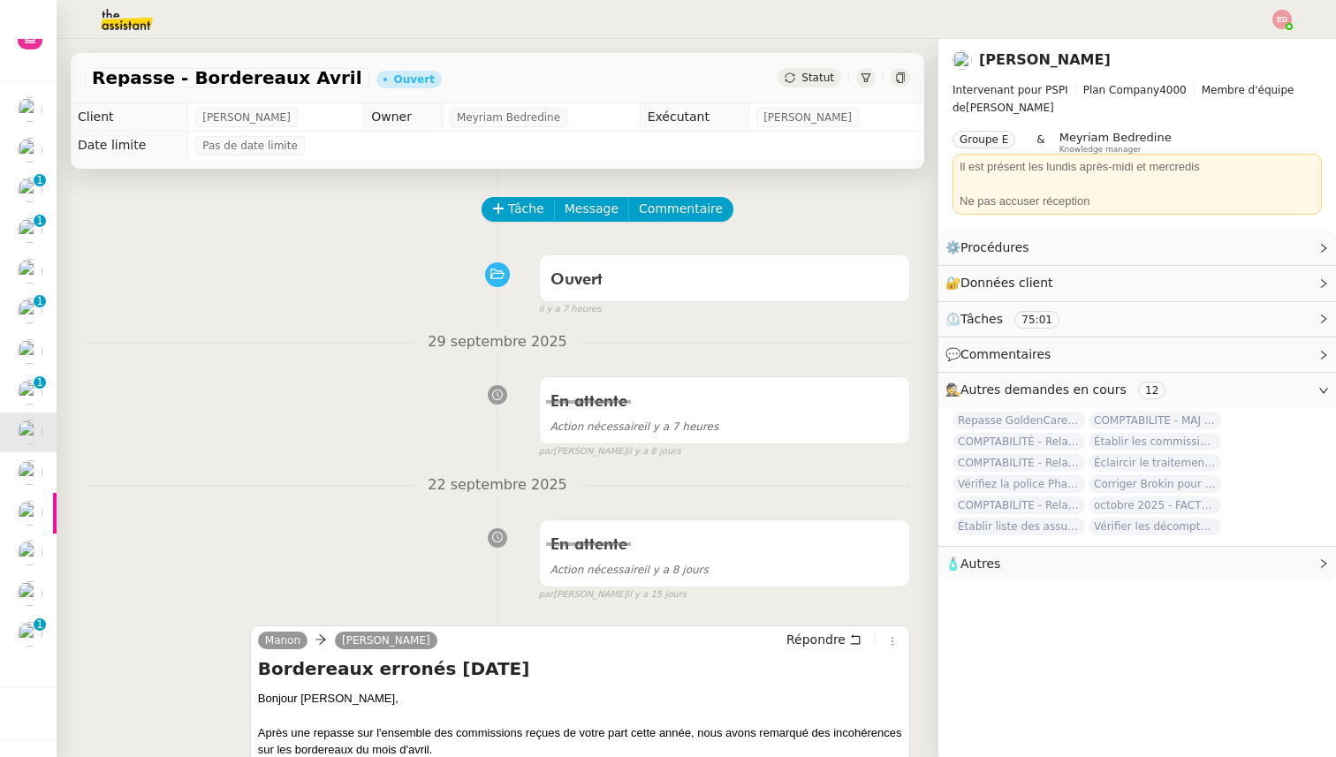
click at [816, 74] on span "Statut" at bounding box center [817, 78] width 33 height 12
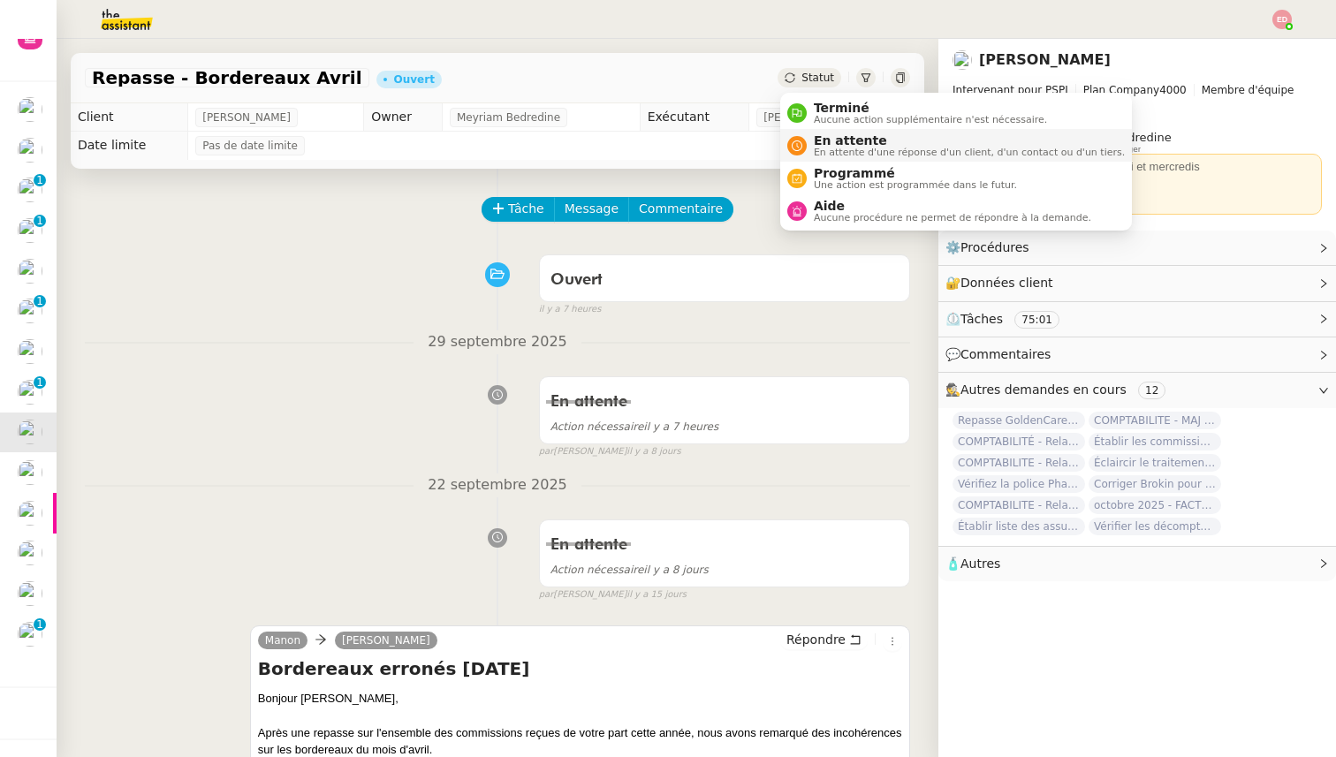
click at [831, 140] on span "En attente" at bounding box center [969, 140] width 311 height 14
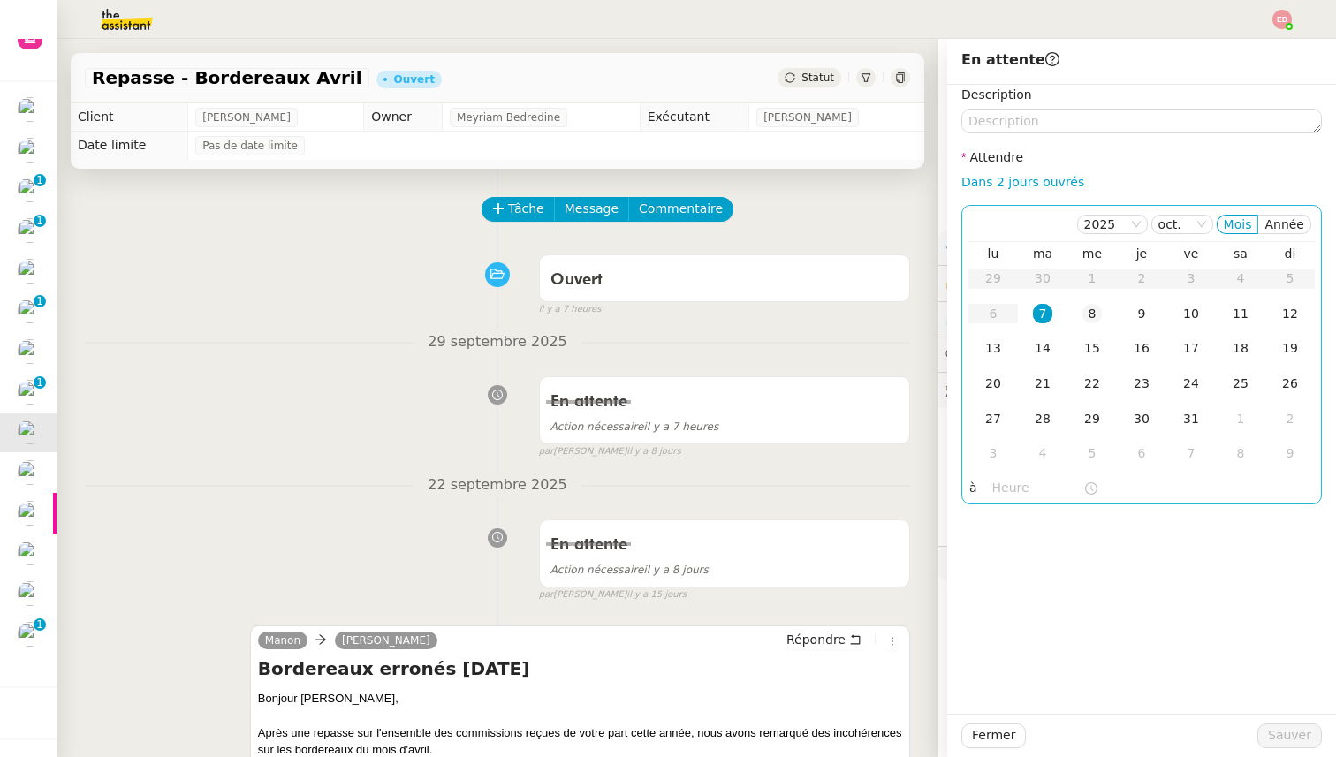
click at [1097, 319] on div "8" at bounding box center [1091, 313] width 19 height 19
click at [1284, 735] on span "Sauver" at bounding box center [1289, 735] width 43 height 20
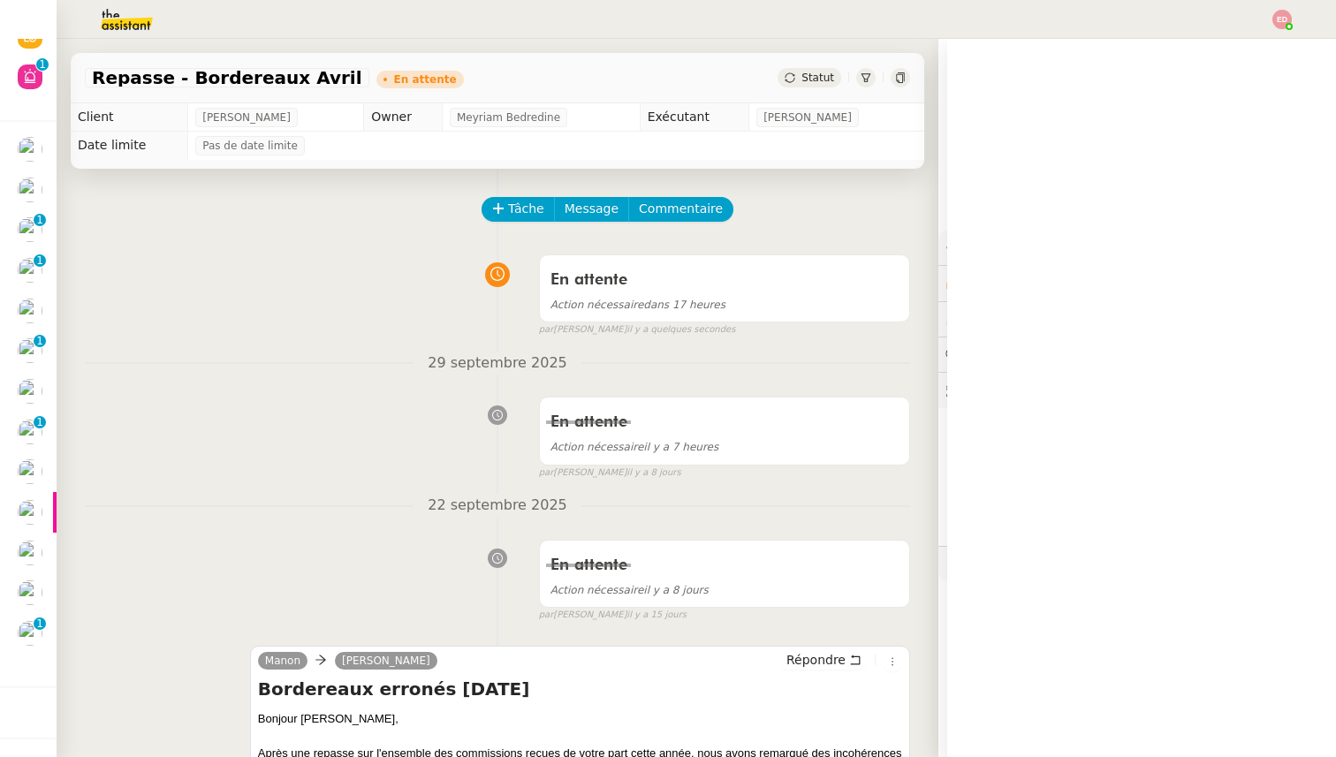
scroll to position [28, 0]
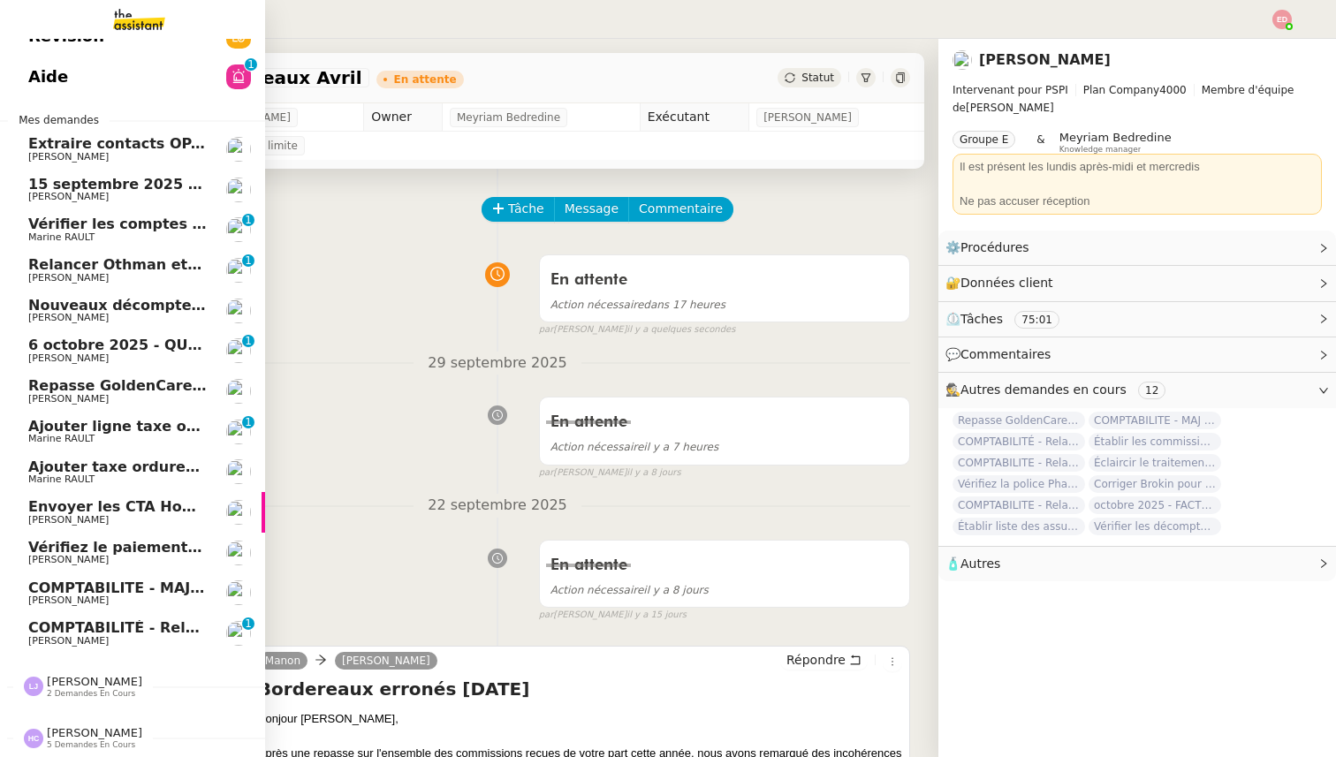
click at [32, 443] on span "Marine RAULT" at bounding box center [61, 438] width 66 height 11
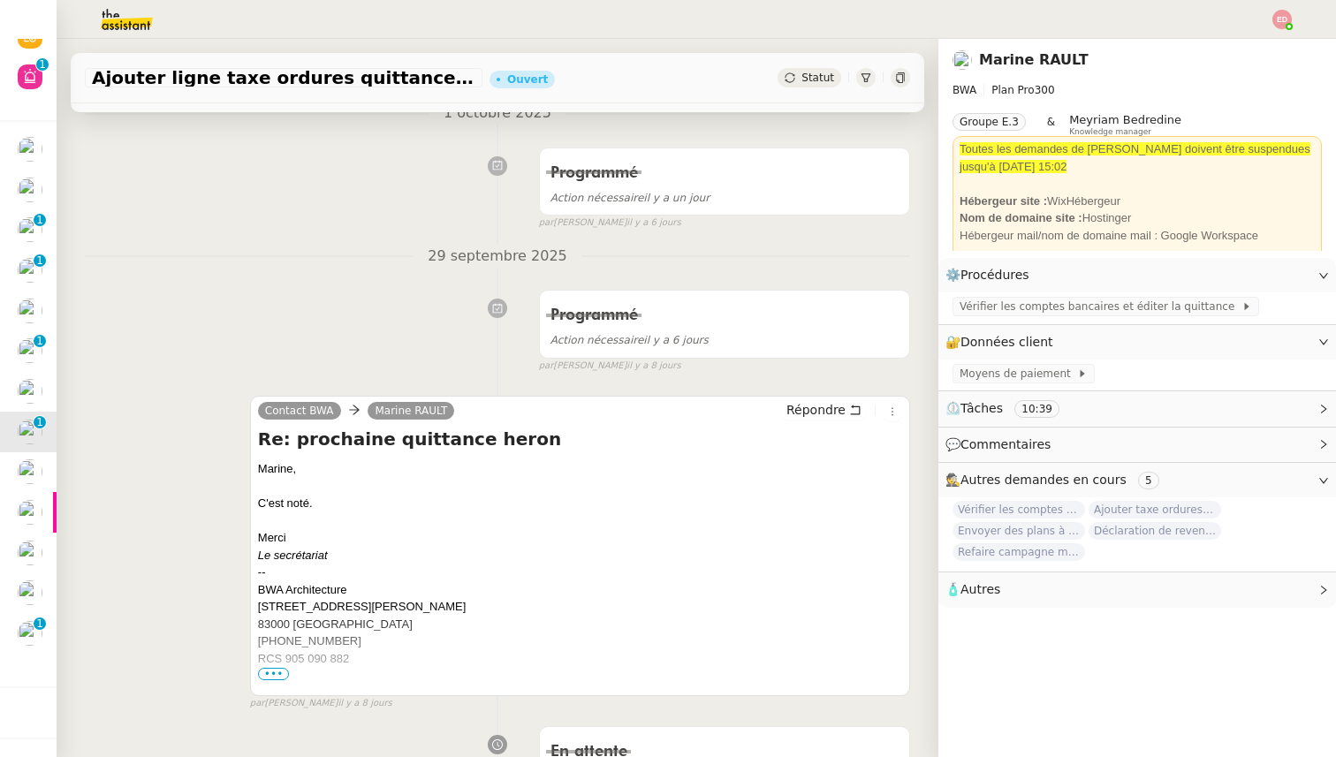
scroll to position [640, 0]
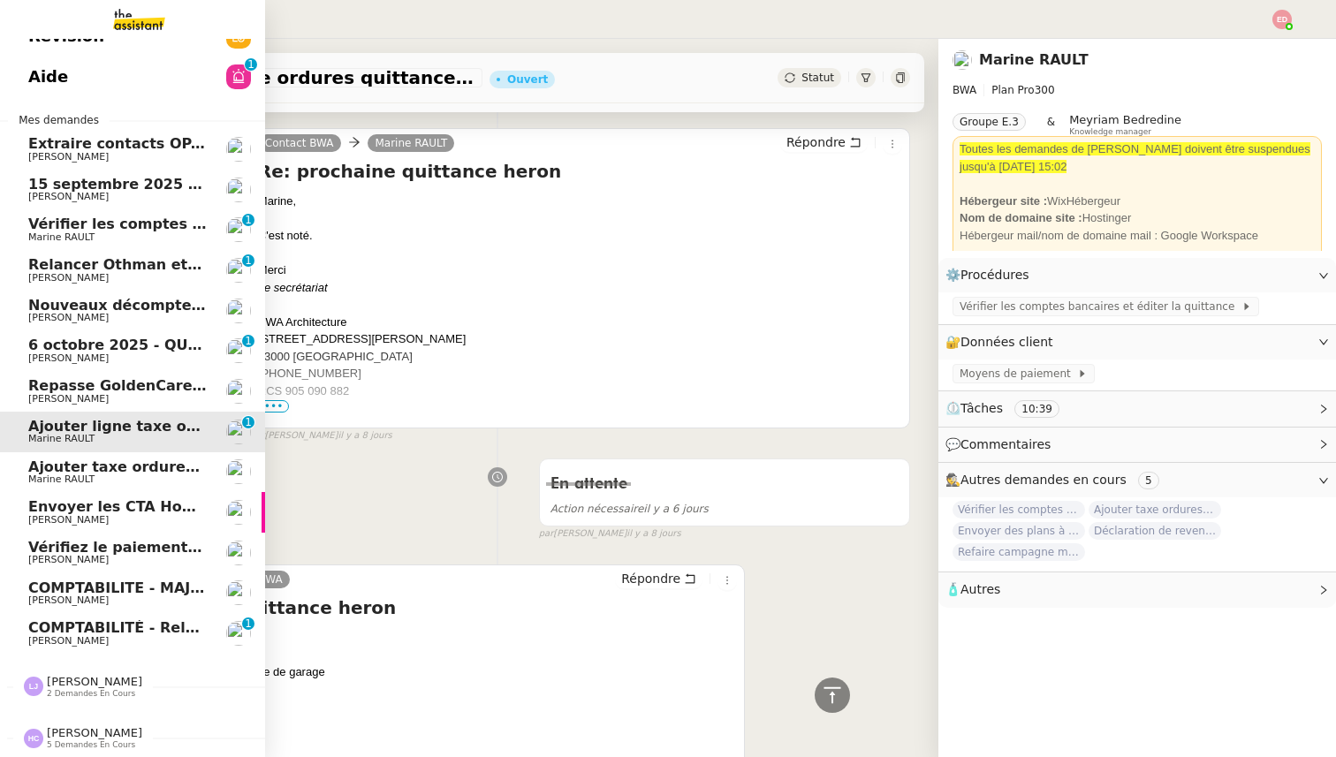
click at [32, 384] on span "Repasse GoldenCare - Bordereaux dolards" at bounding box center [196, 385] width 337 height 17
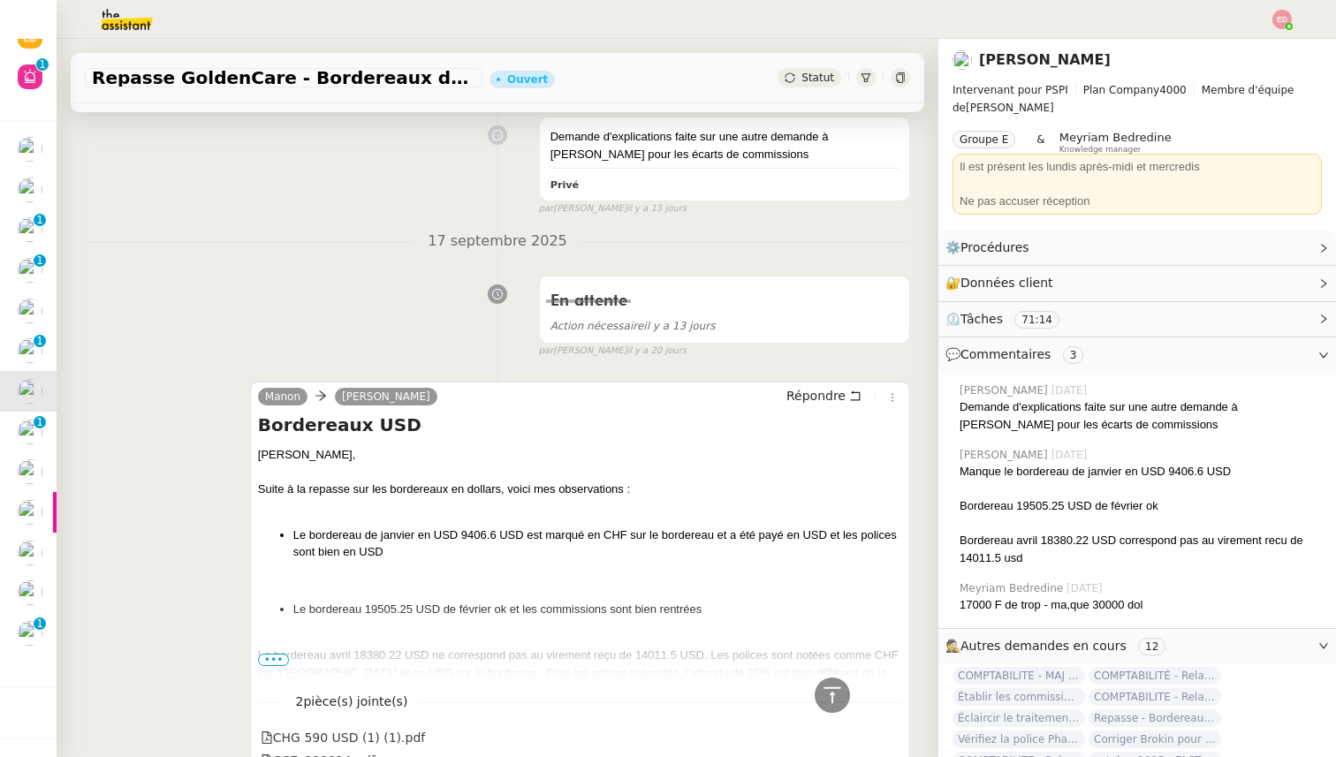
scroll to position [623, 0]
click at [807, 77] on span "Statut" at bounding box center [817, 78] width 33 height 12
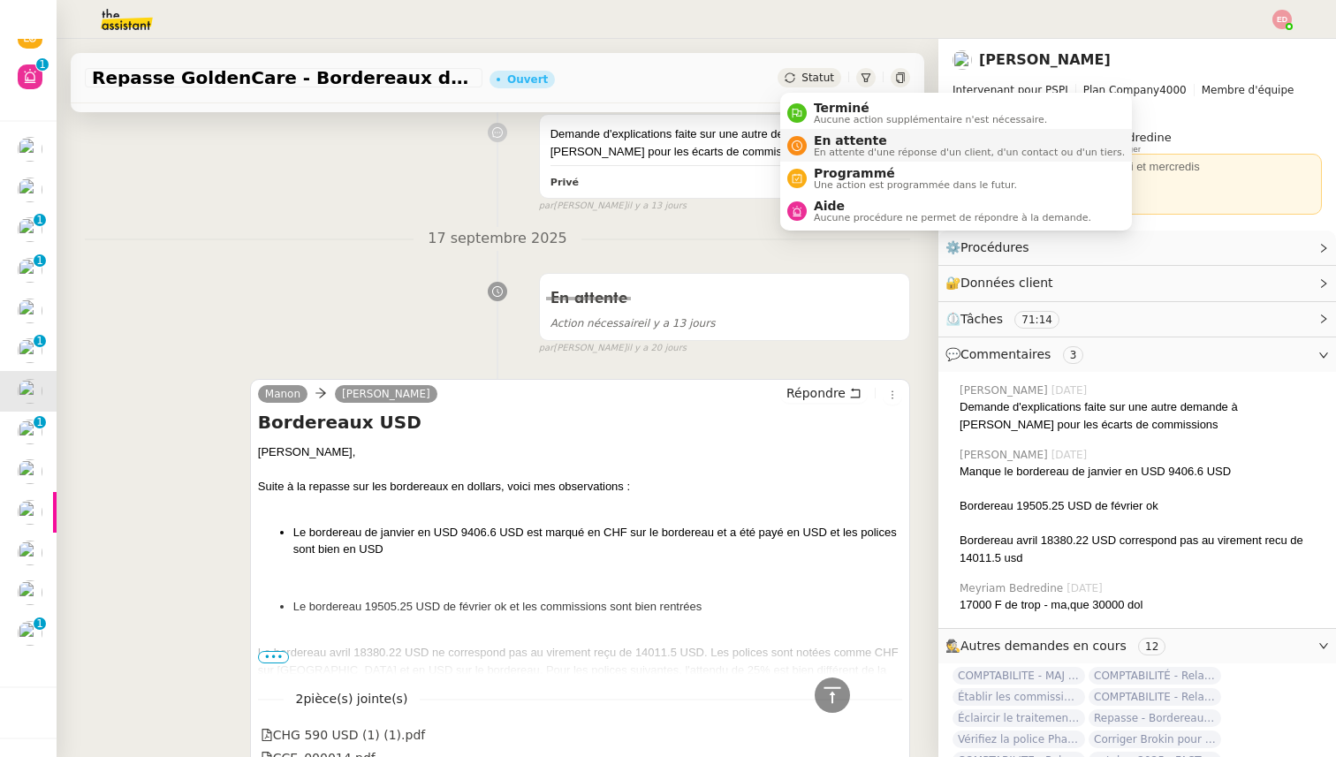
click at [830, 157] on span "En attente d'une réponse d'un client, d'un contact ou d'un tiers." at bounding box center [969, 153] width 311 height 10
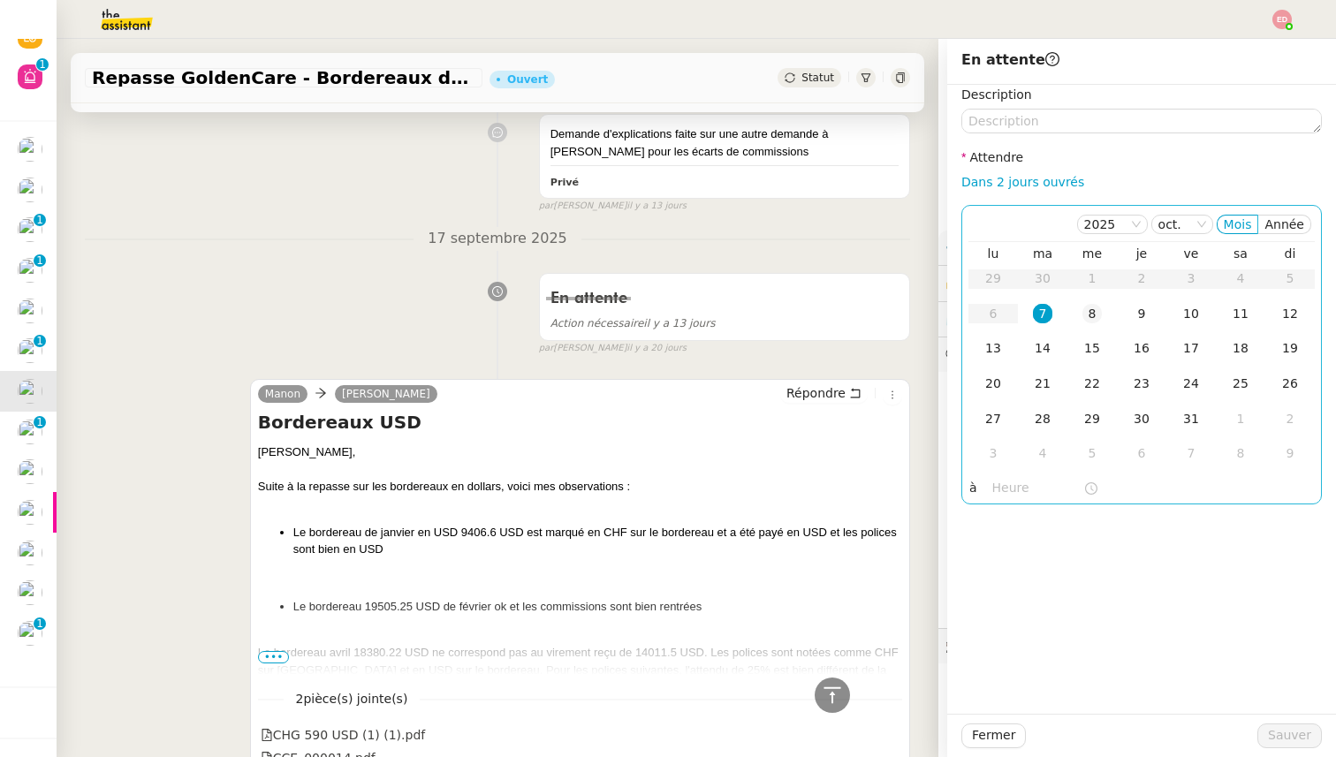
click at [1082, 309] on div "8" at bounding box center [1091, 313] width 19 height 19
click at [1273, 740] on span "Sauver" at bounding box center [1289, 735] width 43 height 20
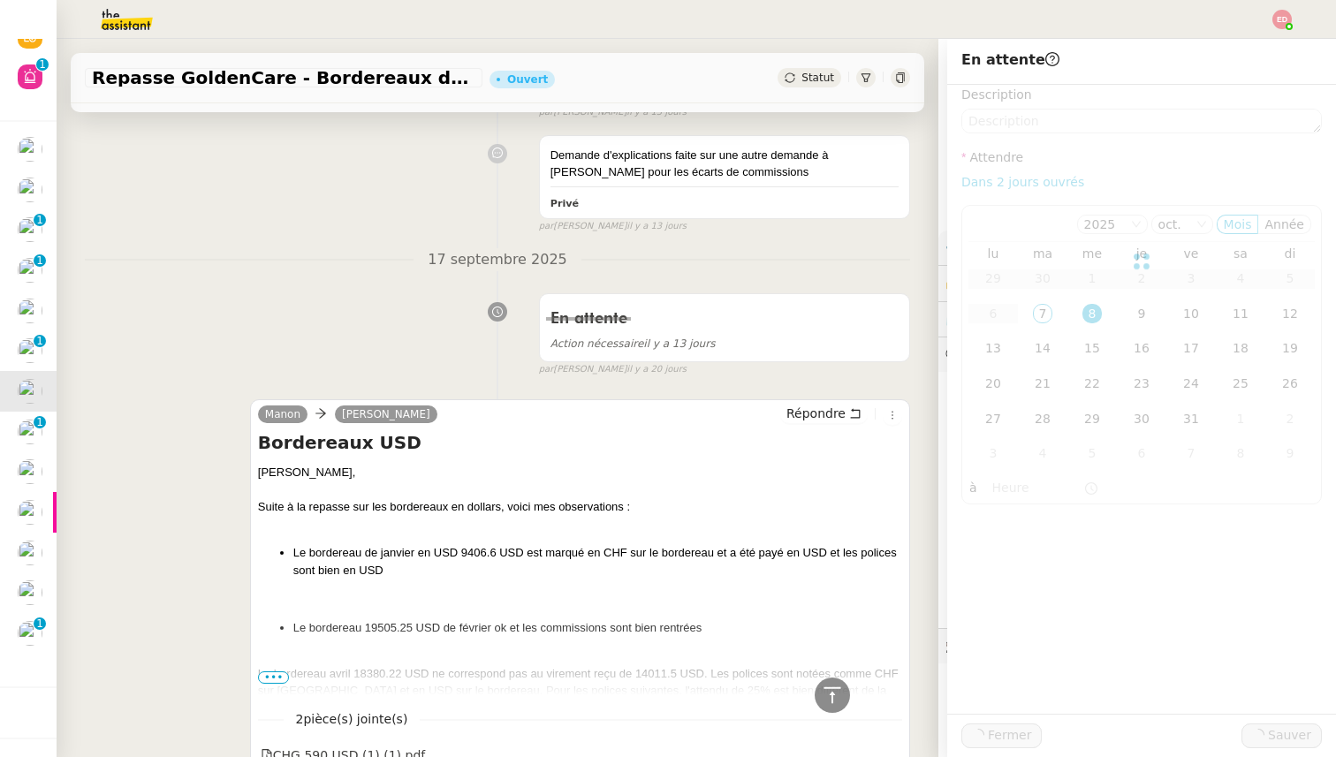
scroll to position [643, 0]
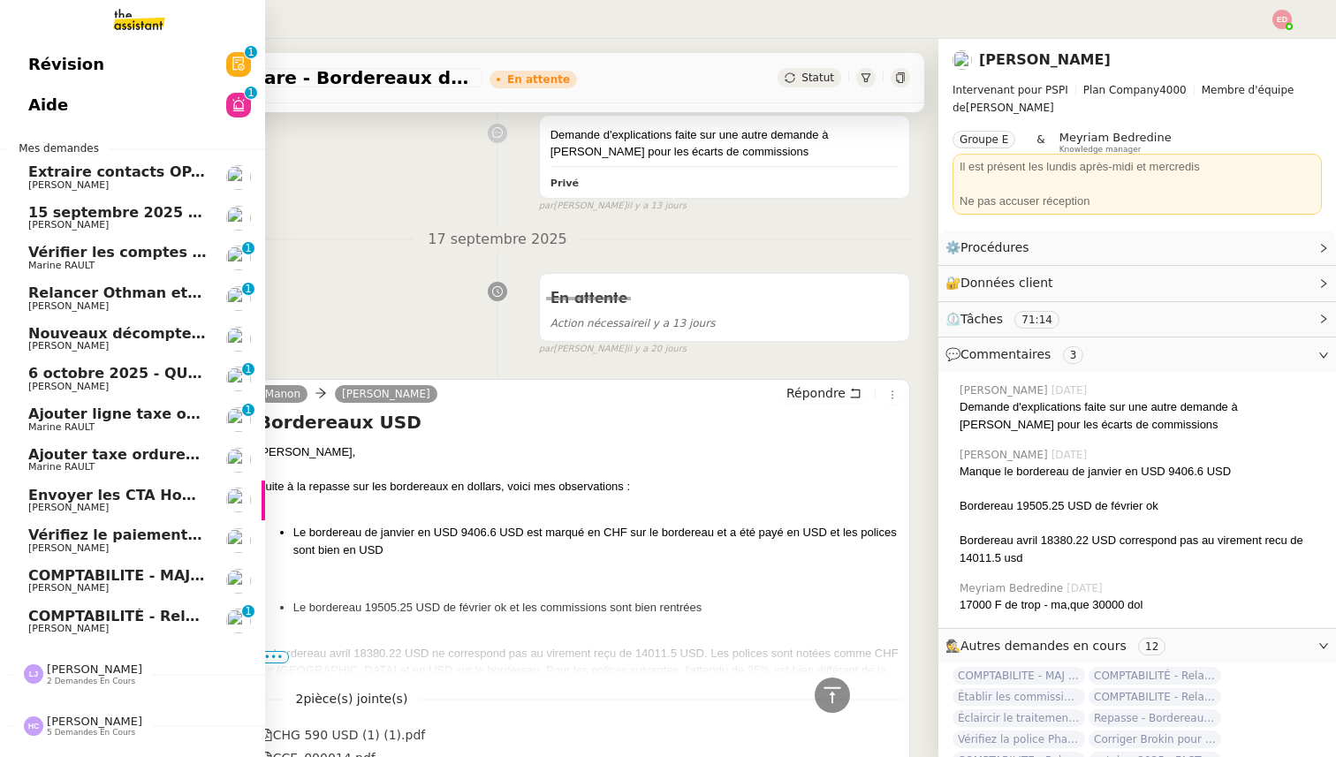
click at [43, 374] on span "6 octobre 2025 - QUOTIDIEN - OPAL - Gestion de la boîte mail OPAL" at bounding box center [294, 373] width 533 height 17
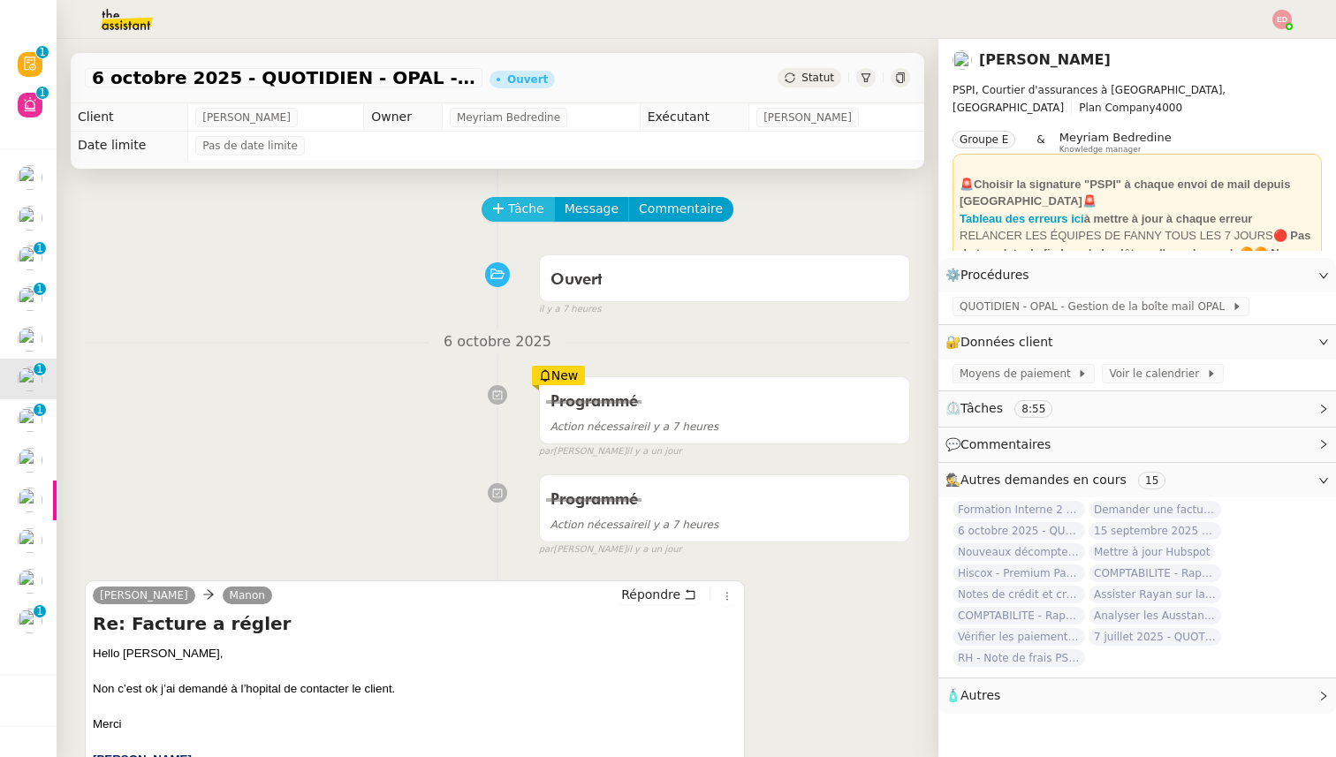
click at [500, 215] on icon at bounding box center [498, 208] width 12 height 12
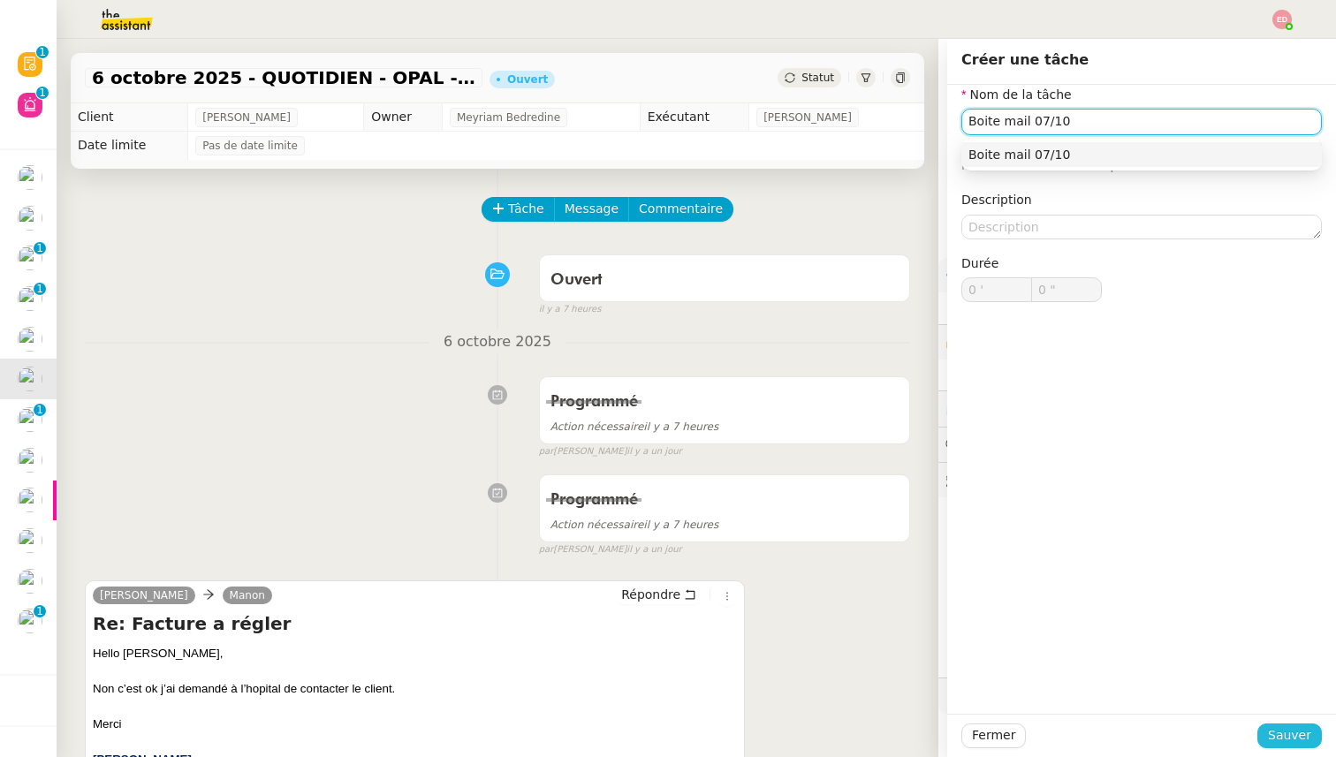
type input "Boite mail 07/10"
click at [1289, 733] on span "Sauver" at bounding box center [1289, 735] width 43 height 20
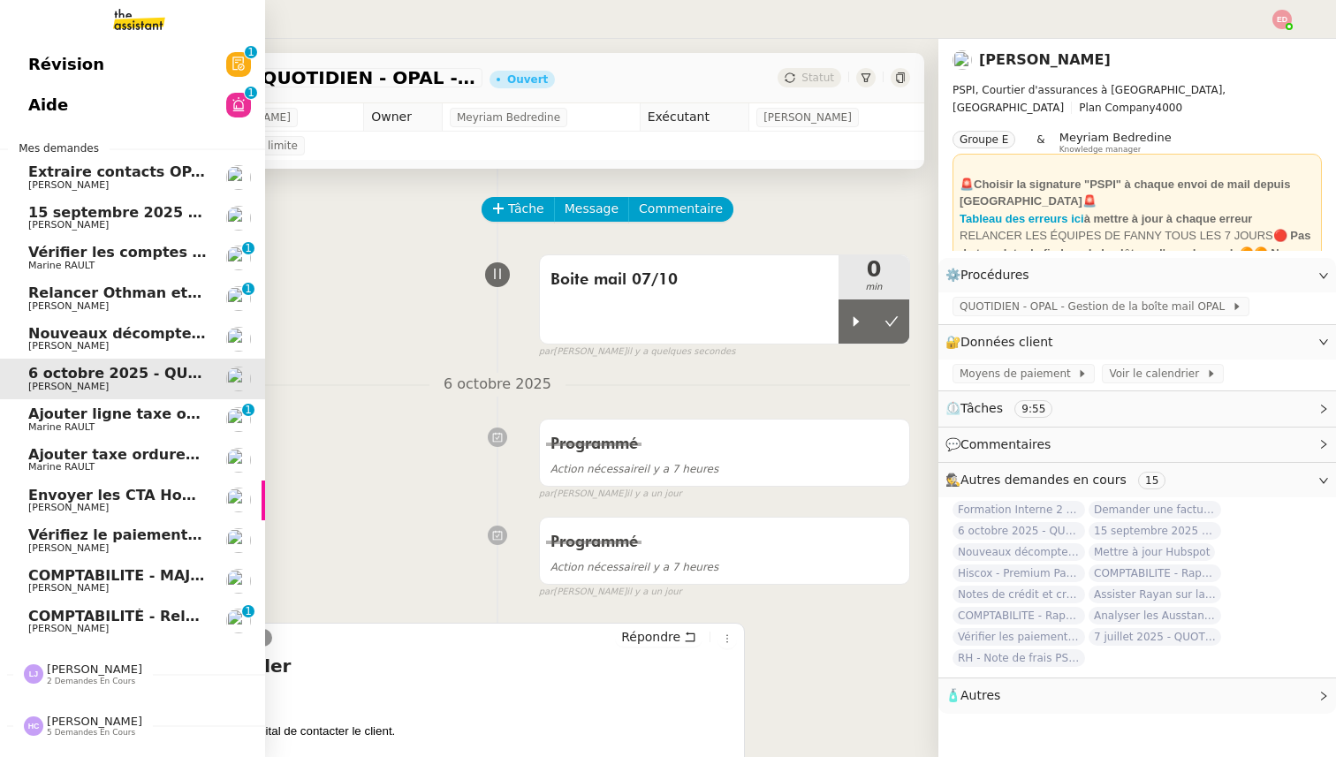
click at [21, 344] on link "Nouveaux décomptes de commissions [PERSON_NAME]" at bounding box center [132, 339] width 265 height 41
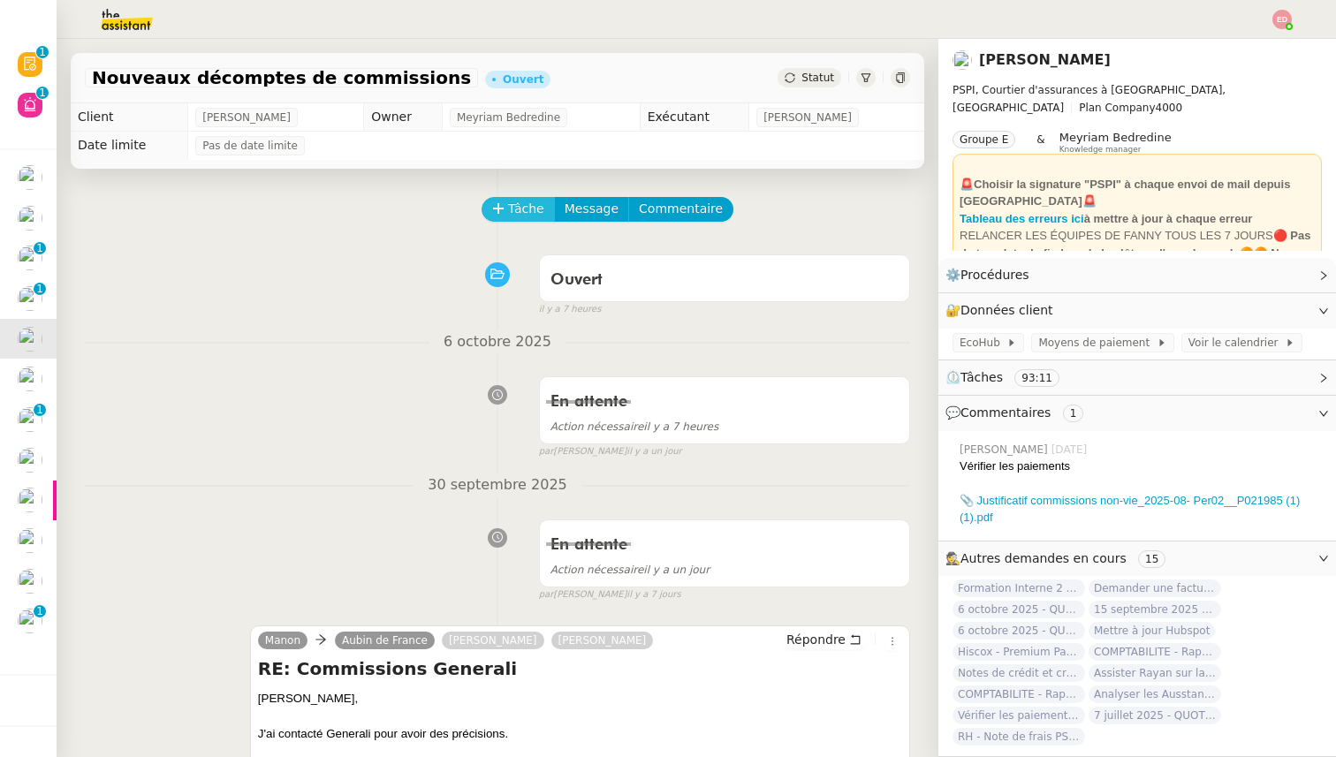
click at [505, 208] on button "Tâche" at bounding box center [517, 209] width 73 height 25
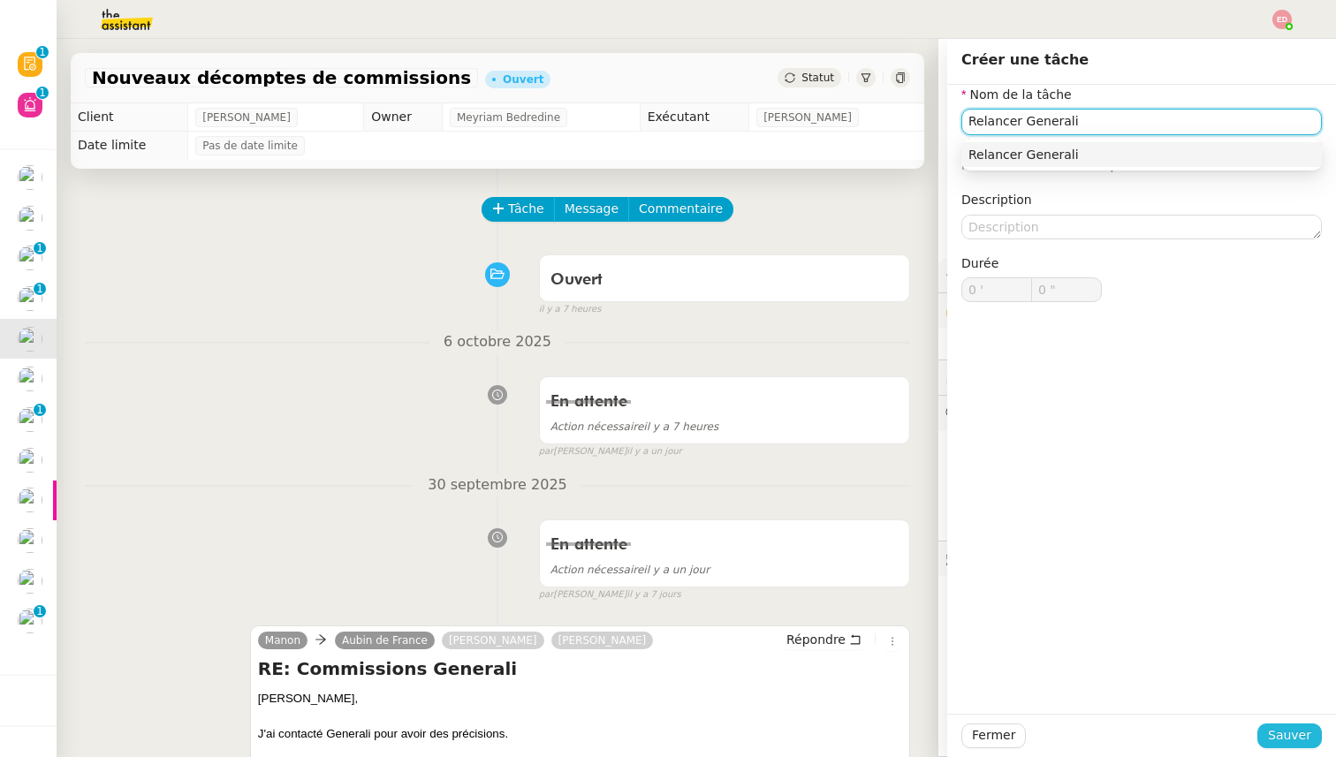
type input "Relancer Generali"
click at [1291, 731] on span "Sauver" at bounding box center [1289, 735] width 43 height 20
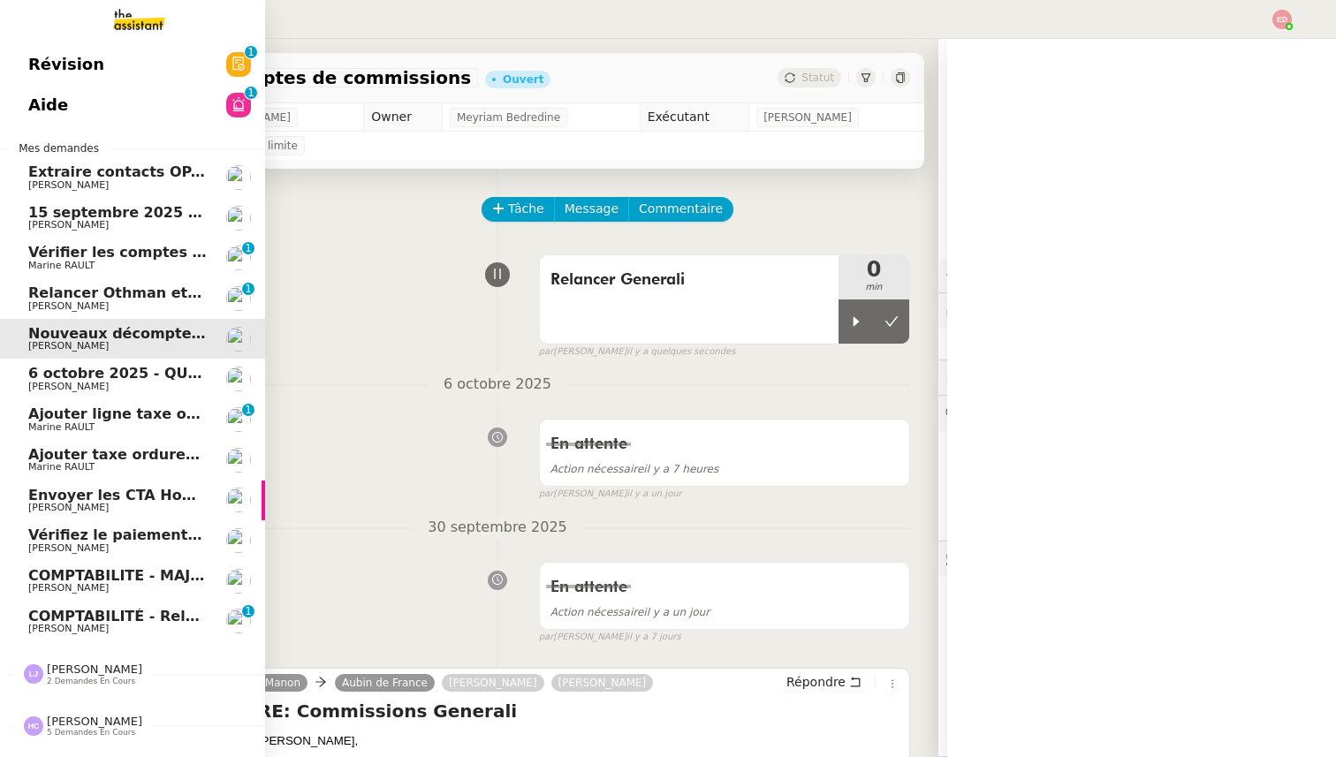
click at [43, 308] on span "[PERSON_NAME]" at bounding box center [68, 305] width 80 height 11
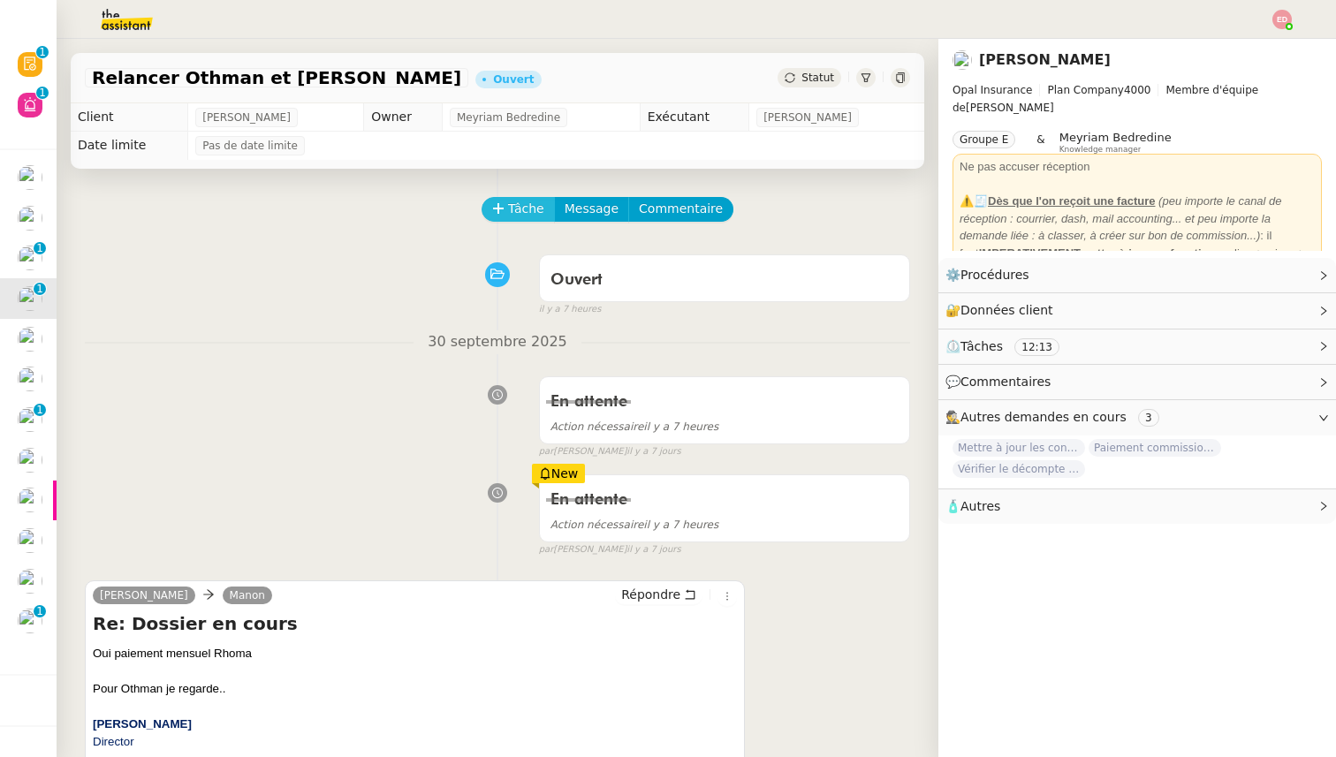
click at [543, 209] on button "Tâche" at bounding box center [517, 209] width 73 height 25
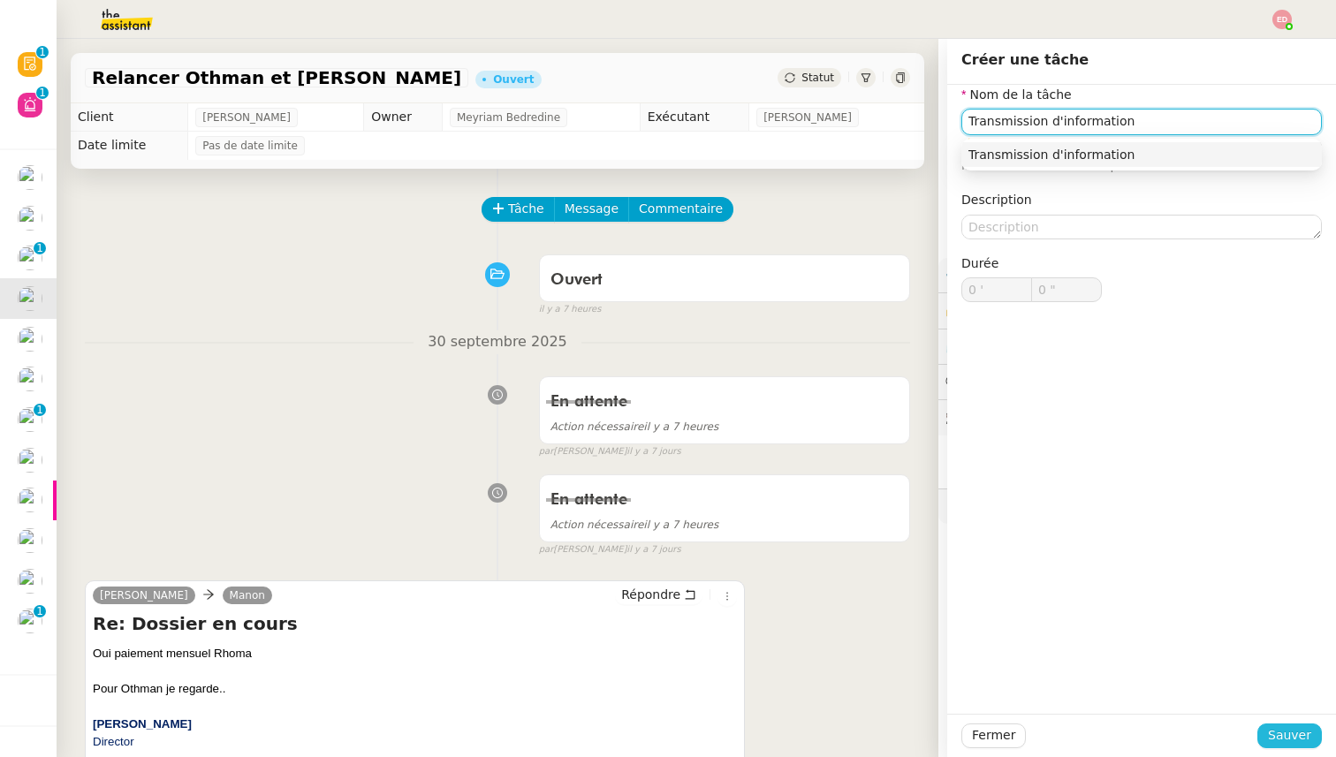
type input "Transmission d'information"
click at [1302, 728] on span "Sauver" at bounding box center [1289, 735] width 43 height 20
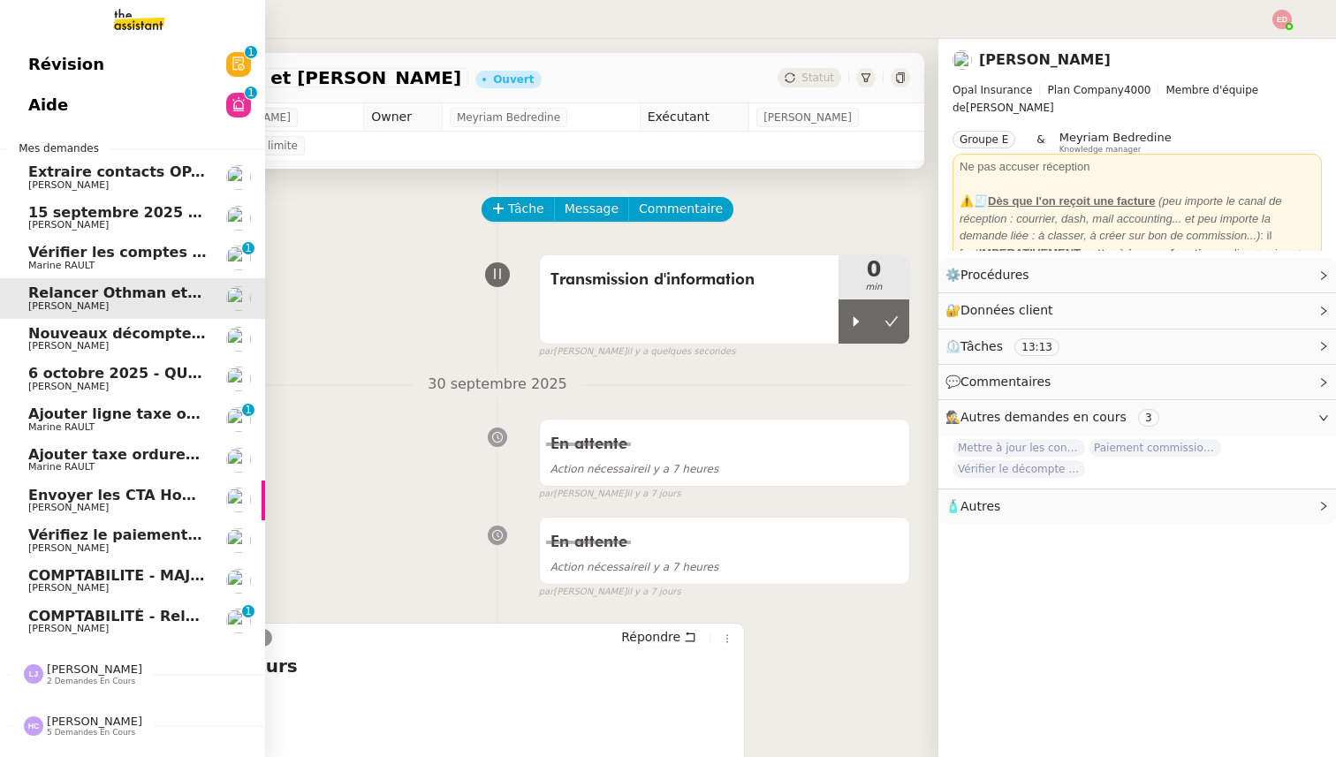
click at [58, 261] on span "Marine RAULT" at bounding box center [61, 265] width 66 height 11
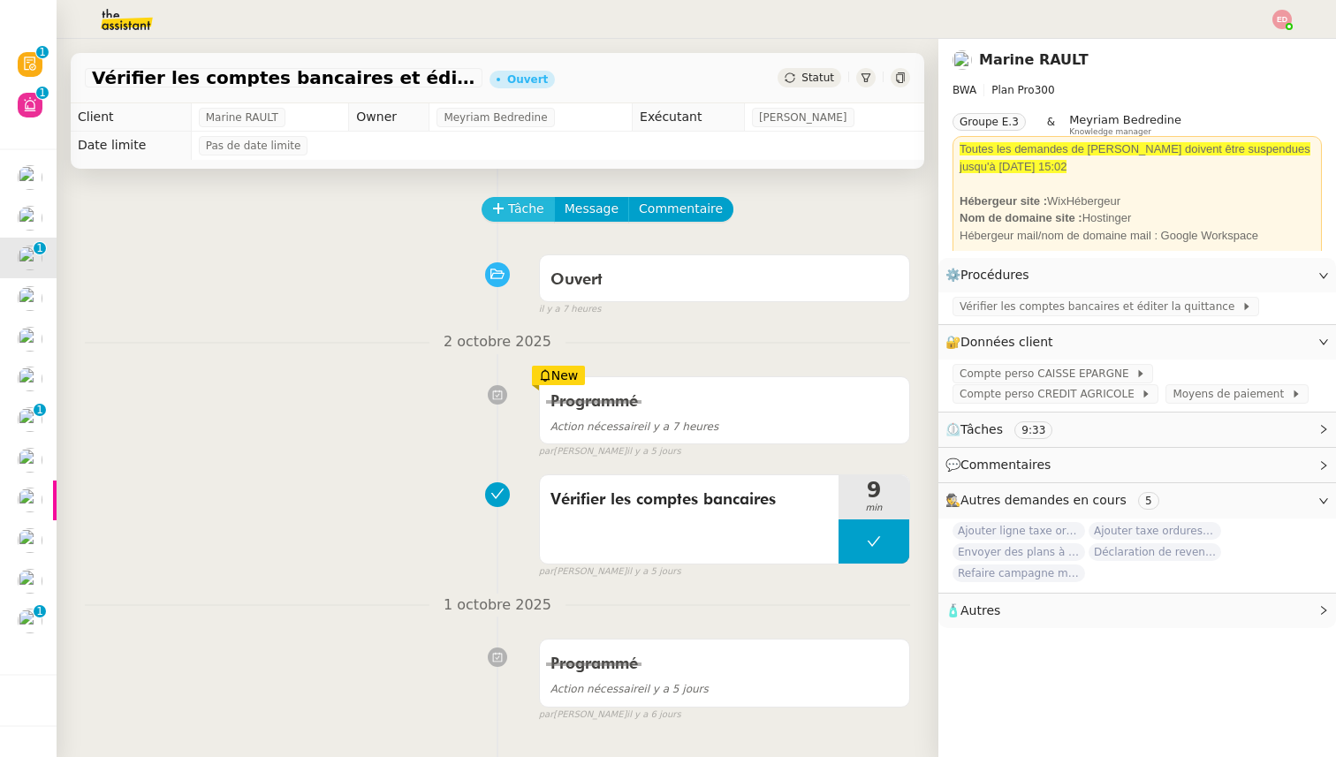
click at [489, 209] on button "Tâche" at bounding box center [517, 209] width 73 height 25
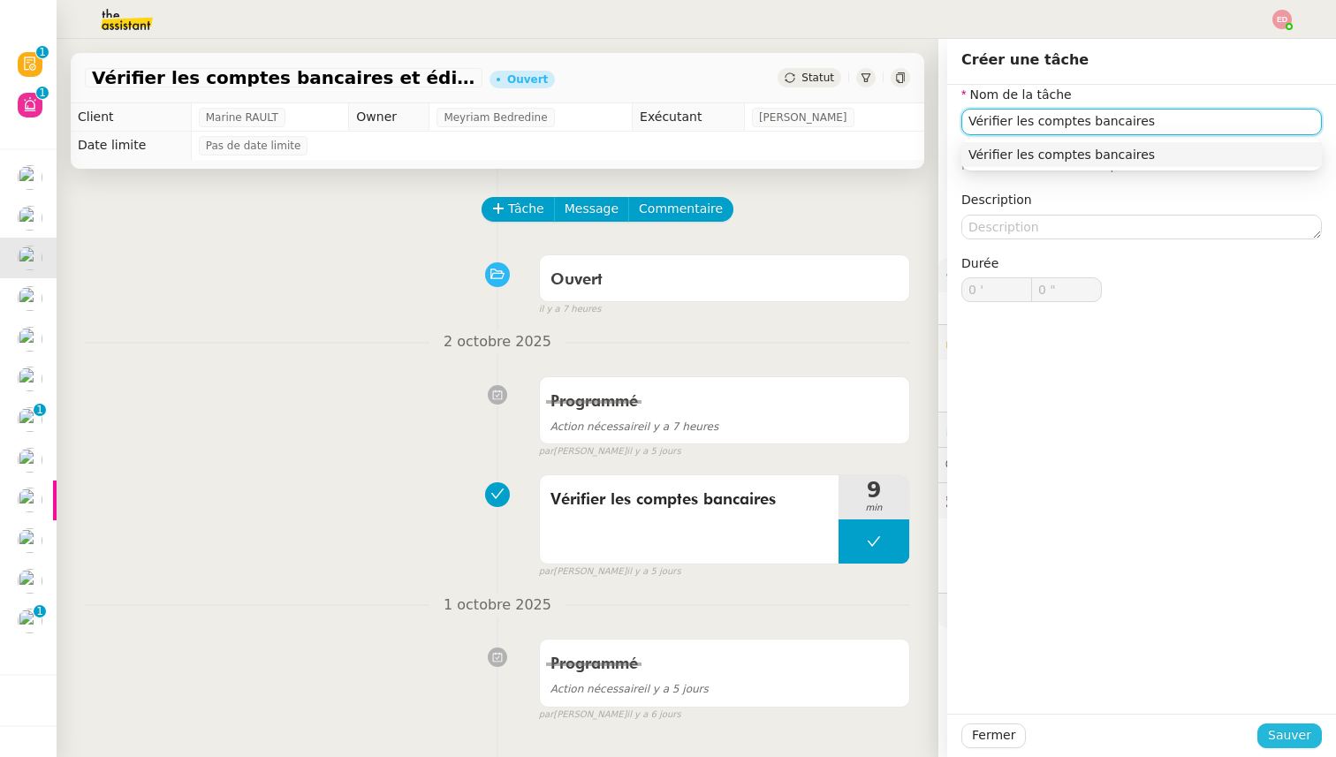
type input "Vérifier les comptes bancaires"
click at [1290, 730] on span "Sauver" at bounding box center [1289, 735] width 43 height 20
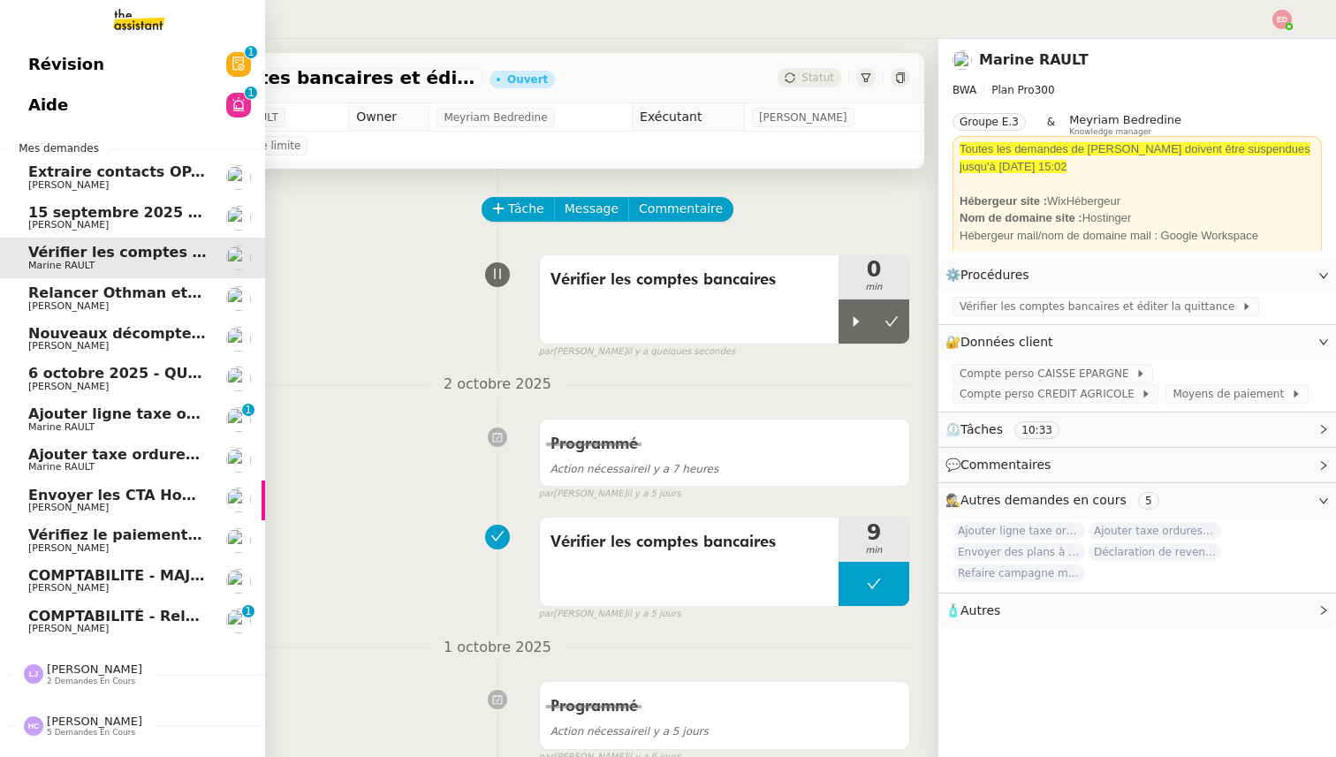
click at [68, 208] on span "15 septembre 2025 - QUOTIDIEN Gestion boite mail Accounting" at bounding box center [280, 212] width 504 height 17
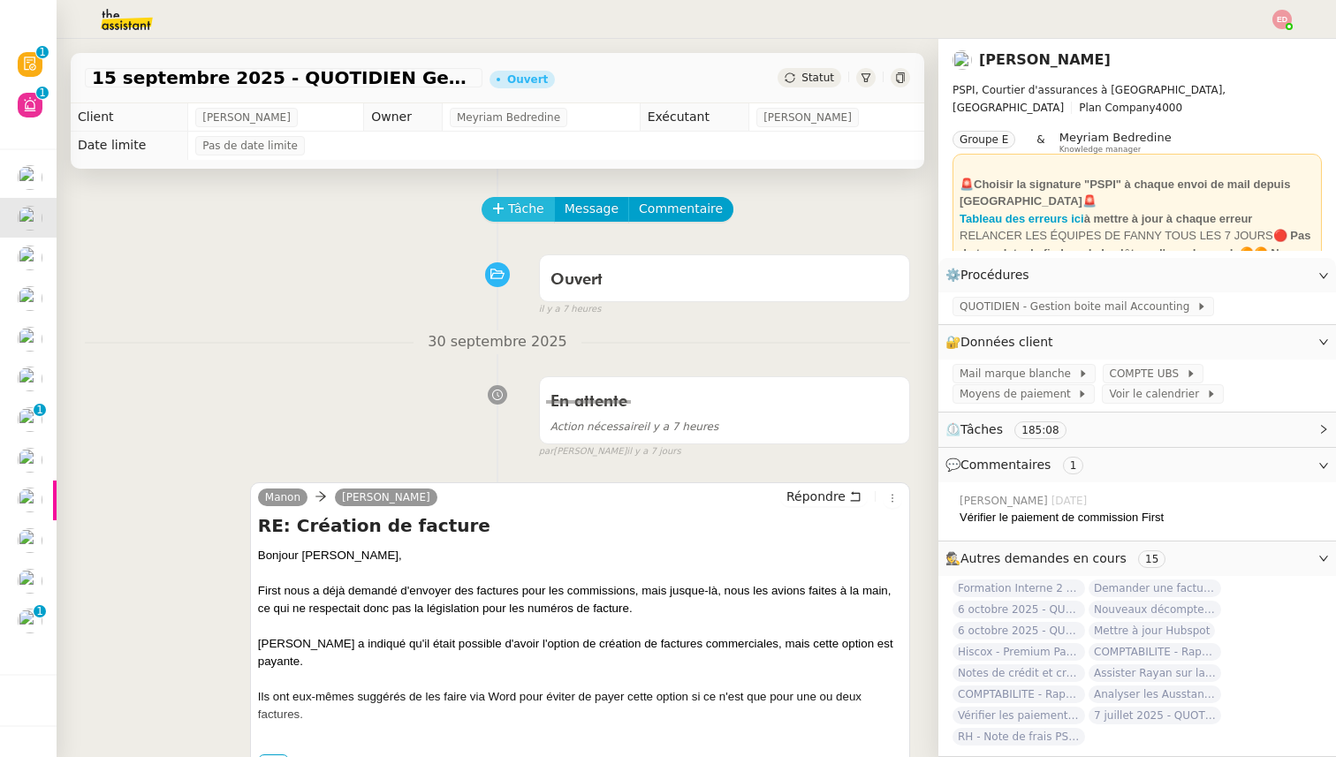
click at [519, 221] on button "Tâche" at bounding box center [517, 209] width 73 height 25
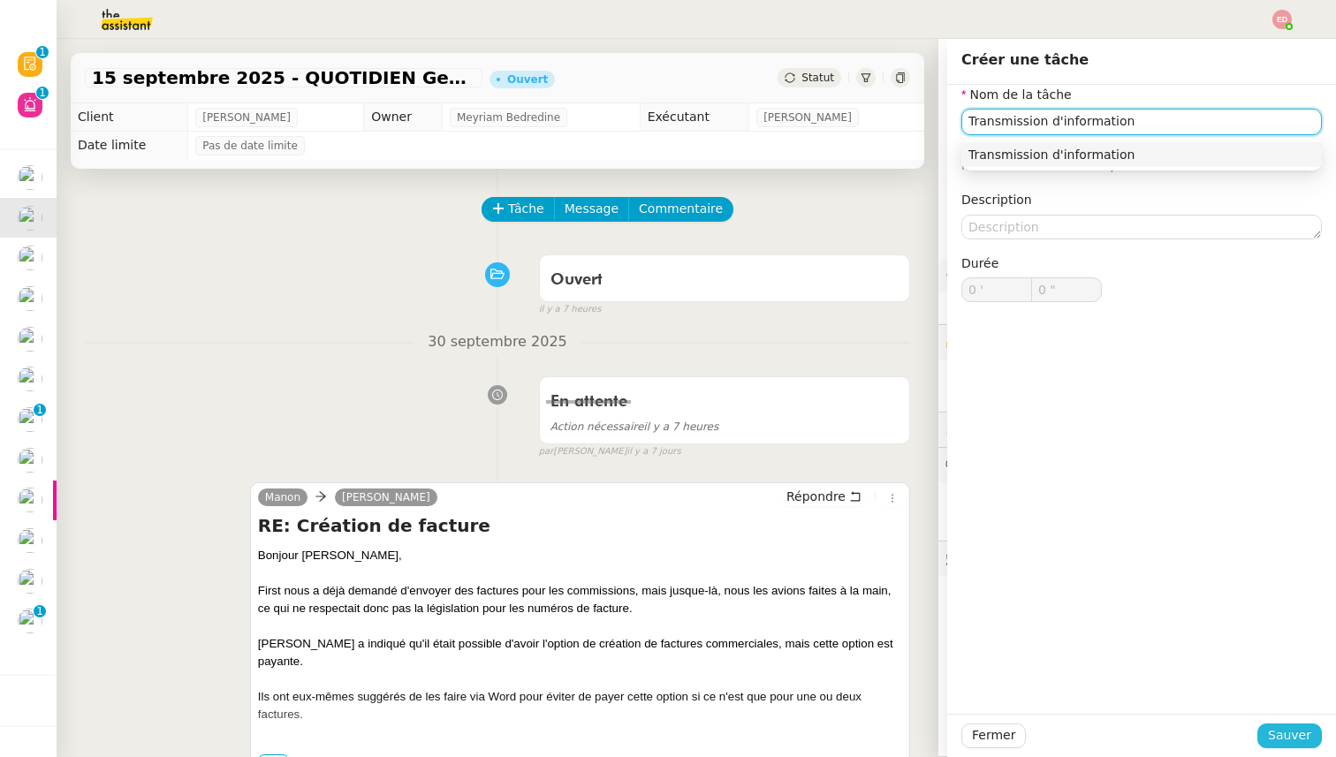
type input "Transmission d'information"
click at [1280, 735] on span "Sauver" at bounding box center [1289, 735] width 43 height 20
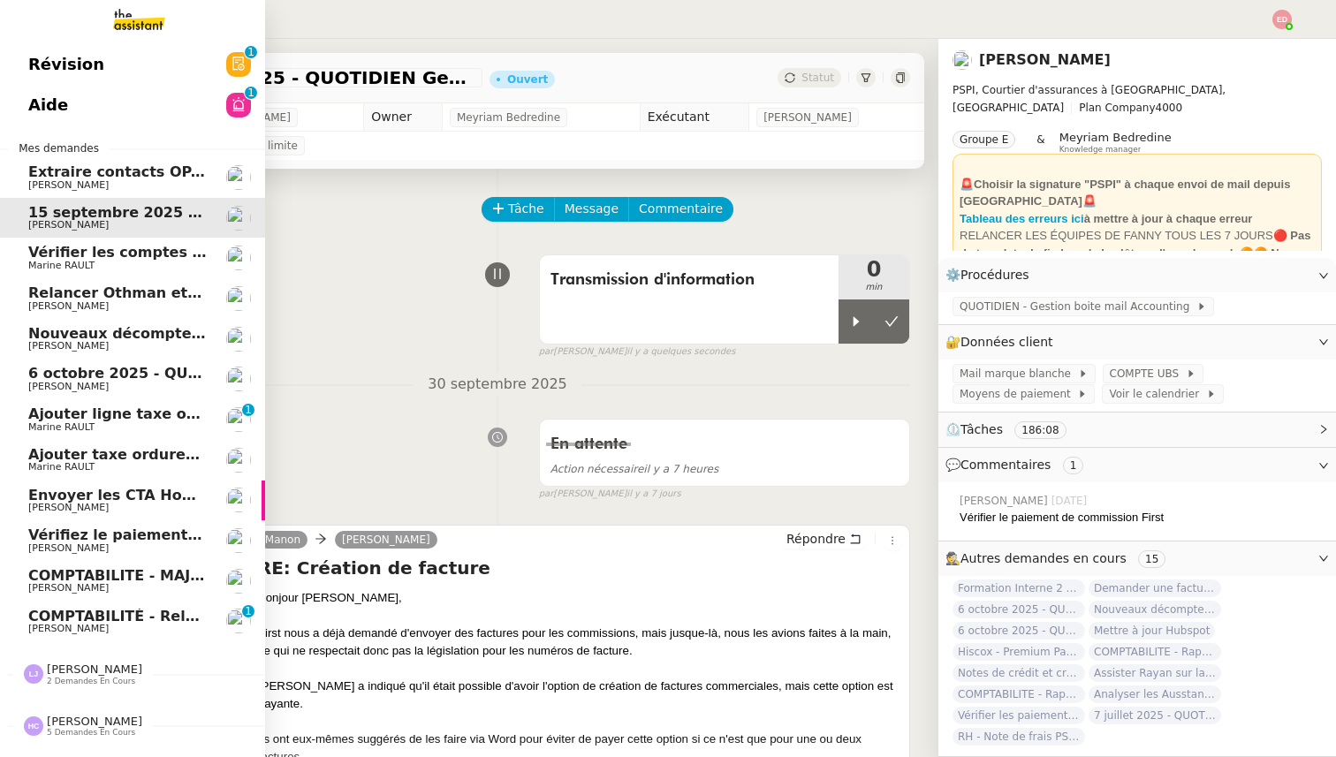
click at [52, 171] on span "Extraire contacts OPAL résidents [DEMOGRAPHIC_DATA]" at bounding box center [251, 171] width 447 height 17
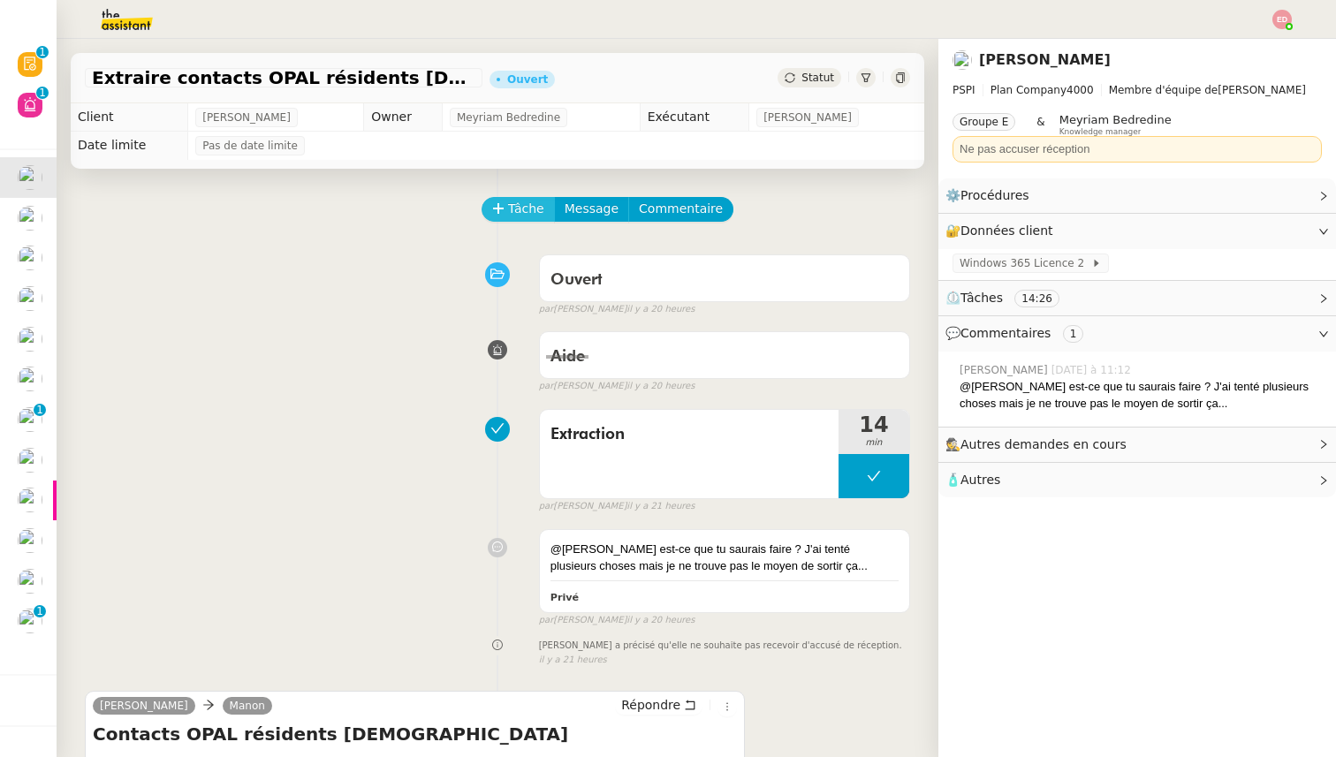
click at [510, 202] on span "Tâche" at bounding box center [526, 209] width 36 height 20
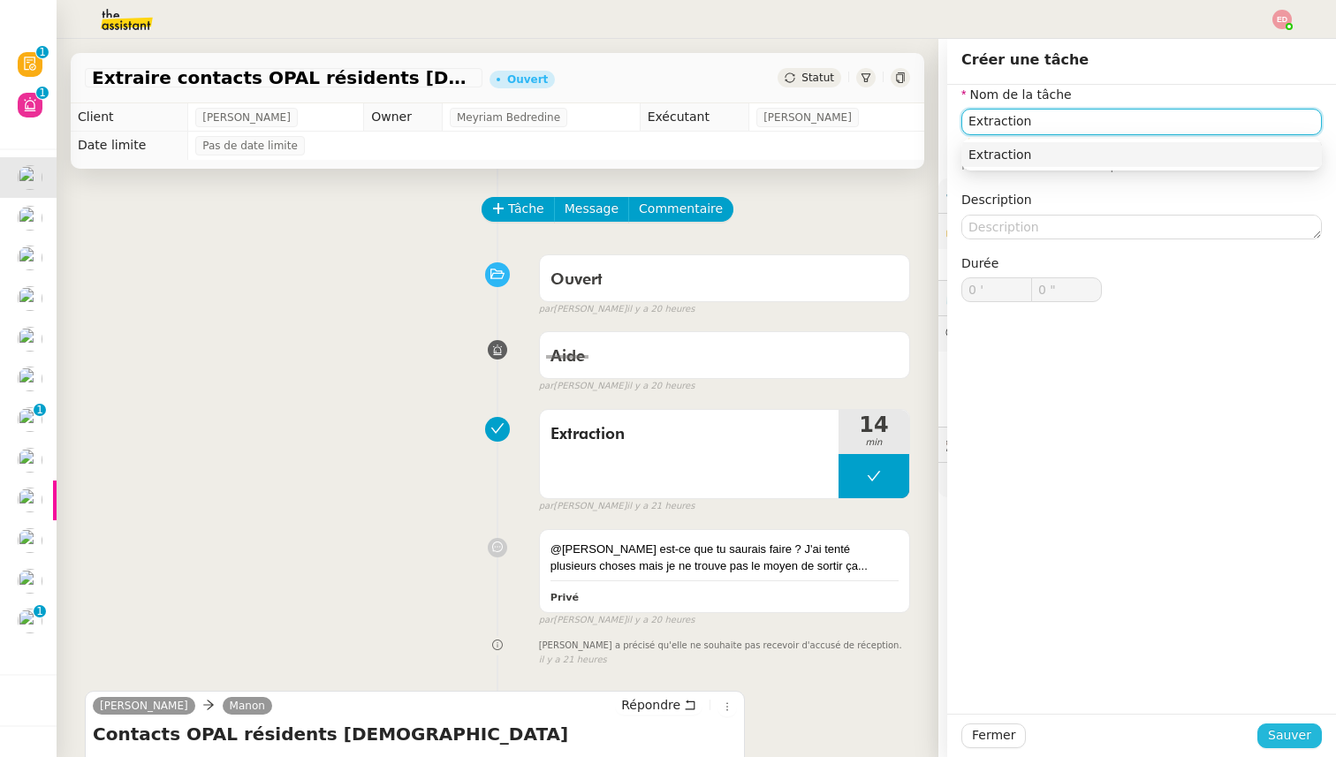
type input "Extraction"
click at [1284, 730] on span "Sauver" at bounding box center [1289, 735] width 43 height 20
